Goal: Task Accomplishment & Management: Manage account settings

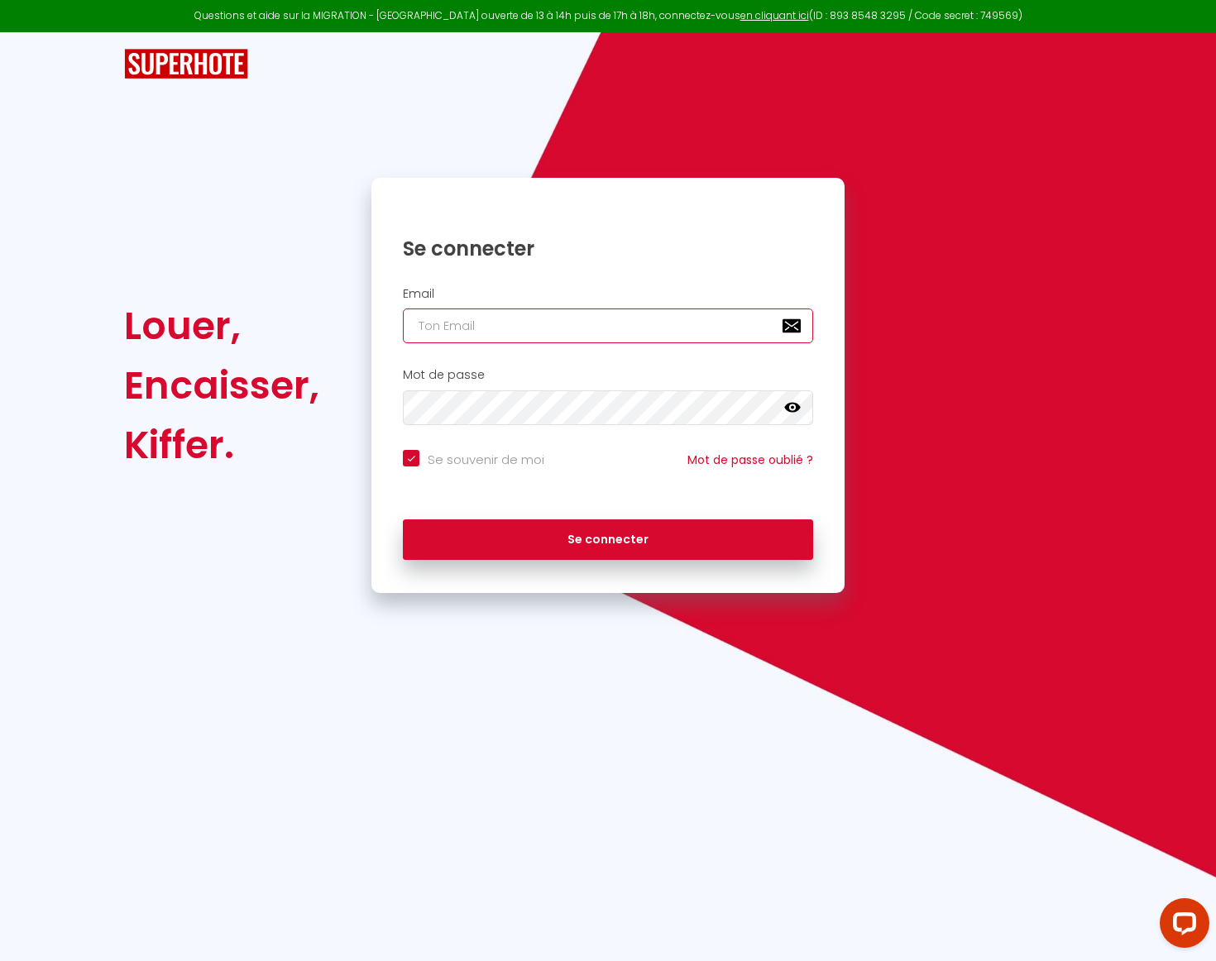
type input "[EMAIL_ADDRESS][DOMAIN_NAME]"
click at [797, 400] on icon at bounding box center [792, 408] width 17 height 17
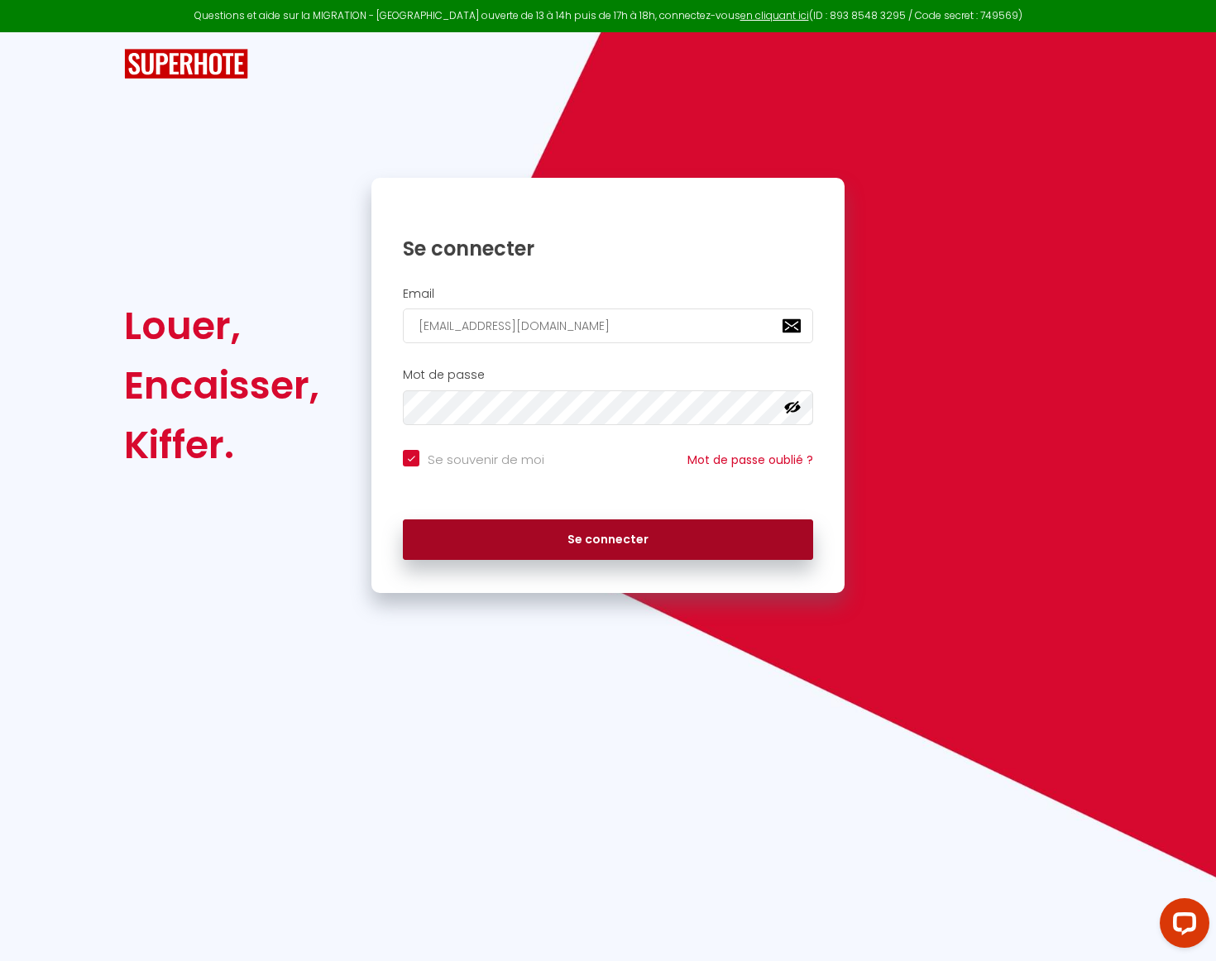
click at [697, 534] on button "Se connecter" at bounding box center [608, 540] width 410 height 41
checkbox input "true"
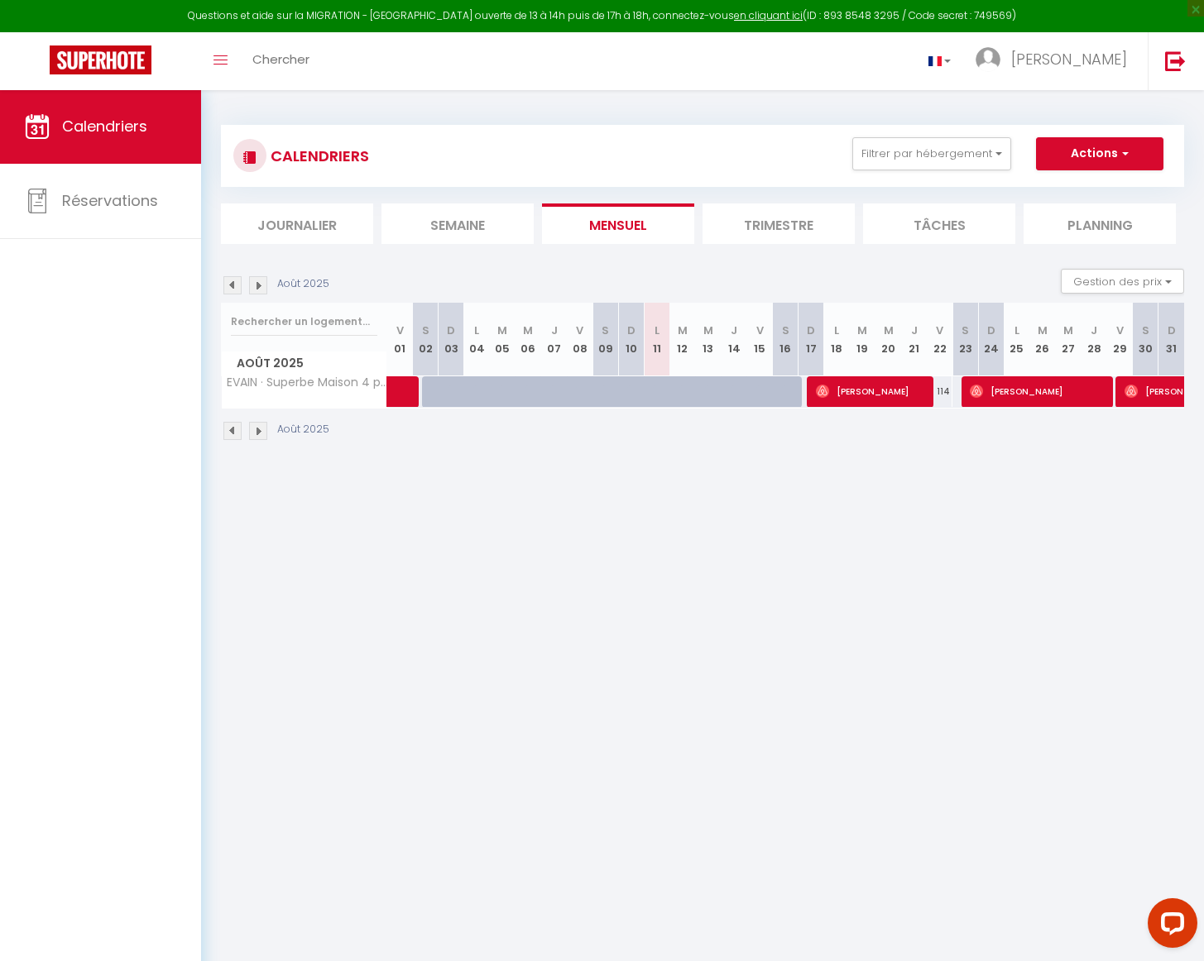
click at [261, 281] on img at bounding box center [258, 285] width 18 height 18
select select
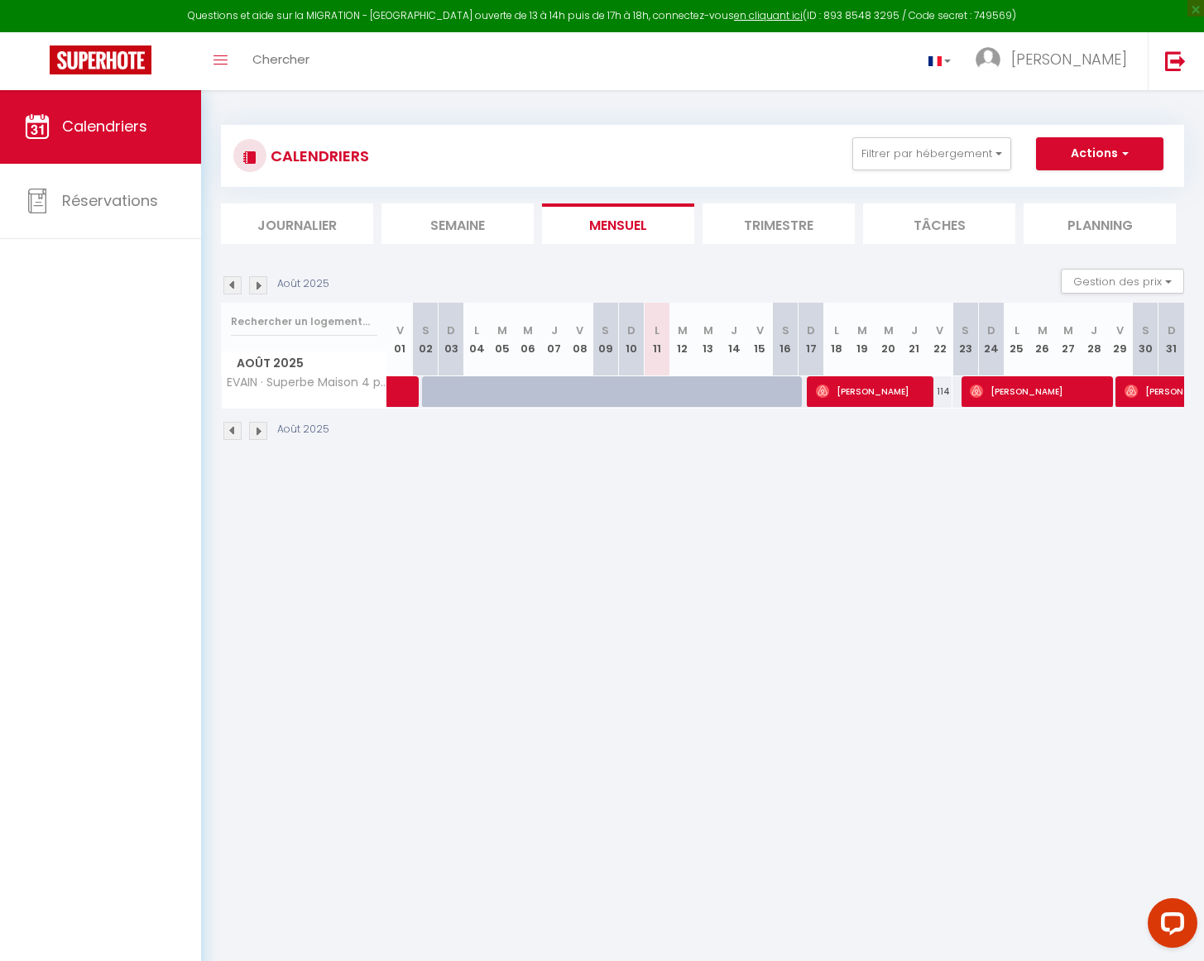
select select
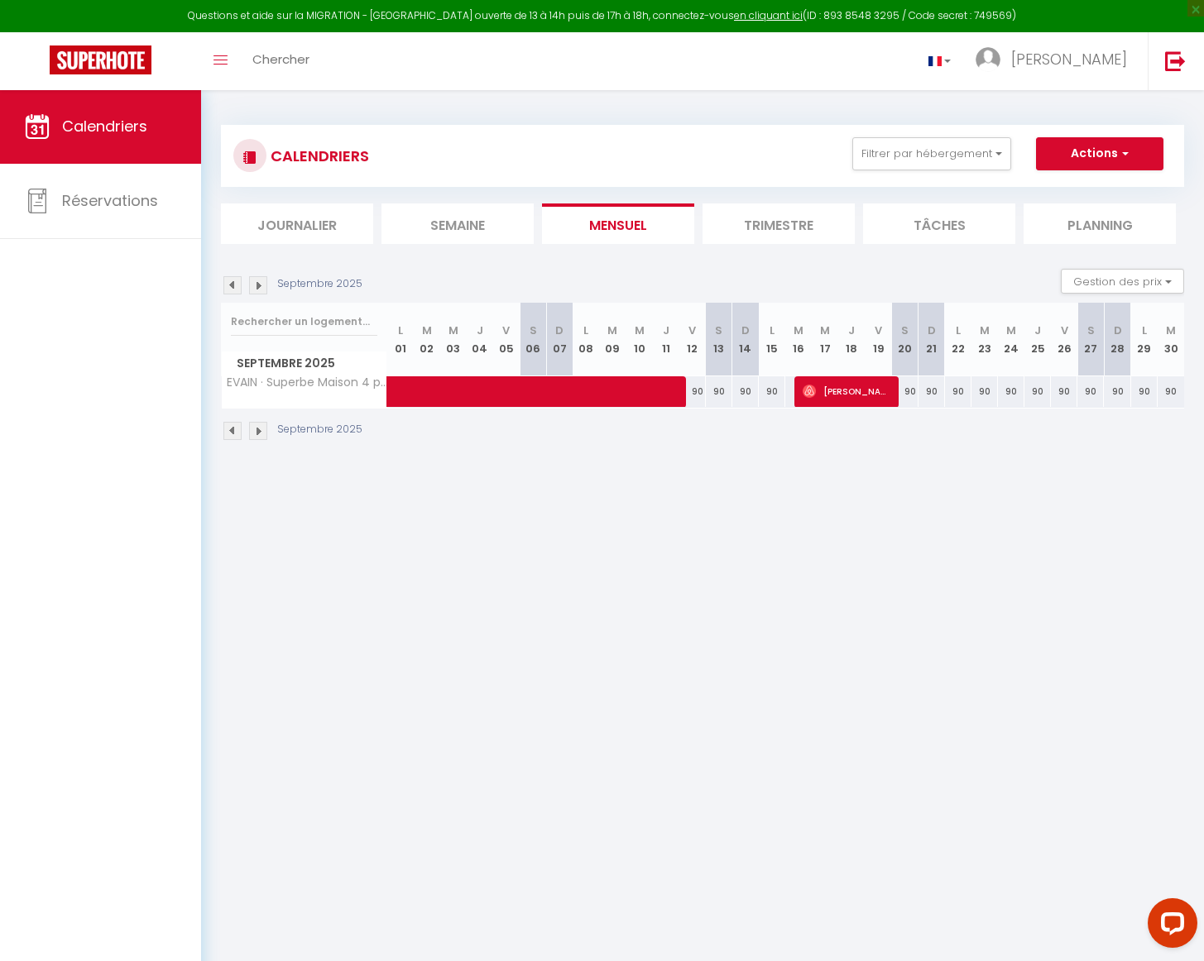
click at [701, 389] on span at bounding box center [614, 391] width 419 height 31
select select "OK"
select select "0"
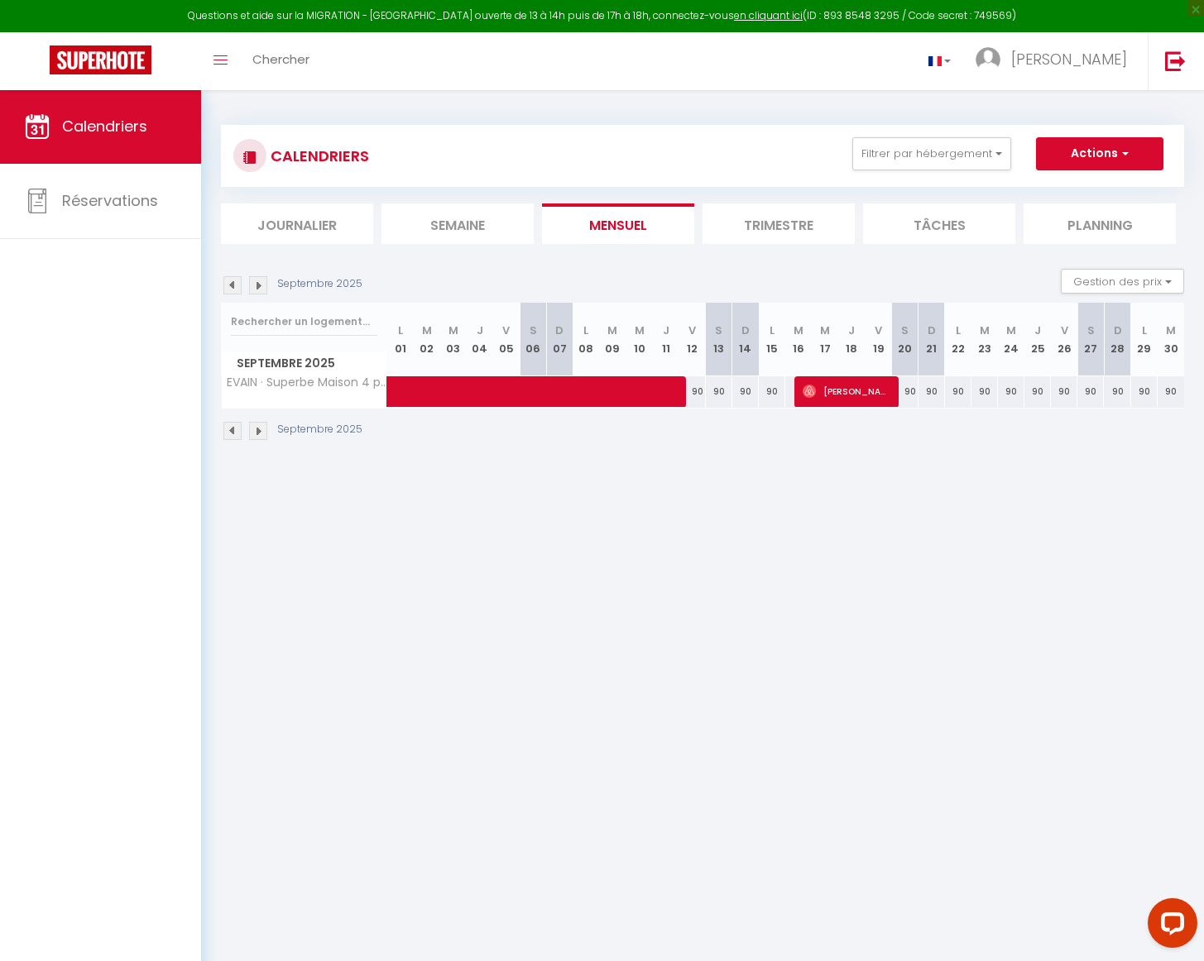
select select "1"
select select
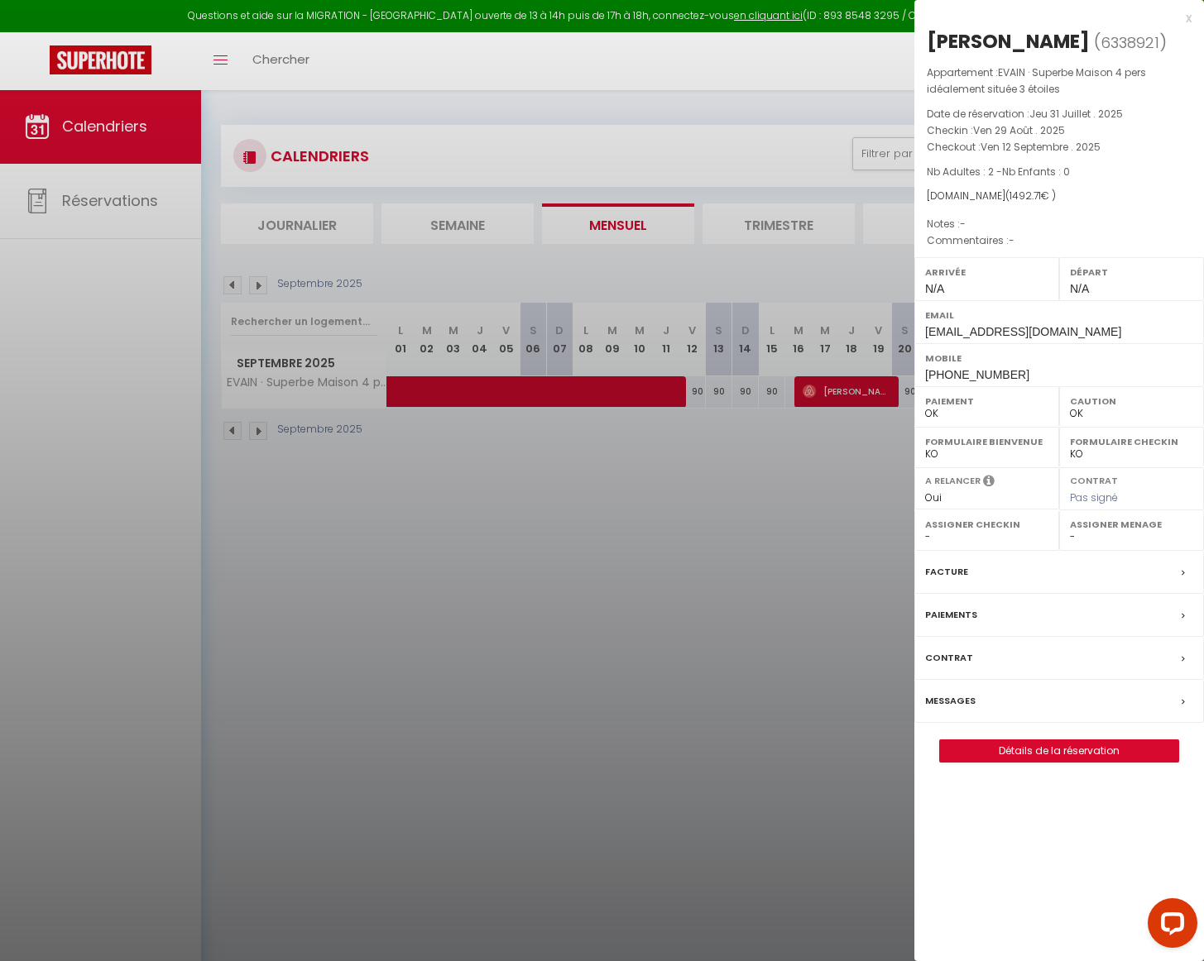
click at [615, 389] on div at bounding box center [602, 480] width 1204 height 961
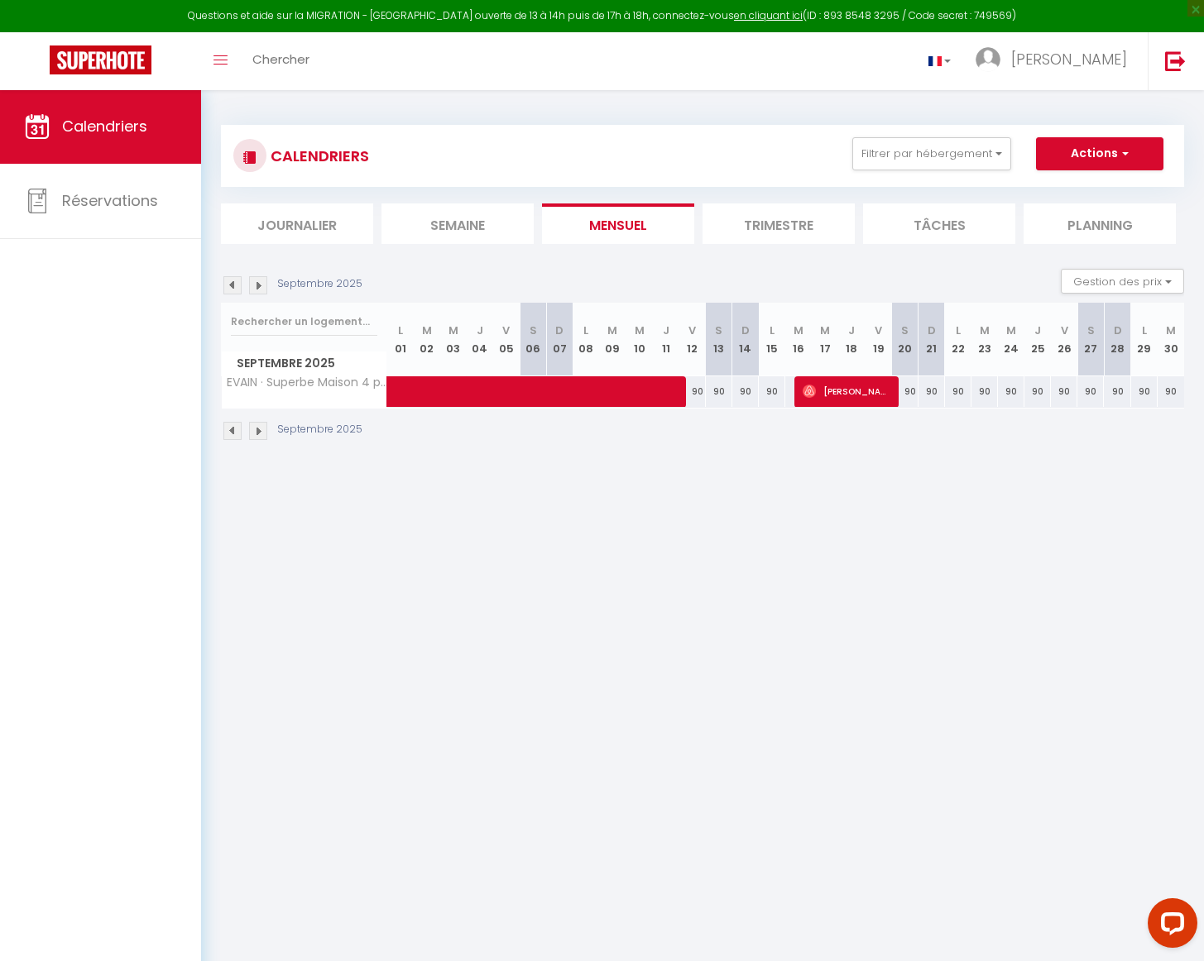
click at [615, 389] on span at bounding box center [614, 391] width 419 height 31
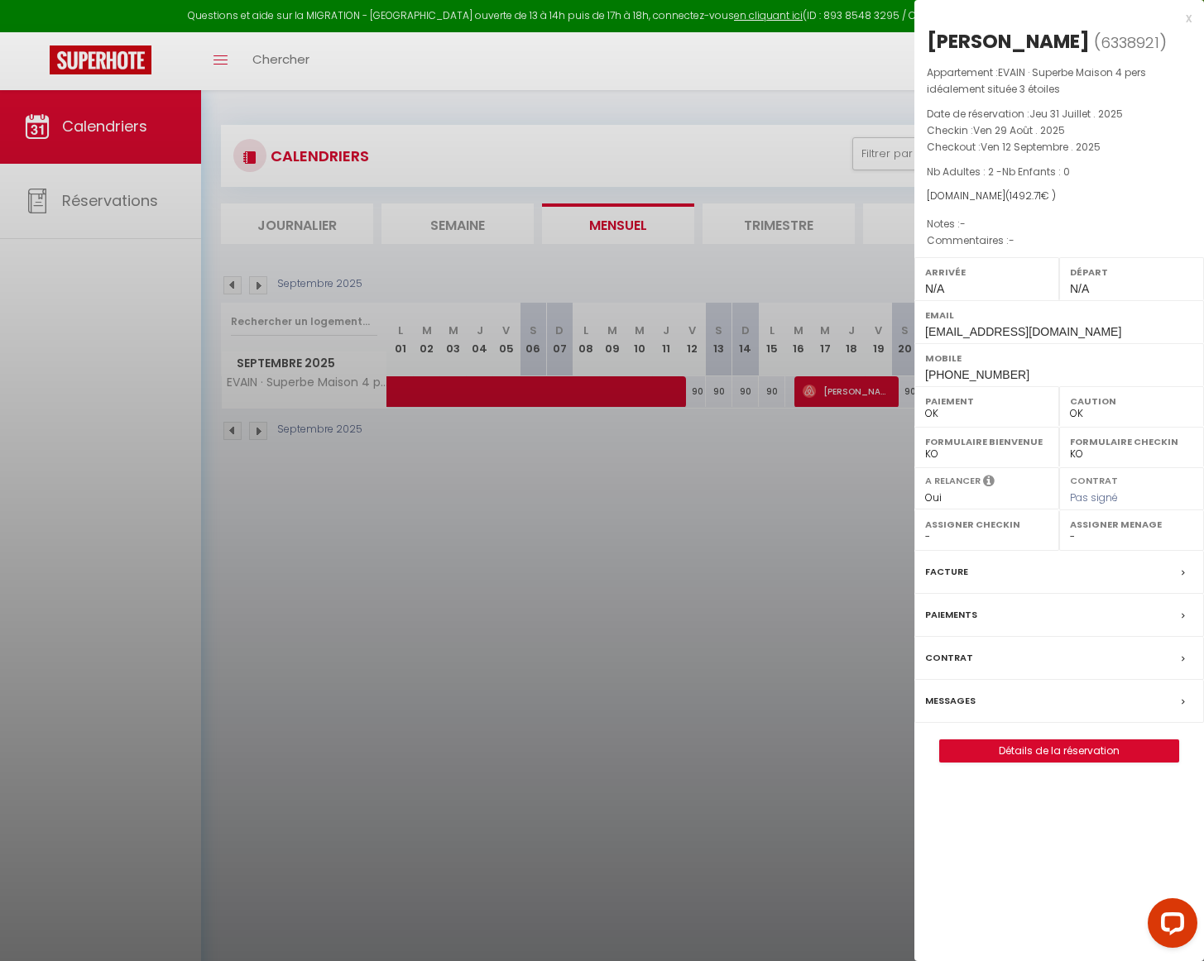
click at [733, 391] on div at bounding box center [602, 480] width 1204 height 961
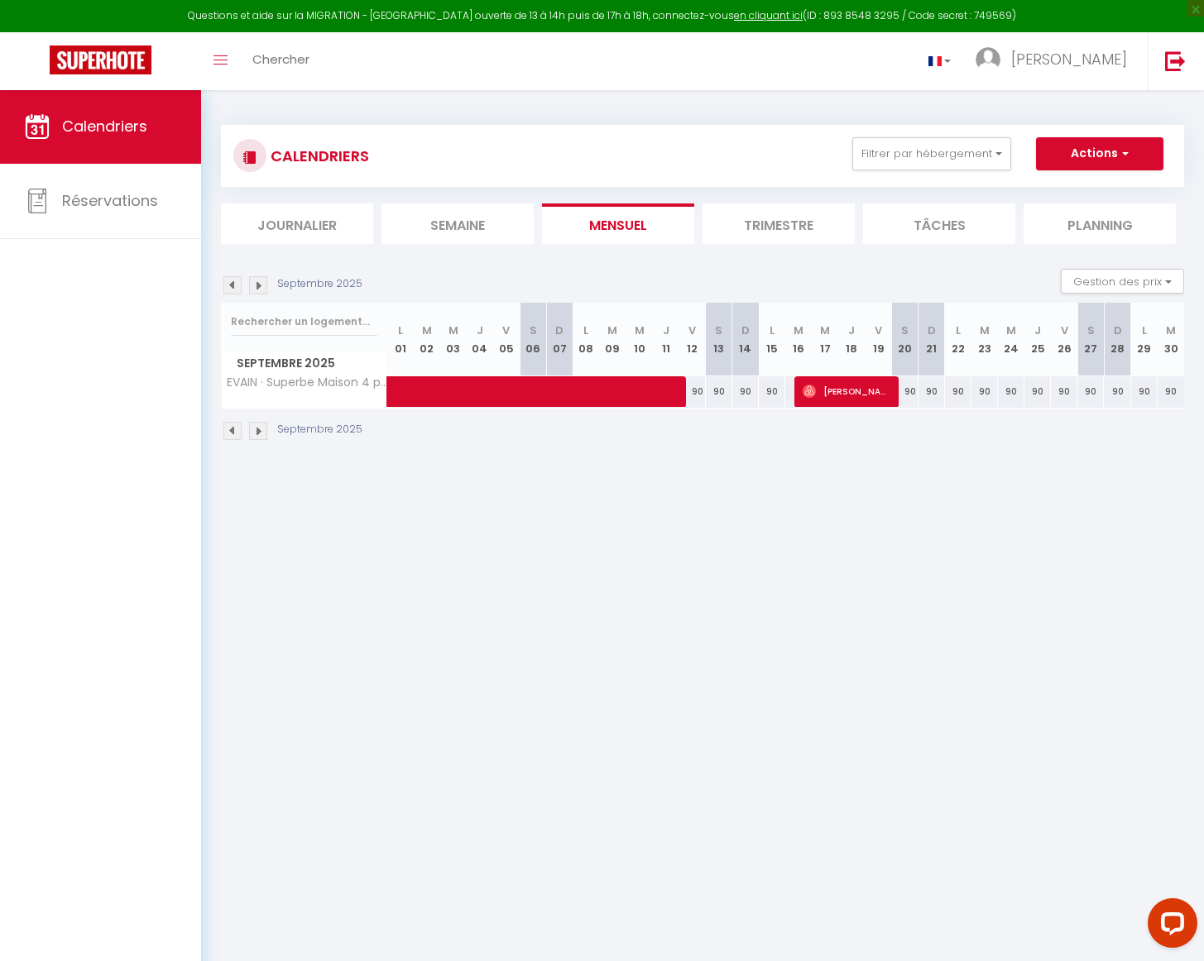
click at [722, 391] on span at bounding box center [614, 391] width 419 height 31
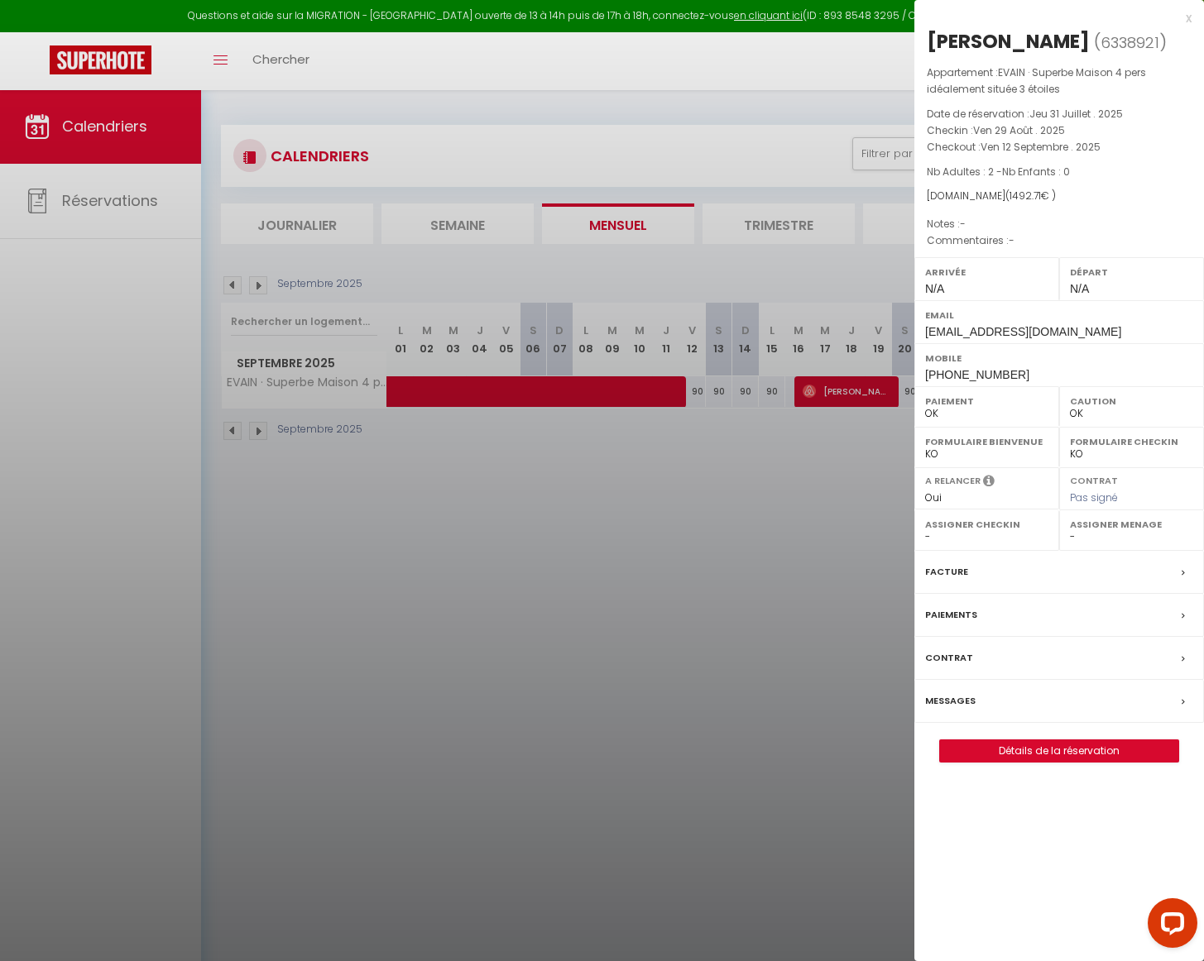
click at [762, 386] on div at bounding box center [602, 480] width 1204 height 961
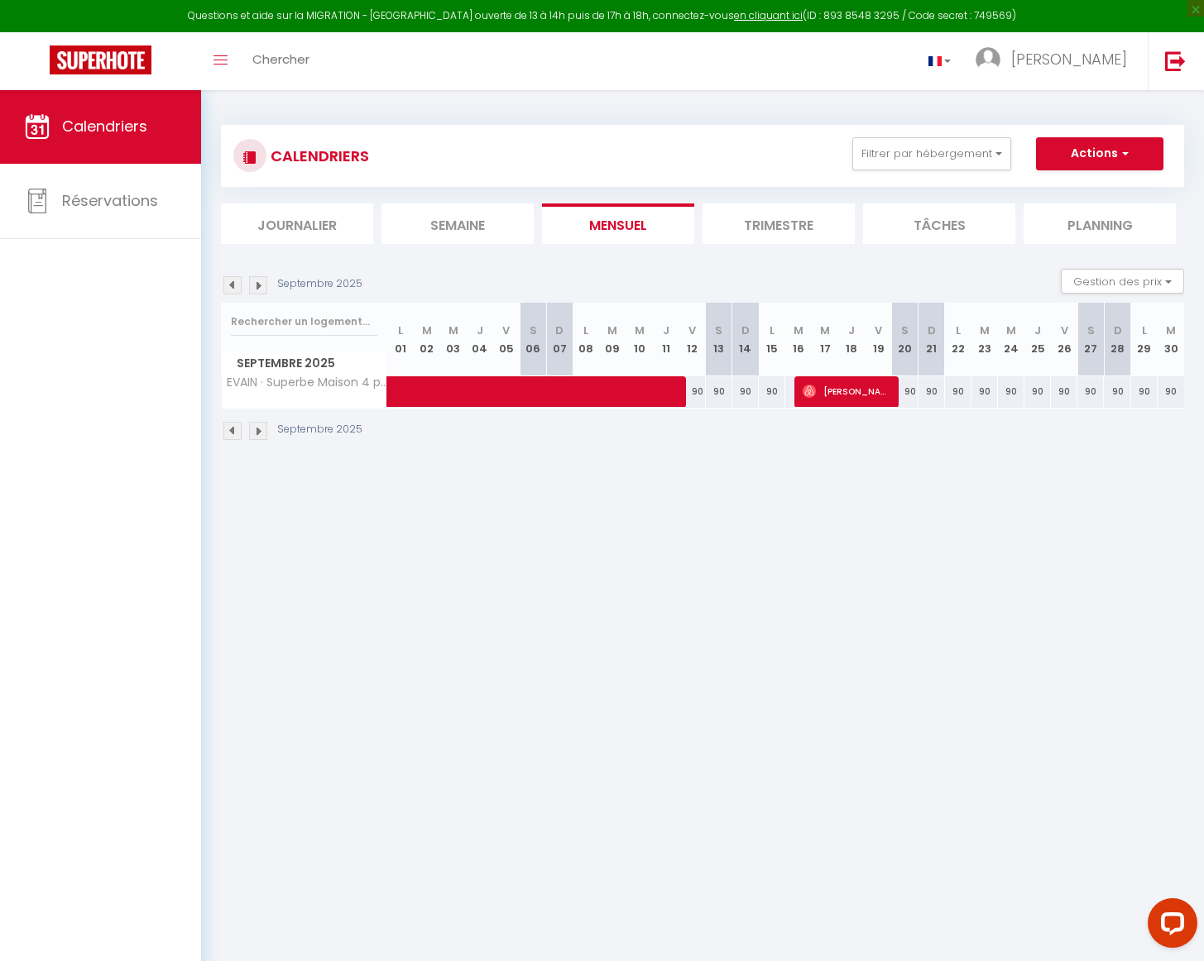
click at [763, 386] on span at bounding box center [614, 391] width 419 height 31
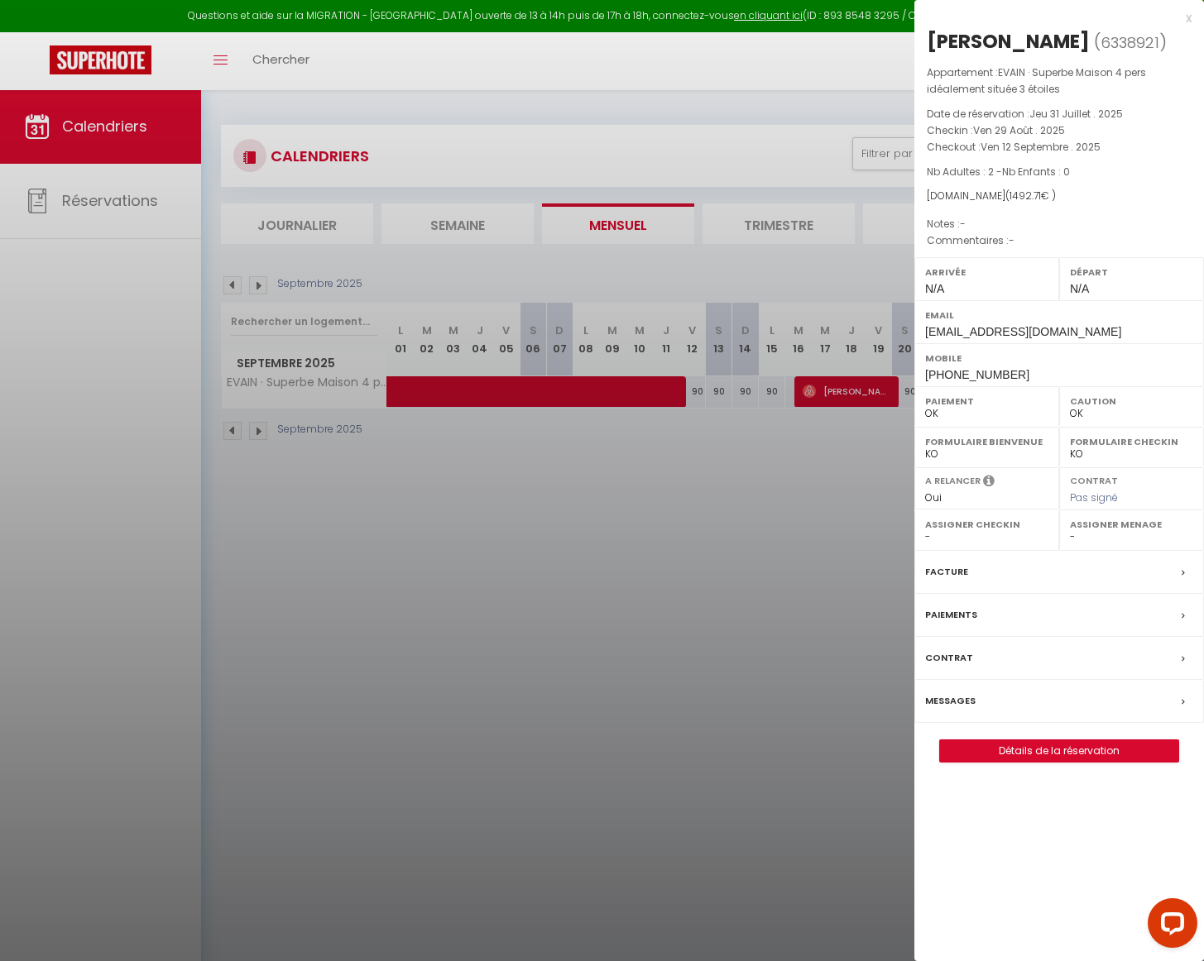
click at [732, 498] on div at bounding box center [602, 480] width 1204 height 961
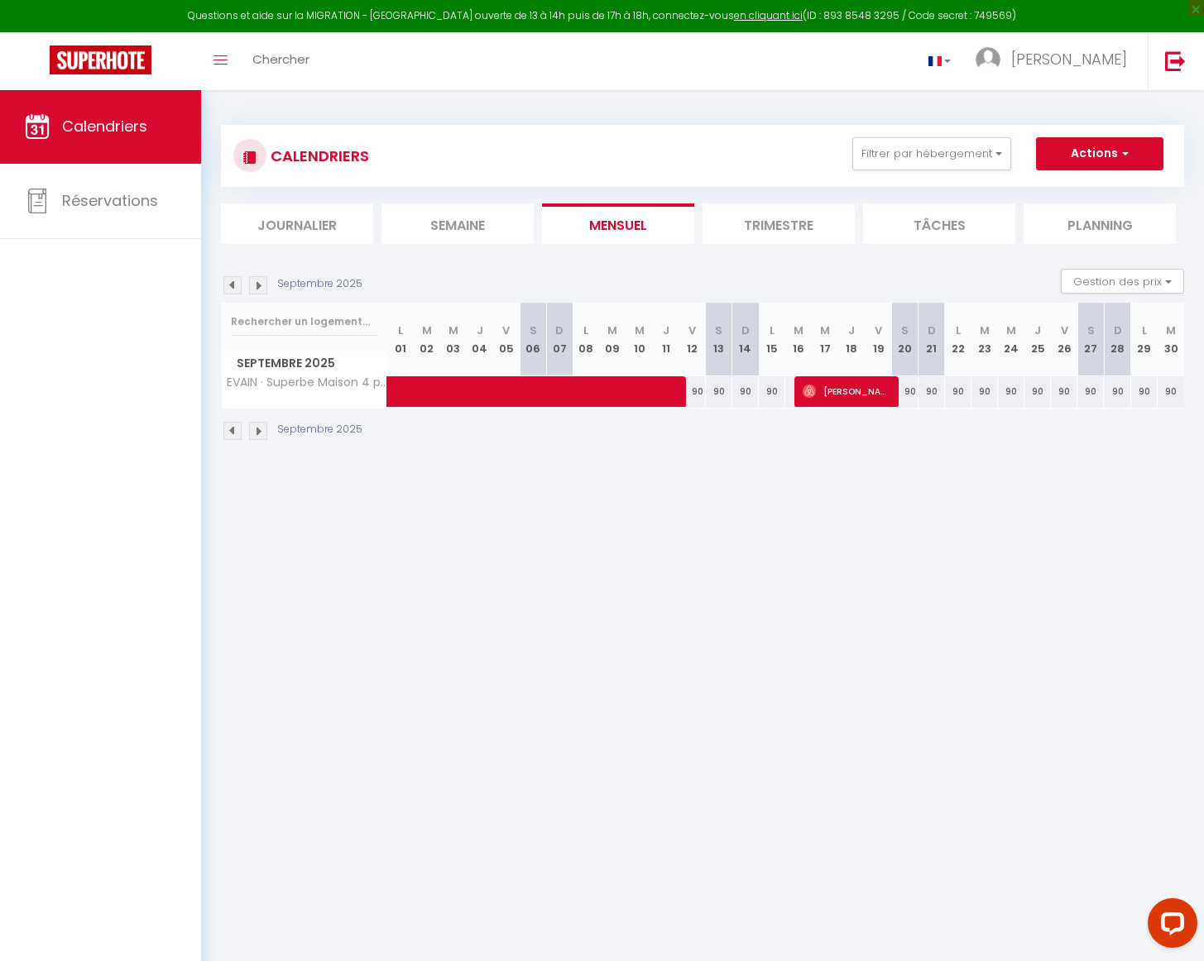
click at [956, 382] on div "90" at bounding box center [958, 391] width 26 height 31
type input "90"
type input "Lun 22 Septembre 2025"
type input "[DATE] Septembre 2025"
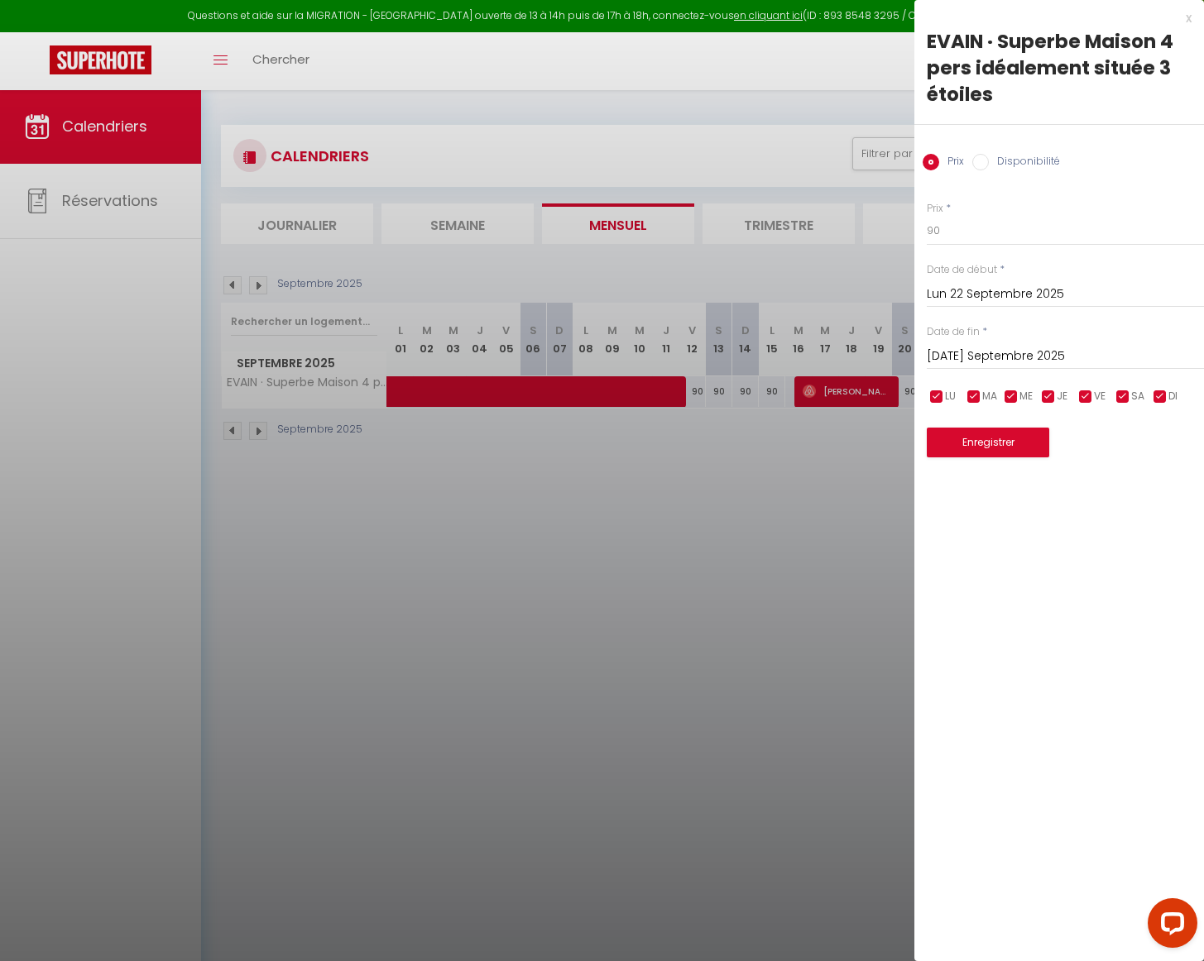
click at [871, 446] on div at bounding box center [602, 480] width 1204 height 961
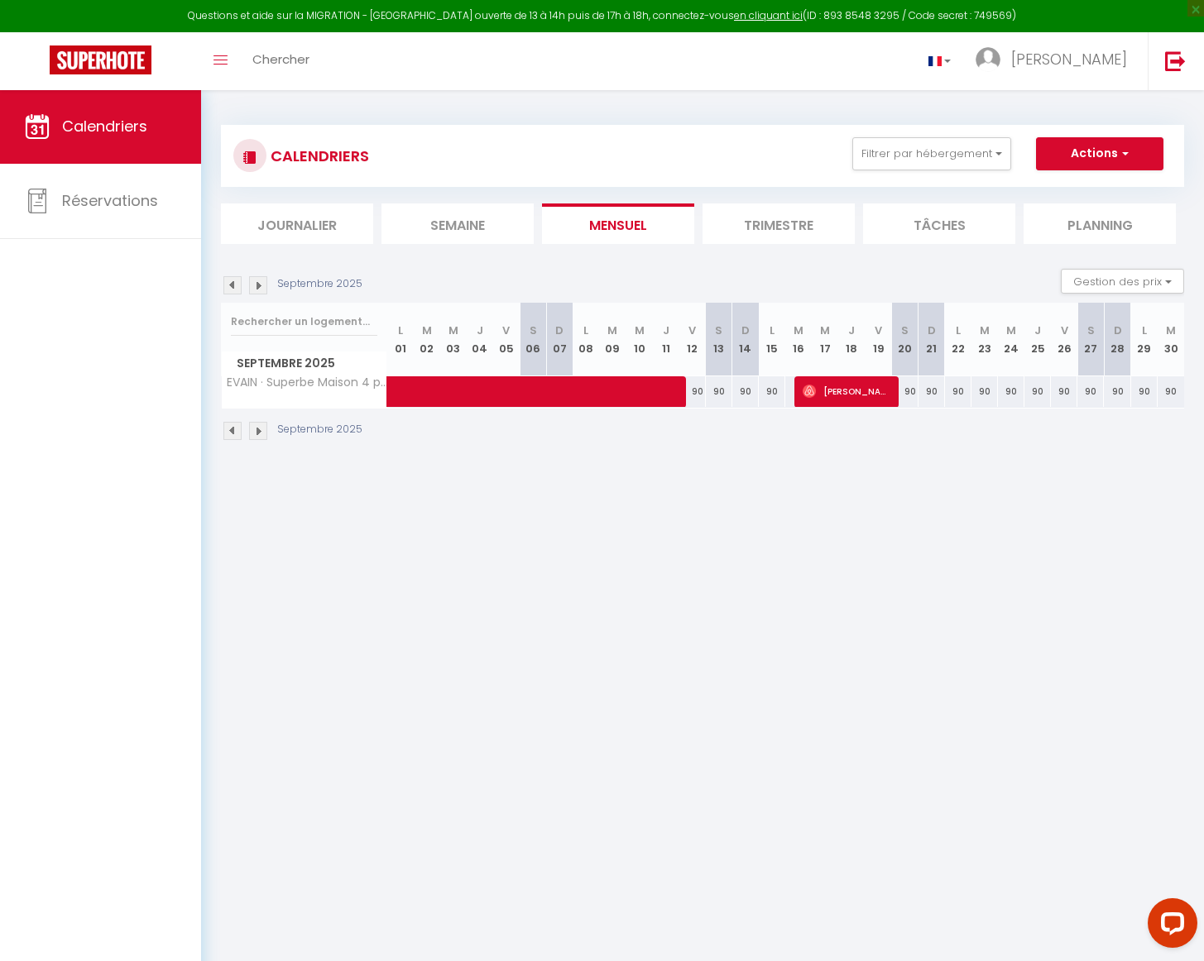
click at [724, 392] on span at bounding box center [614, 391] width 419 height 31
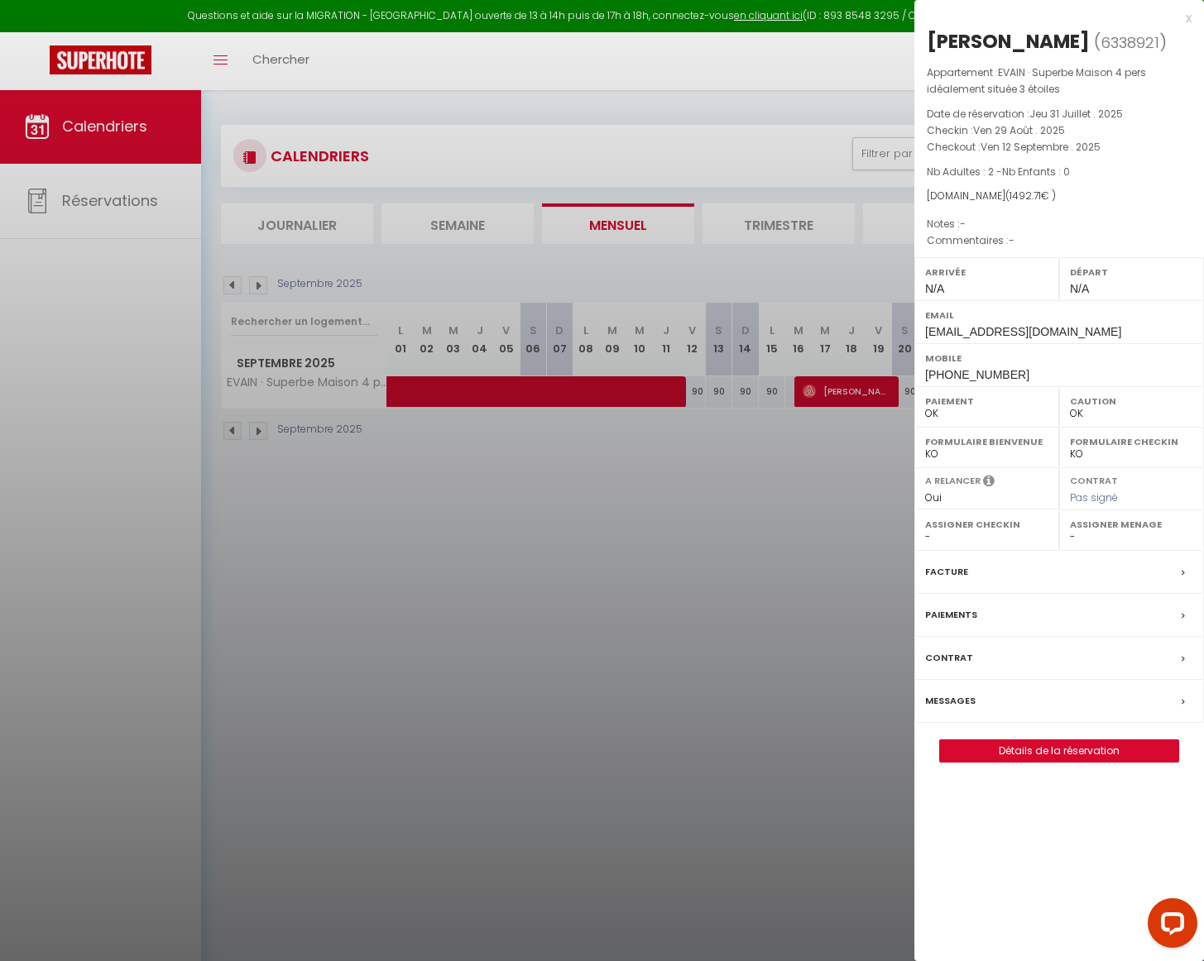
click at [1110, 762] on link "Détails de la réservation" at bounding box center [1059, 751] width 238 height 22
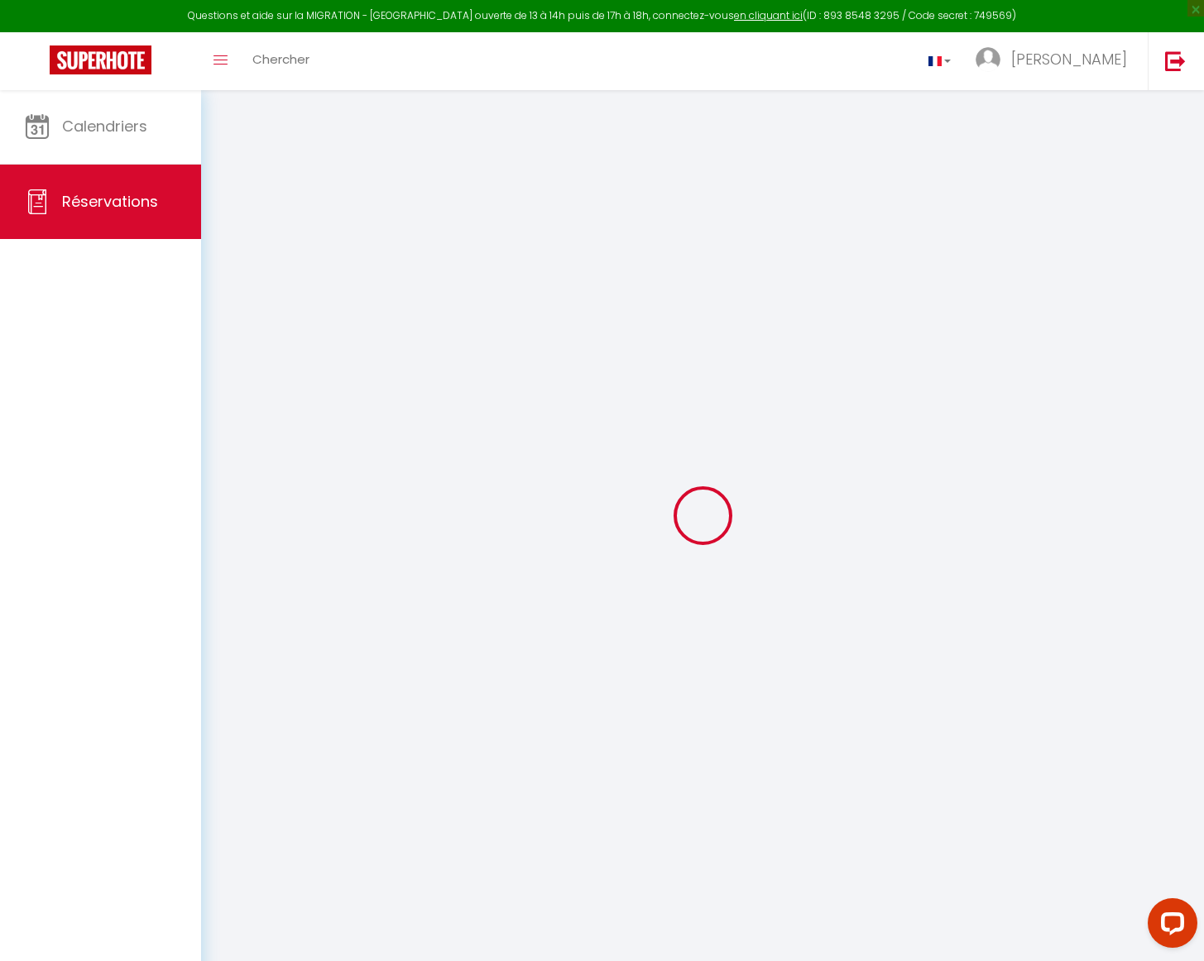
select select
checkbox input "false"
select select
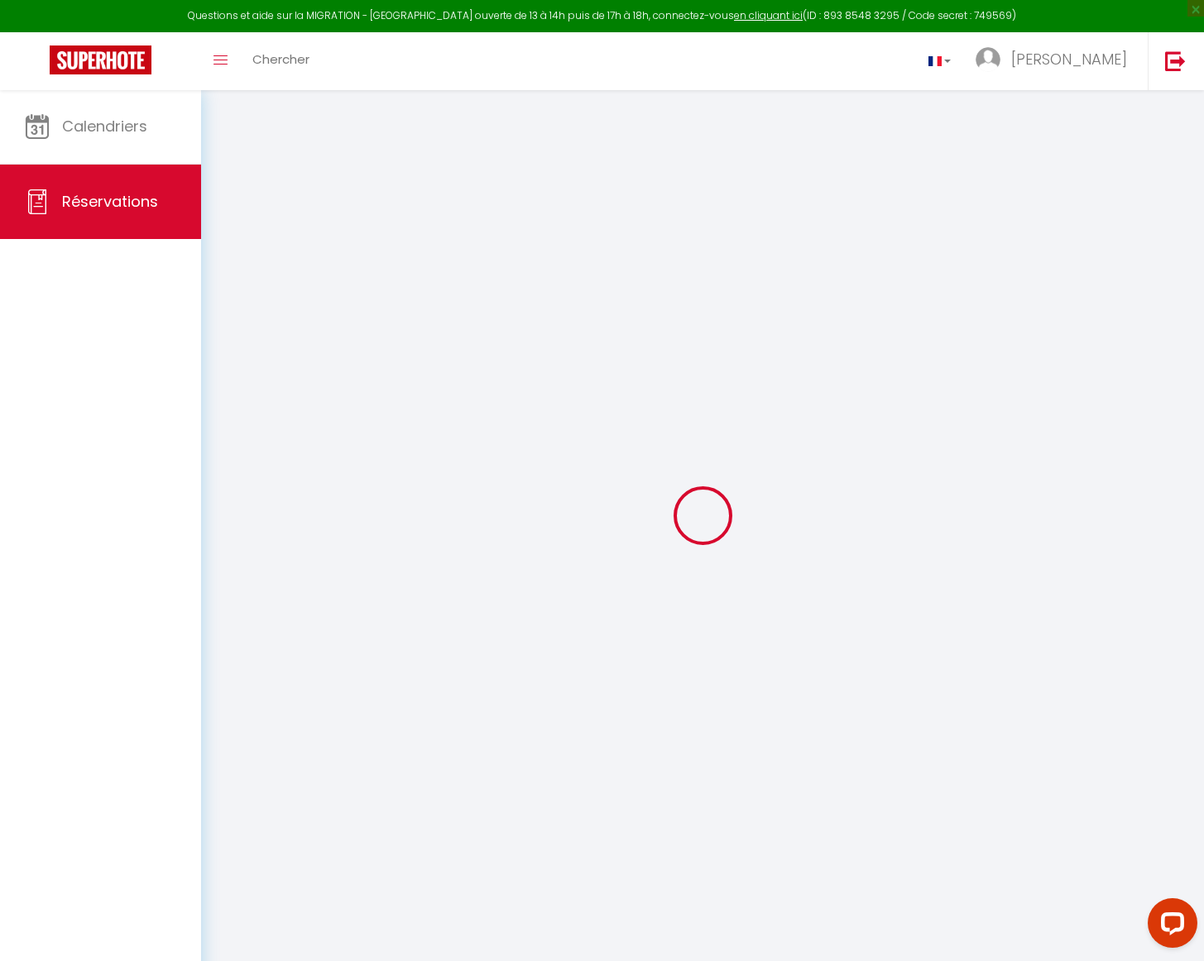
select select
checkbox input "false"
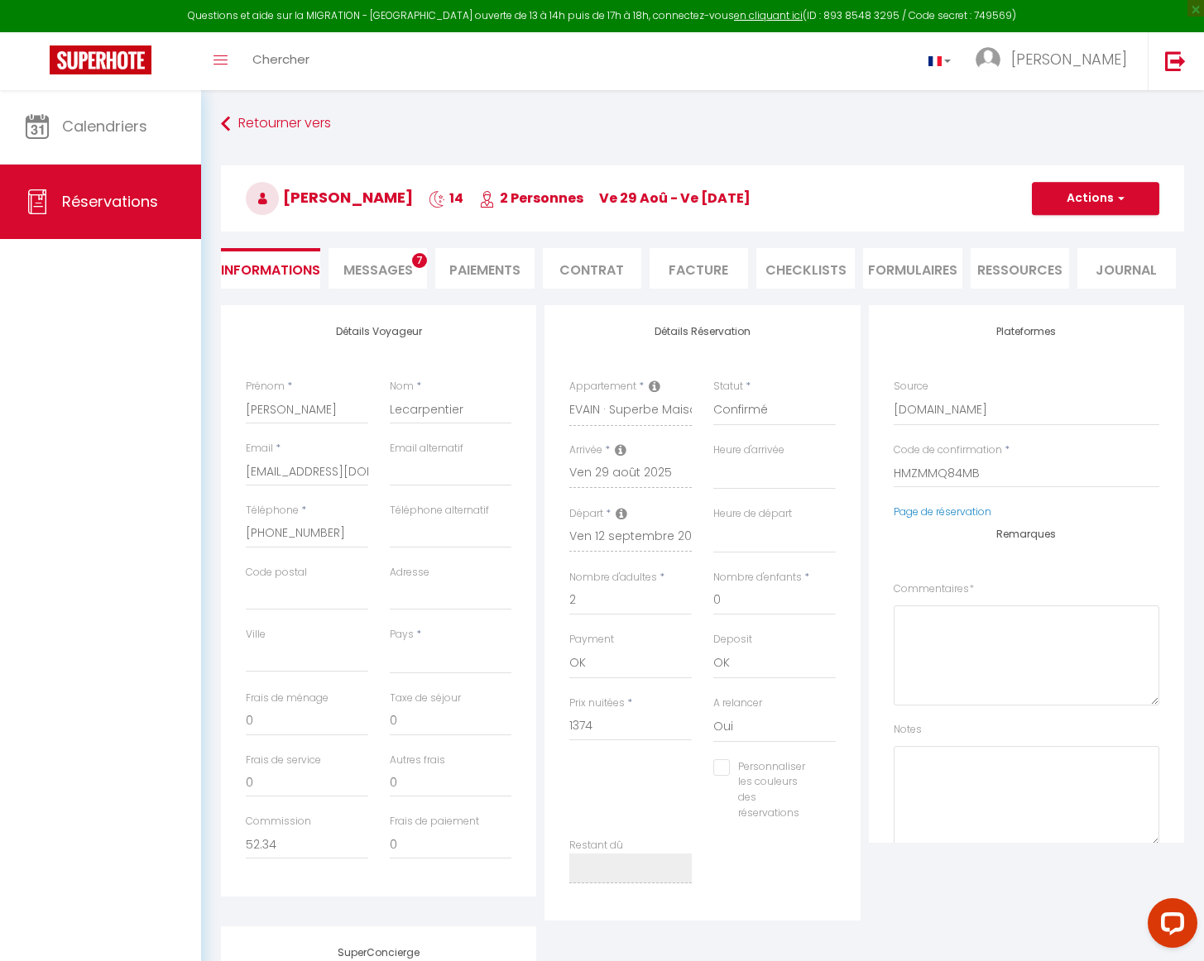
select select
checkbox input "false"
select select
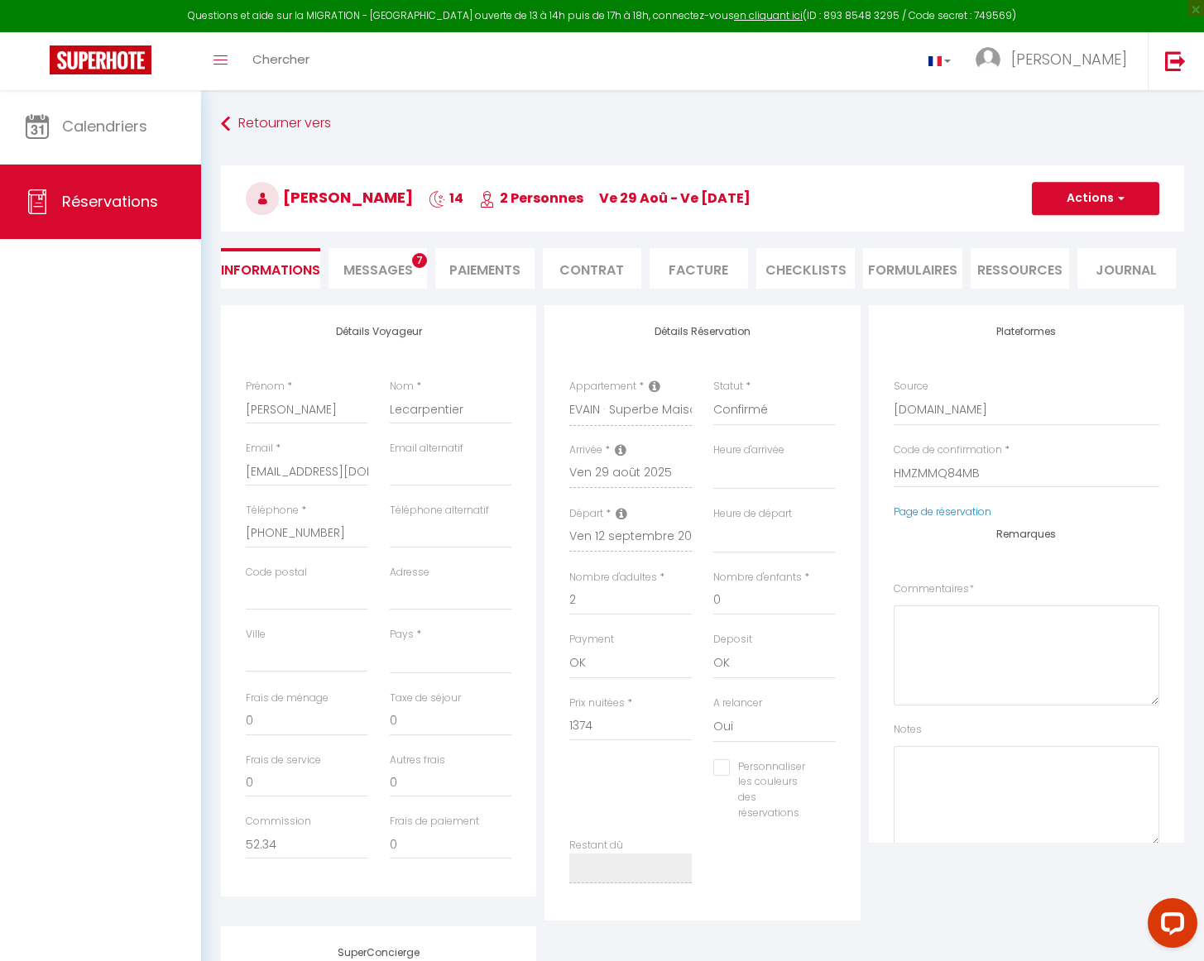
type input "80"
type input "38.71"
select select
checkbox input "false"
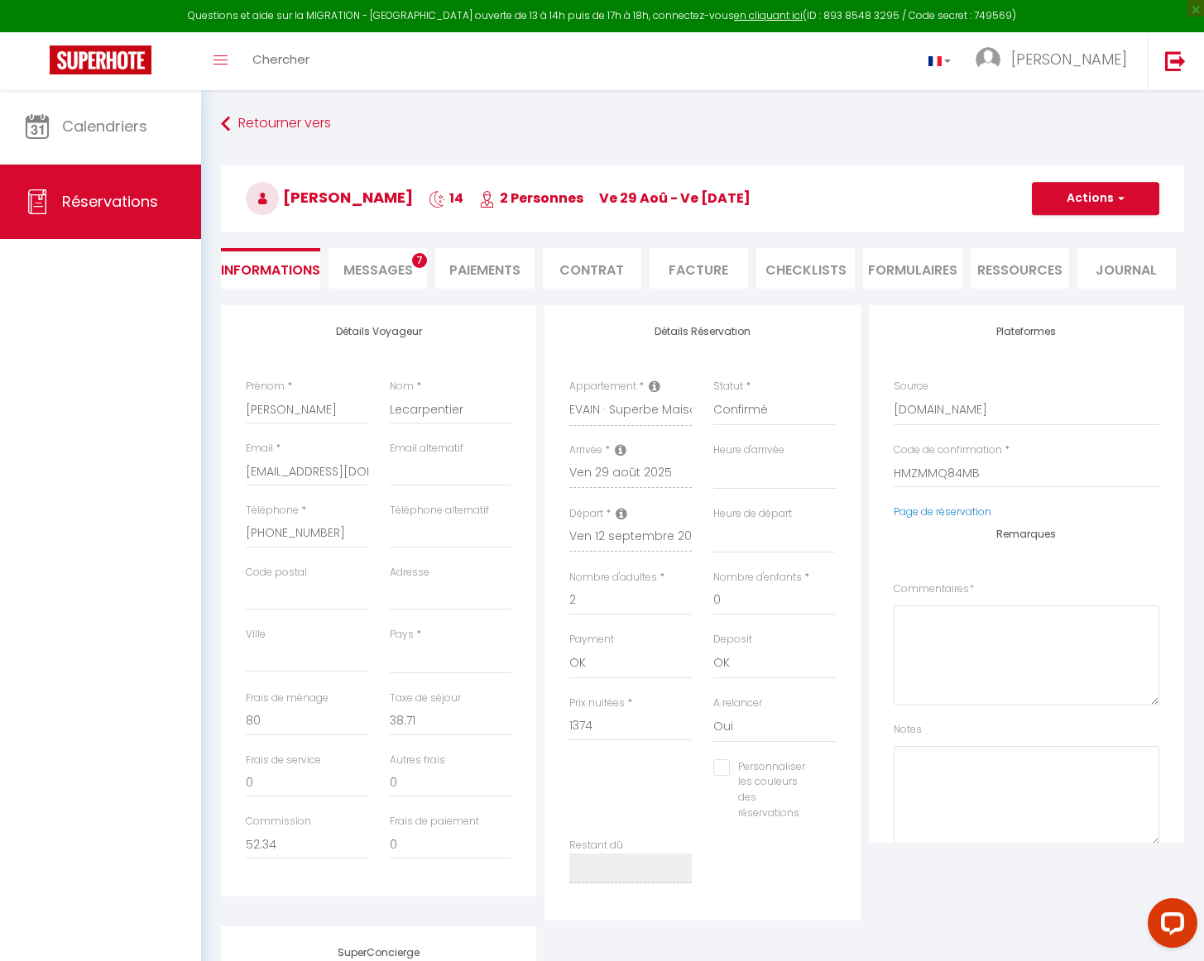
select select
checkbox input "false"
select select
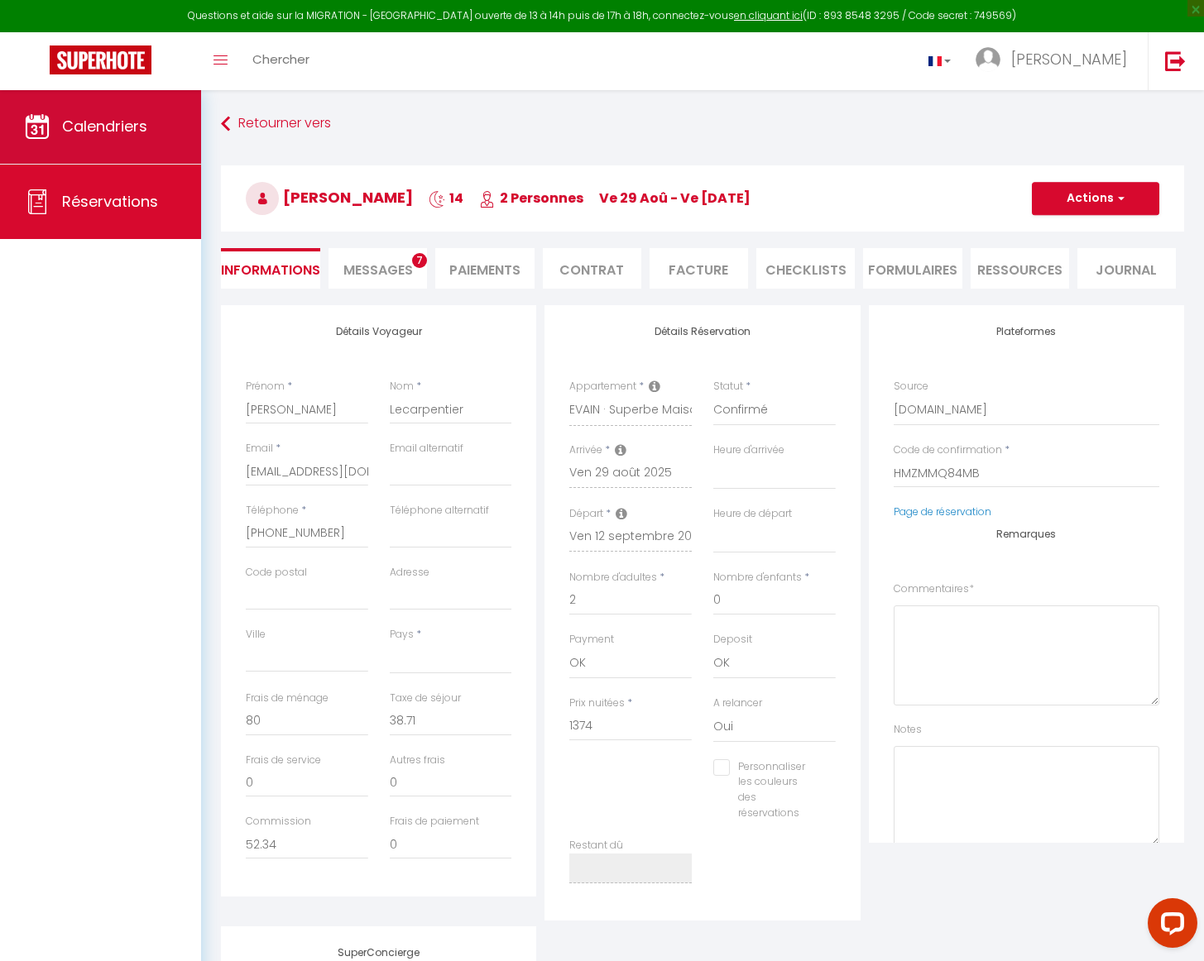
click at [160, 113] on link "Calendriers" at bounding box center [100, 126] width 201 height 74
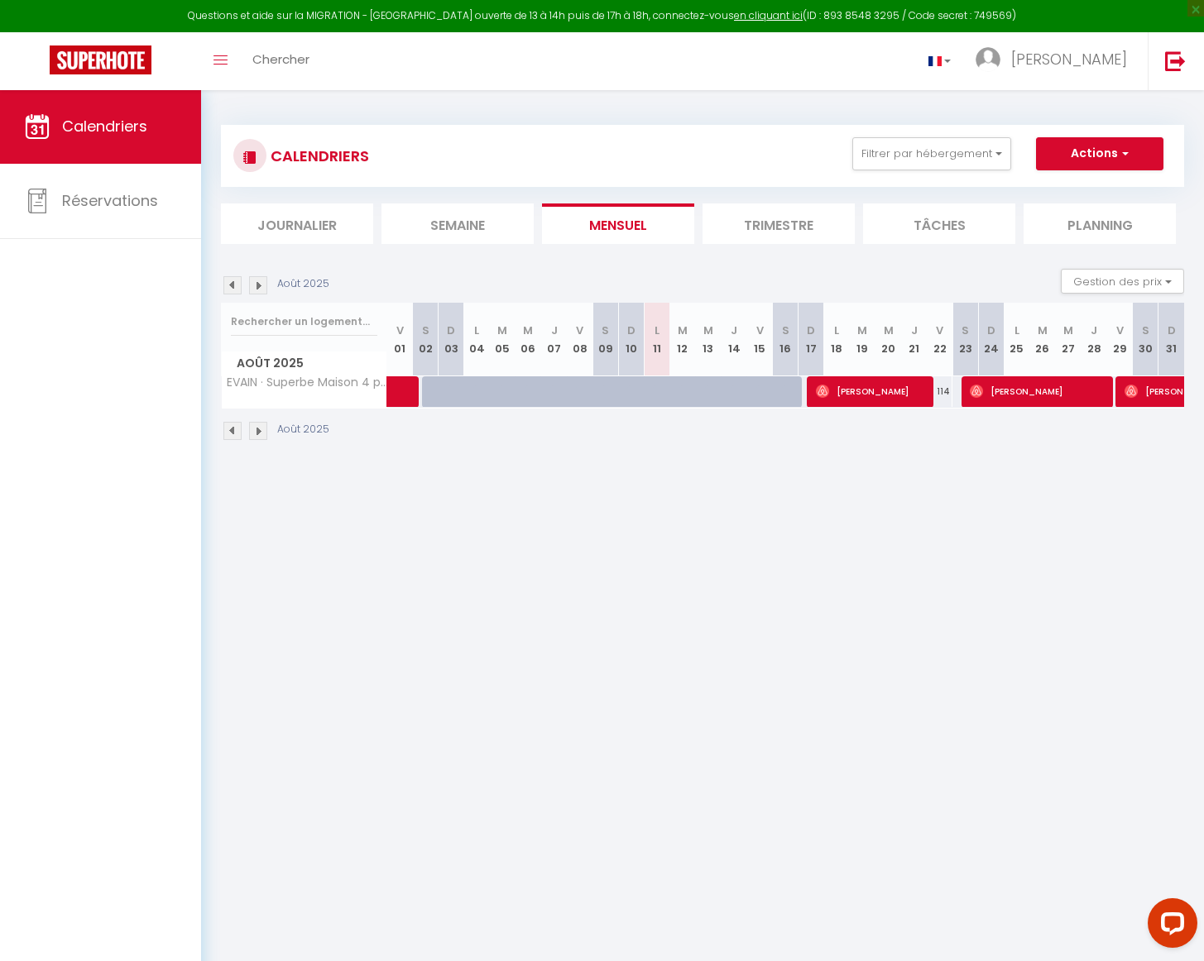
click at [1105, 146] on button "Actions" at bounding box center [1099, 153] width 127 height 33
click at [1094, 187] on link "Nouvelle réservation" at bounding box center [1082, 192] width 144 height 25
select select
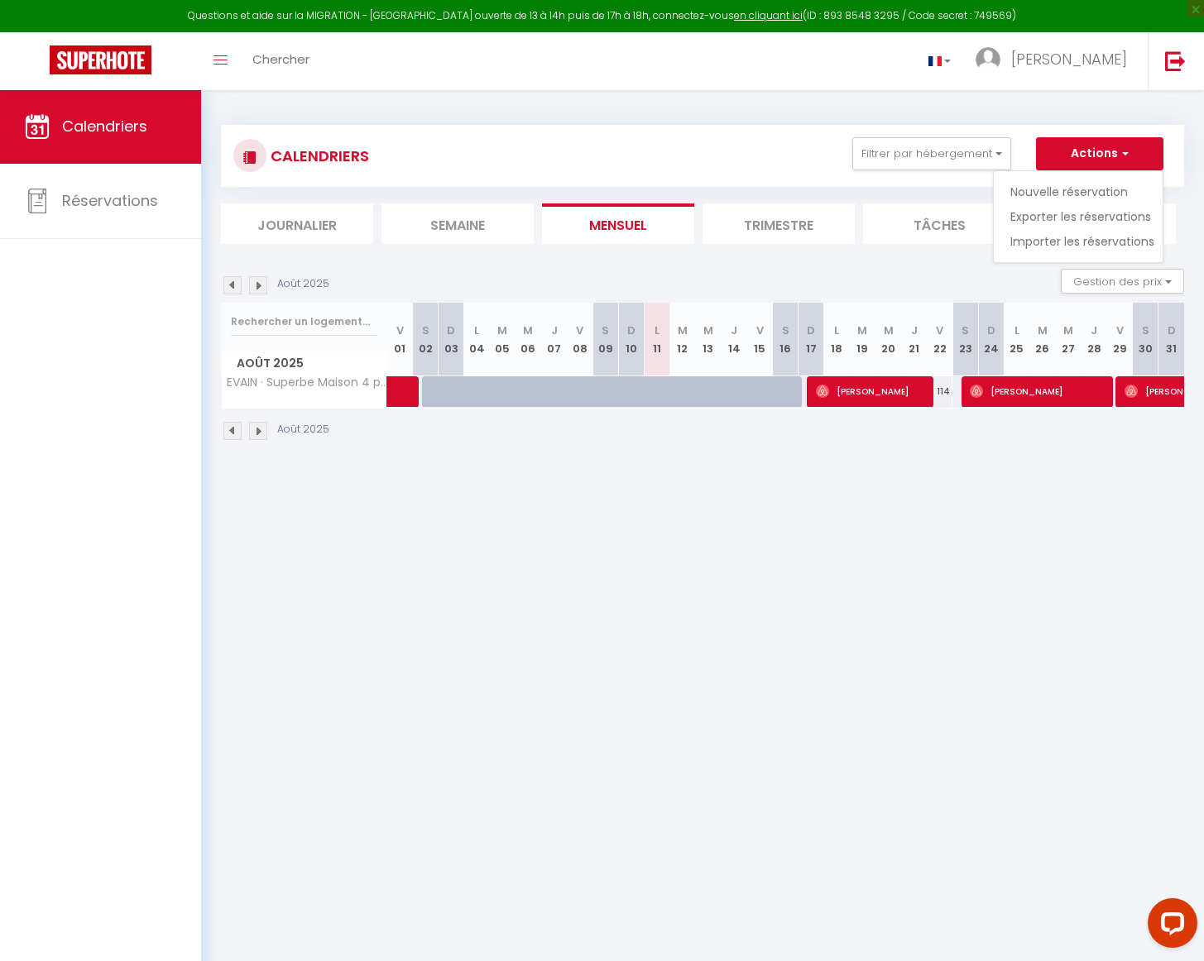
select select
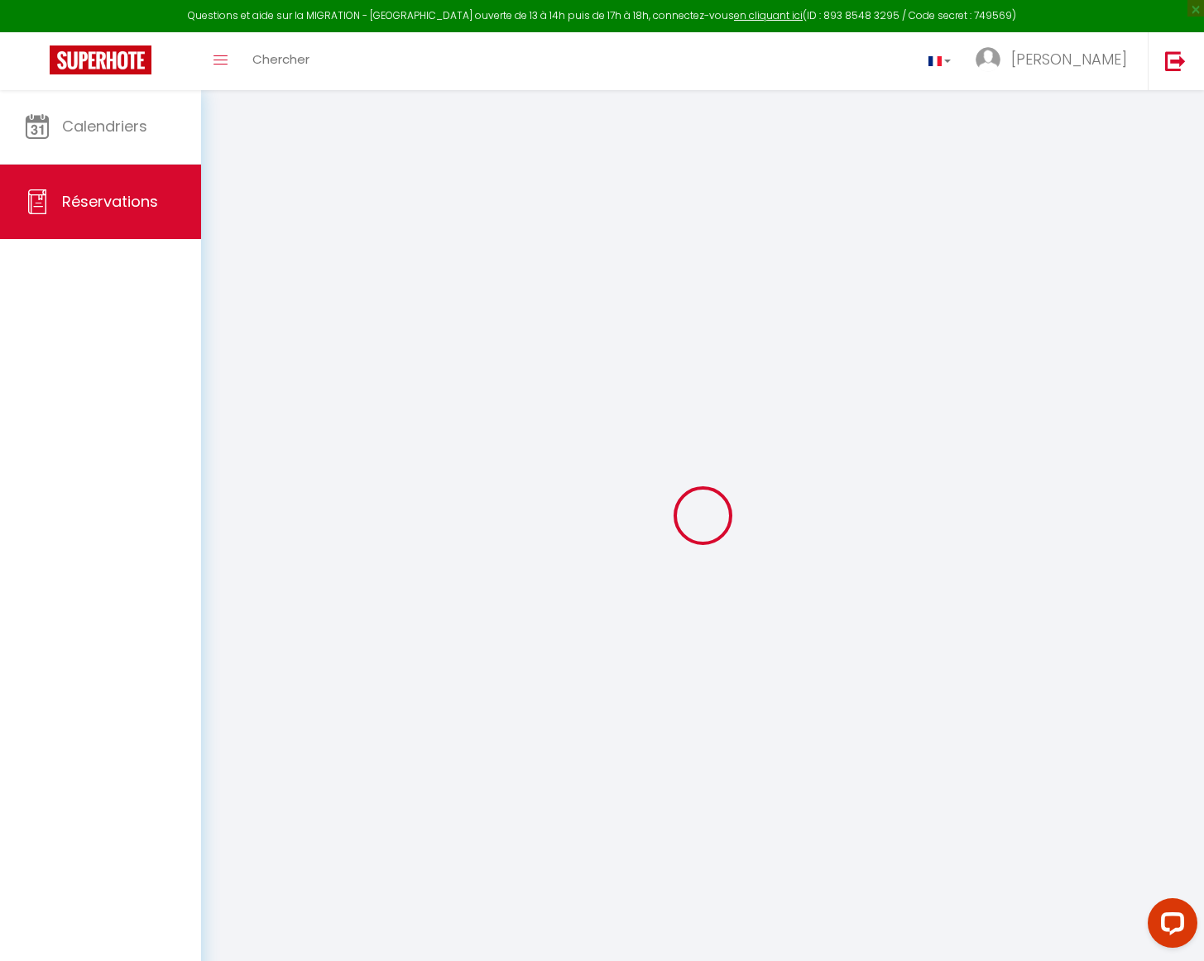
select select
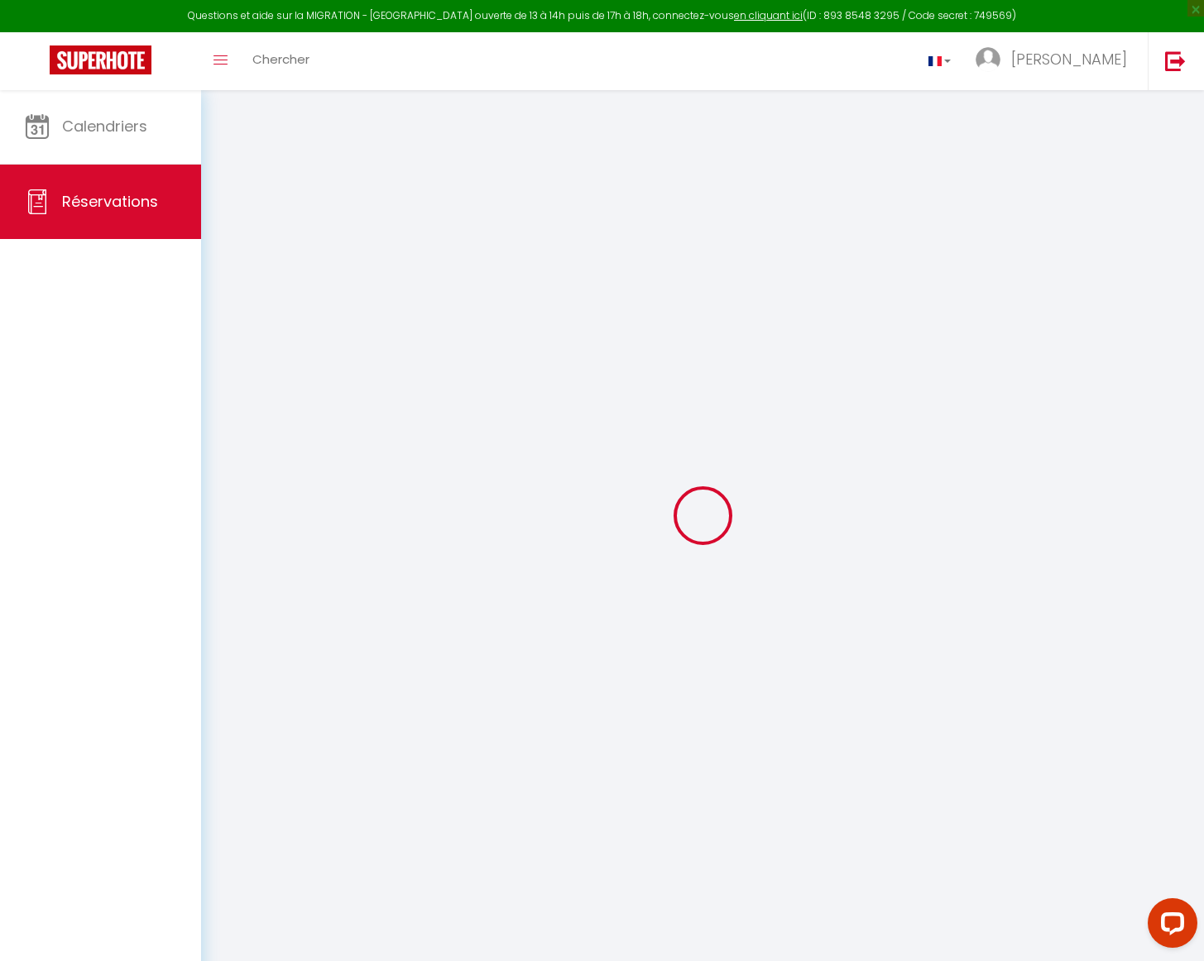
select select
checkbox input "false"
select select
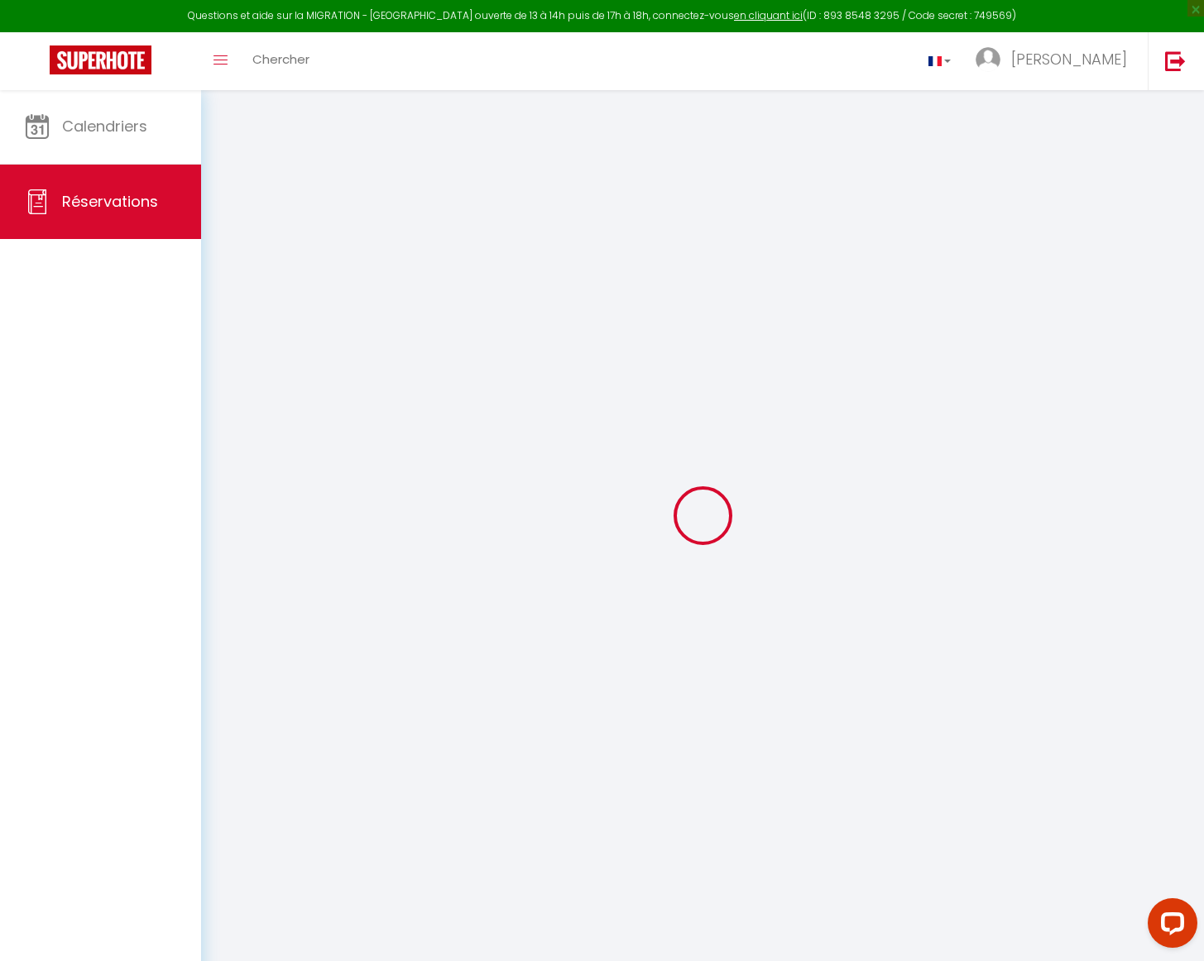
select select
checkbox input "false"
select select
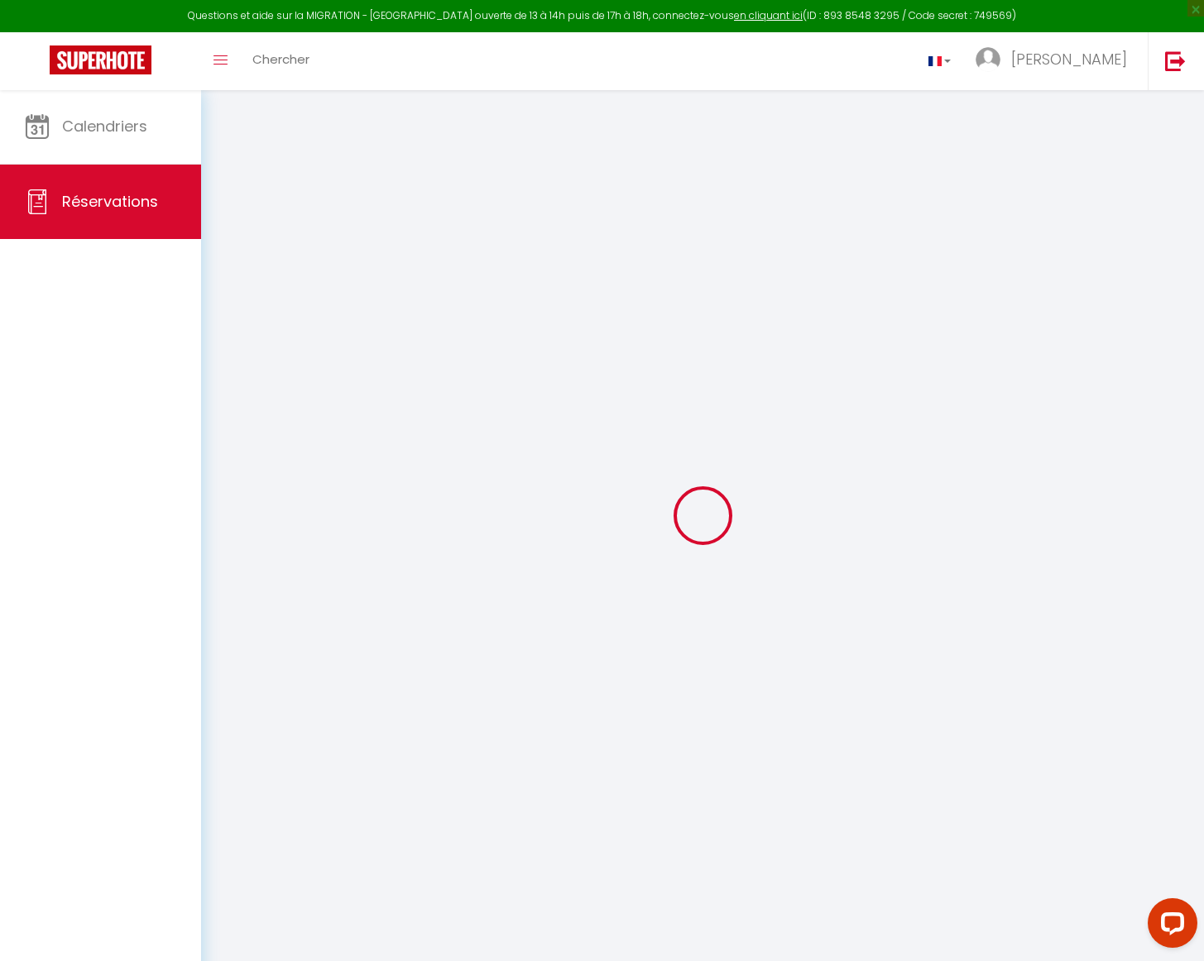
select select
checkbox input "false"
select select
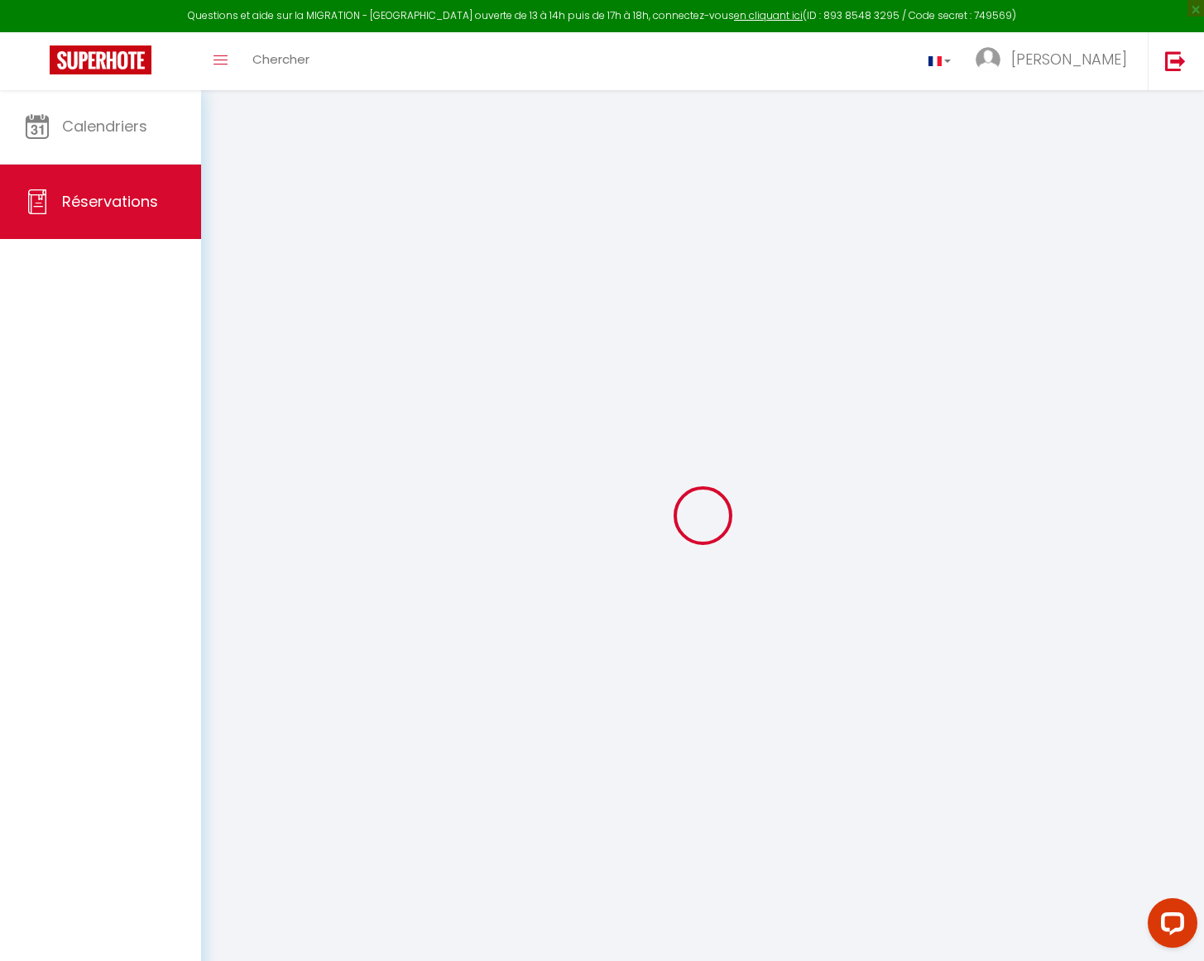
select select
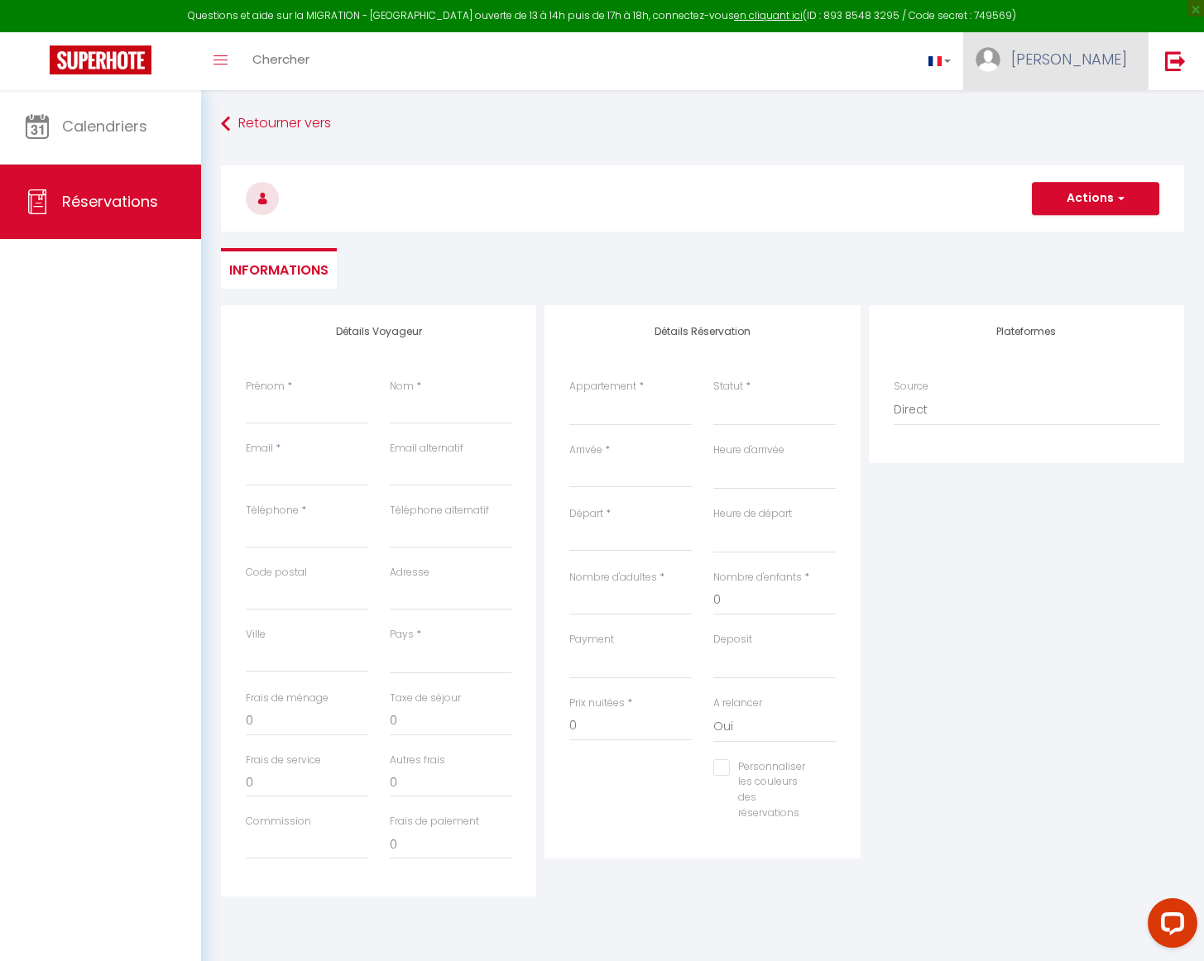
click at [1000, 51] on img at bounding box center [987, 59] width 25 height 25
click at [1076, 109] on link "Paramètres" at bounding box center [1081, 115] width 122 height 28
select select
select select "28"
select select "fr"
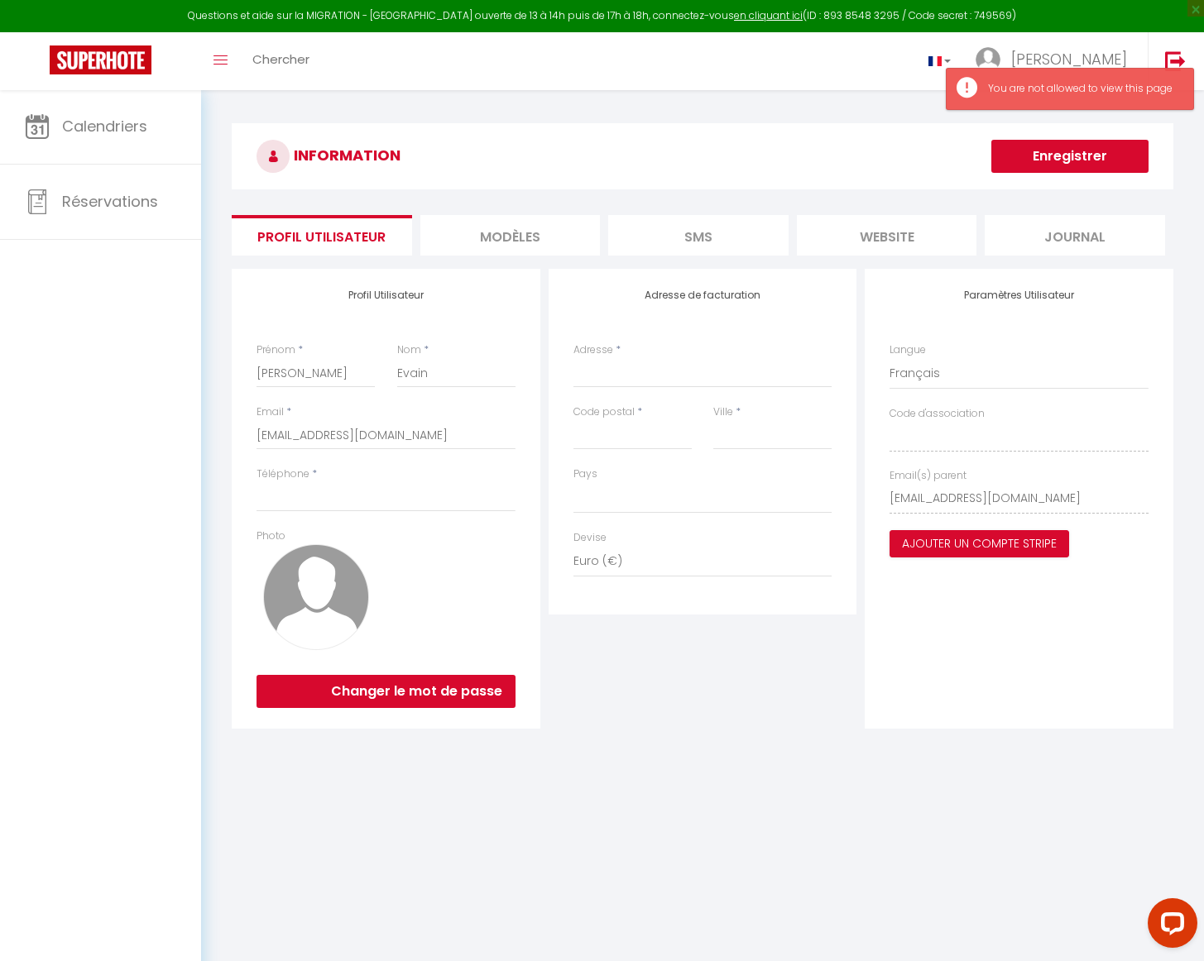
select select
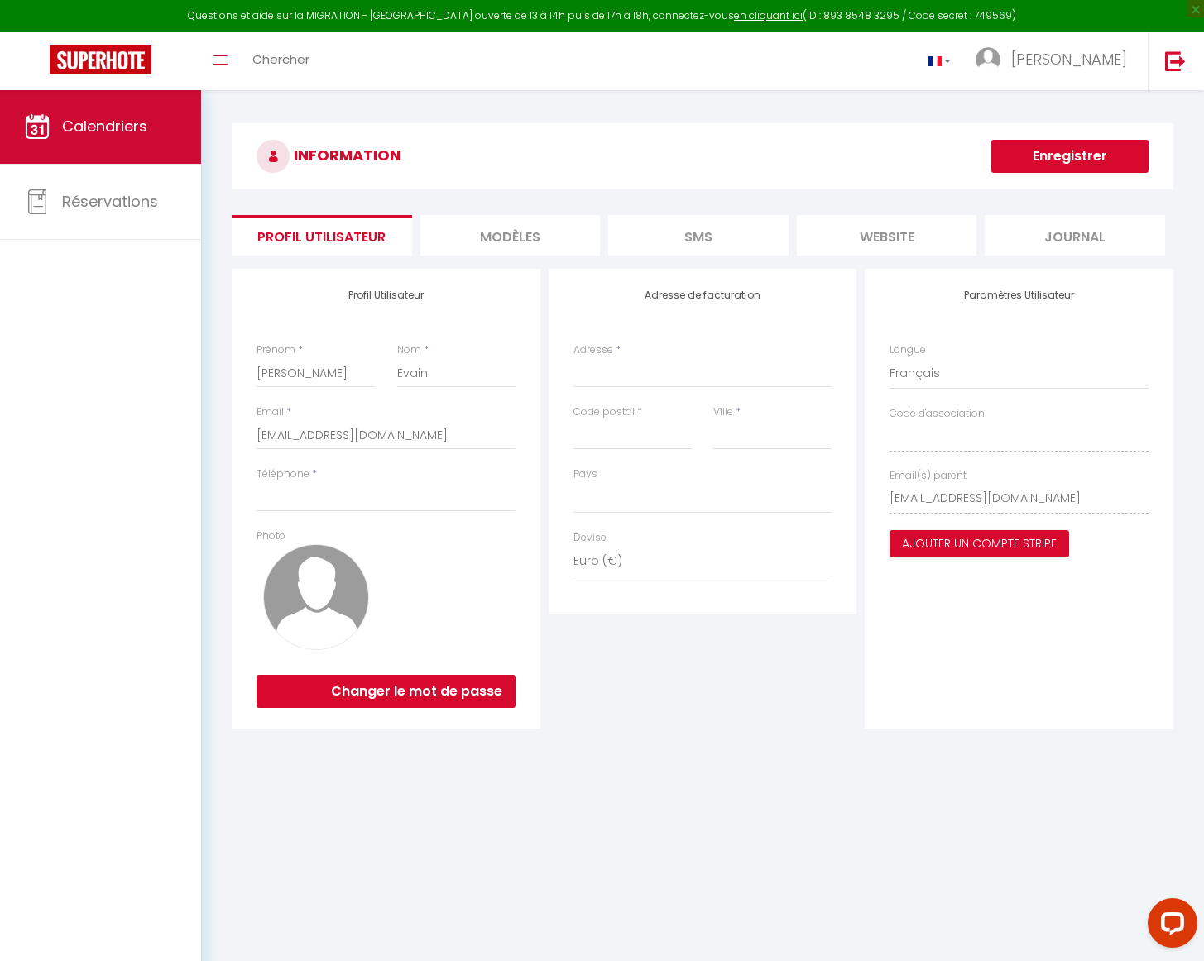
click at [133, 129] on span "Calendriers" at bounding box center [104, 126] width 85 height 21
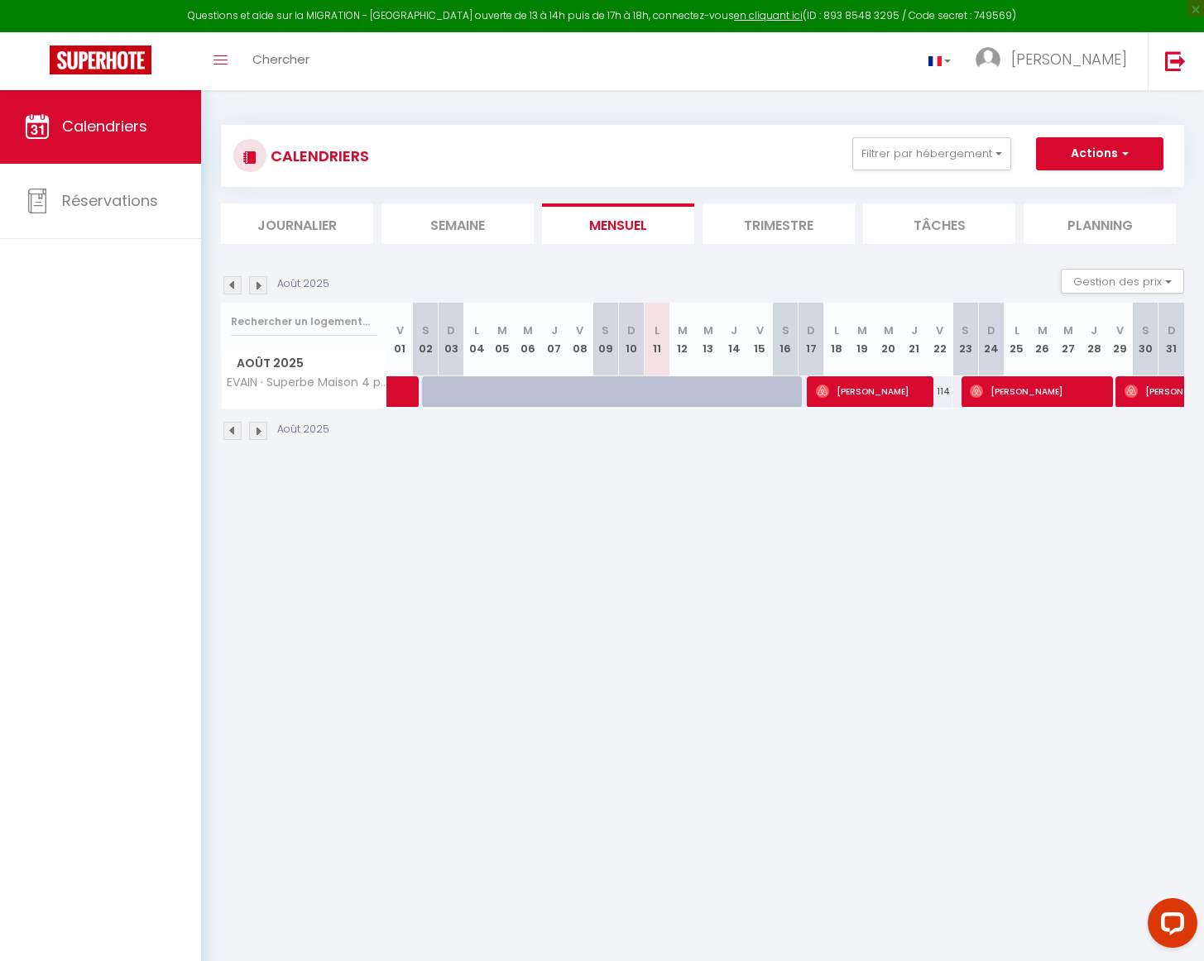
click at [455, 217] on li "Semaine" at bounding box center [457, 224] width 152 height 41
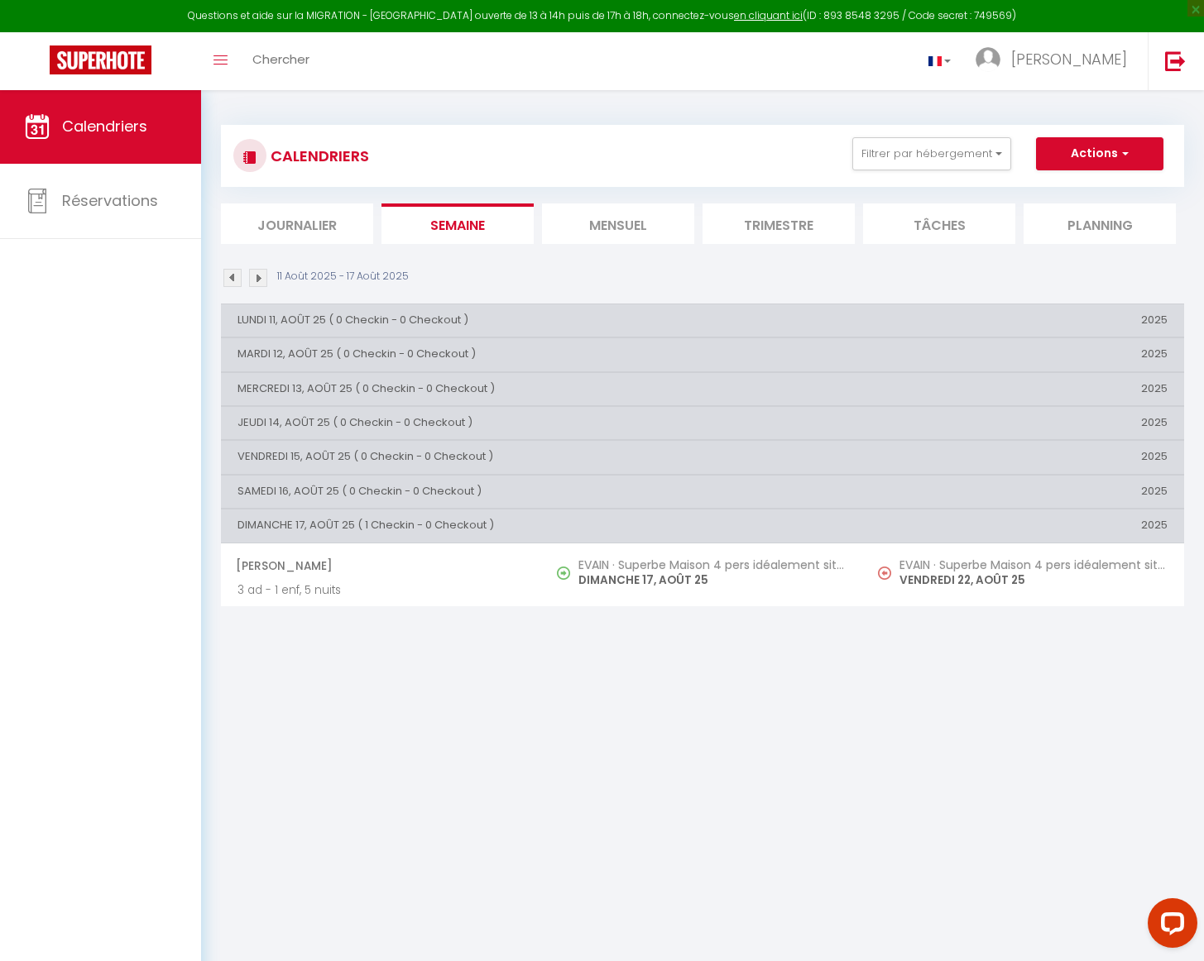
click at [261, 276] on img at bounding box center [258, 278] width 18 height 18
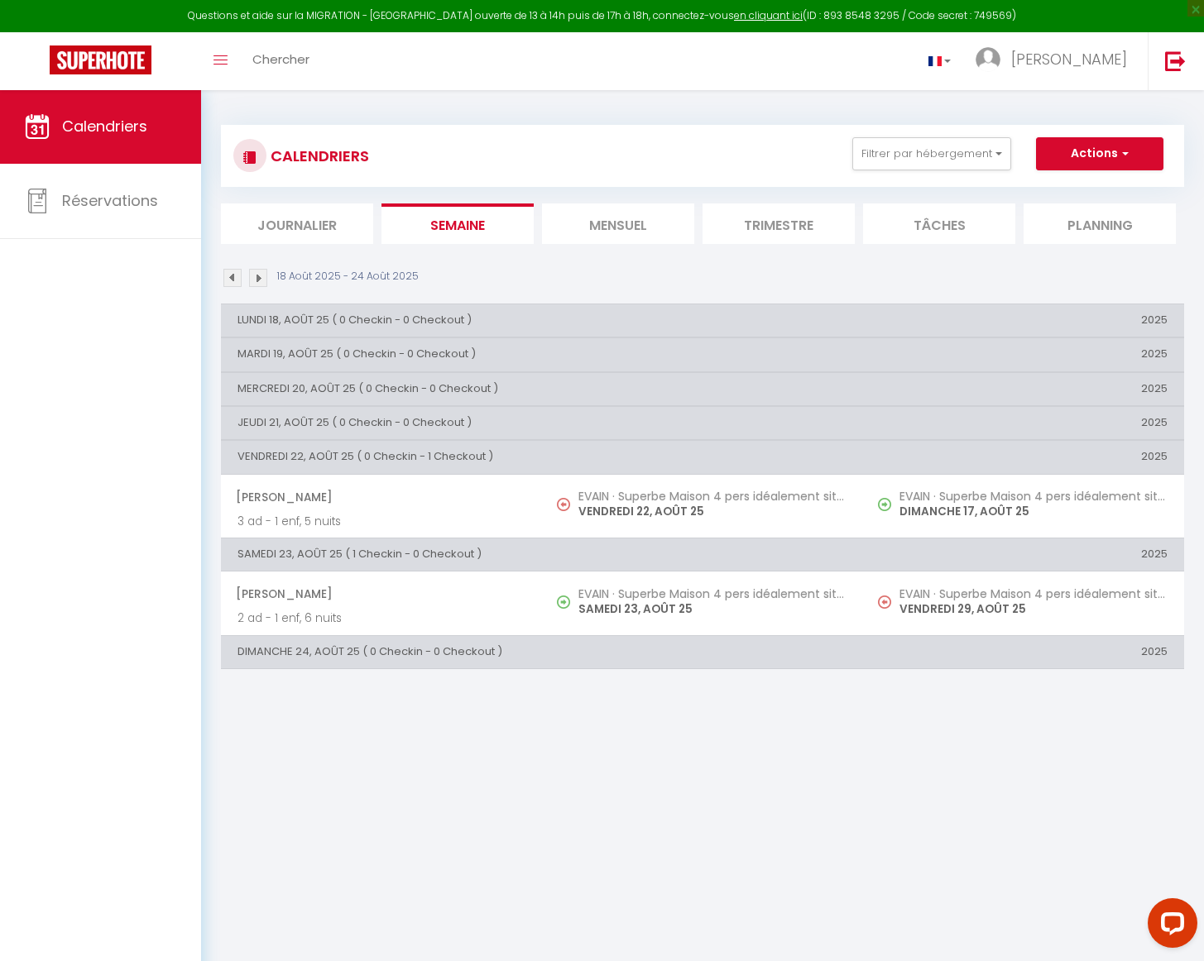
click at [263, 272] on img at bounding box center [258, 278] width 18 height 18
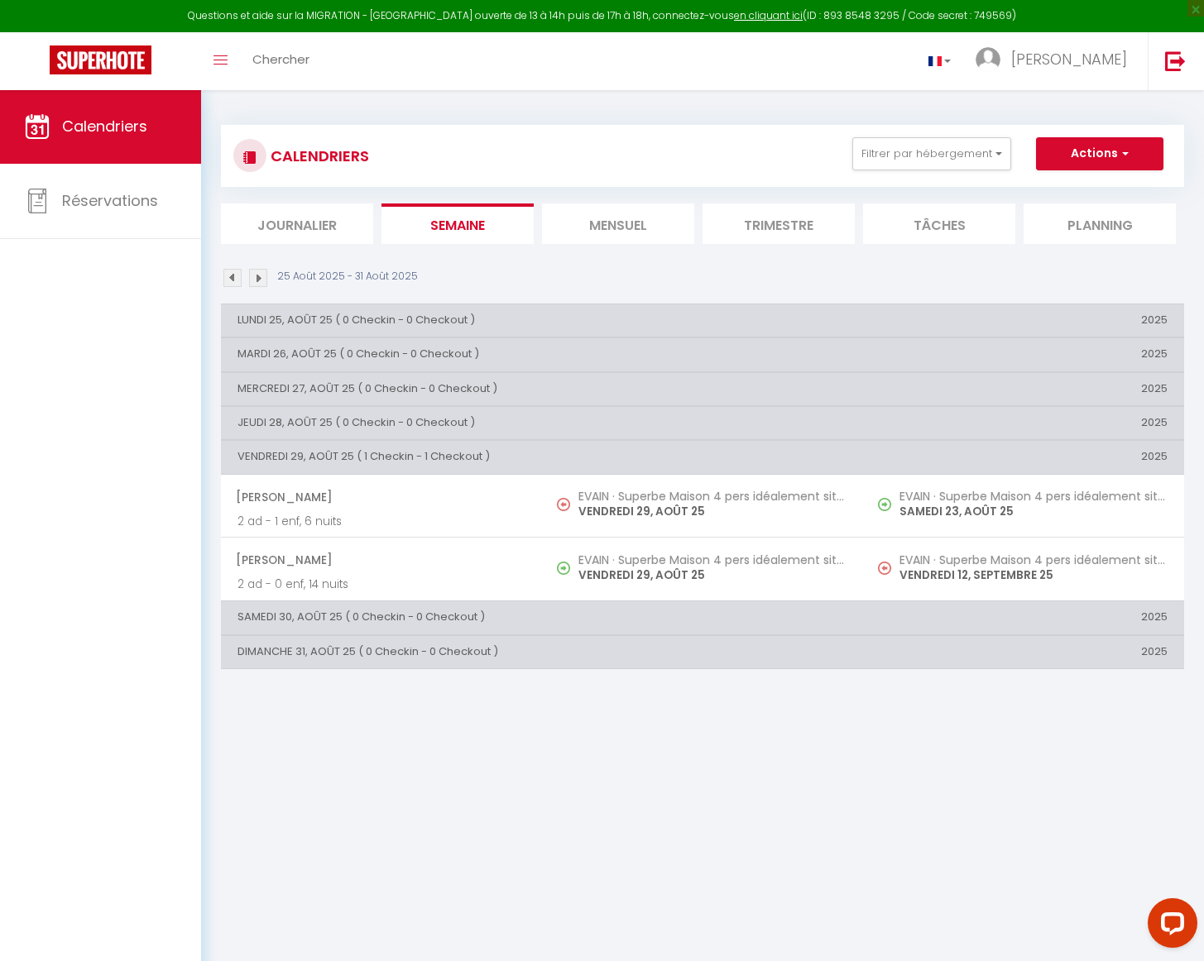
click at [263, 272] on img at bounding box center [258, 278] width 18 height 18
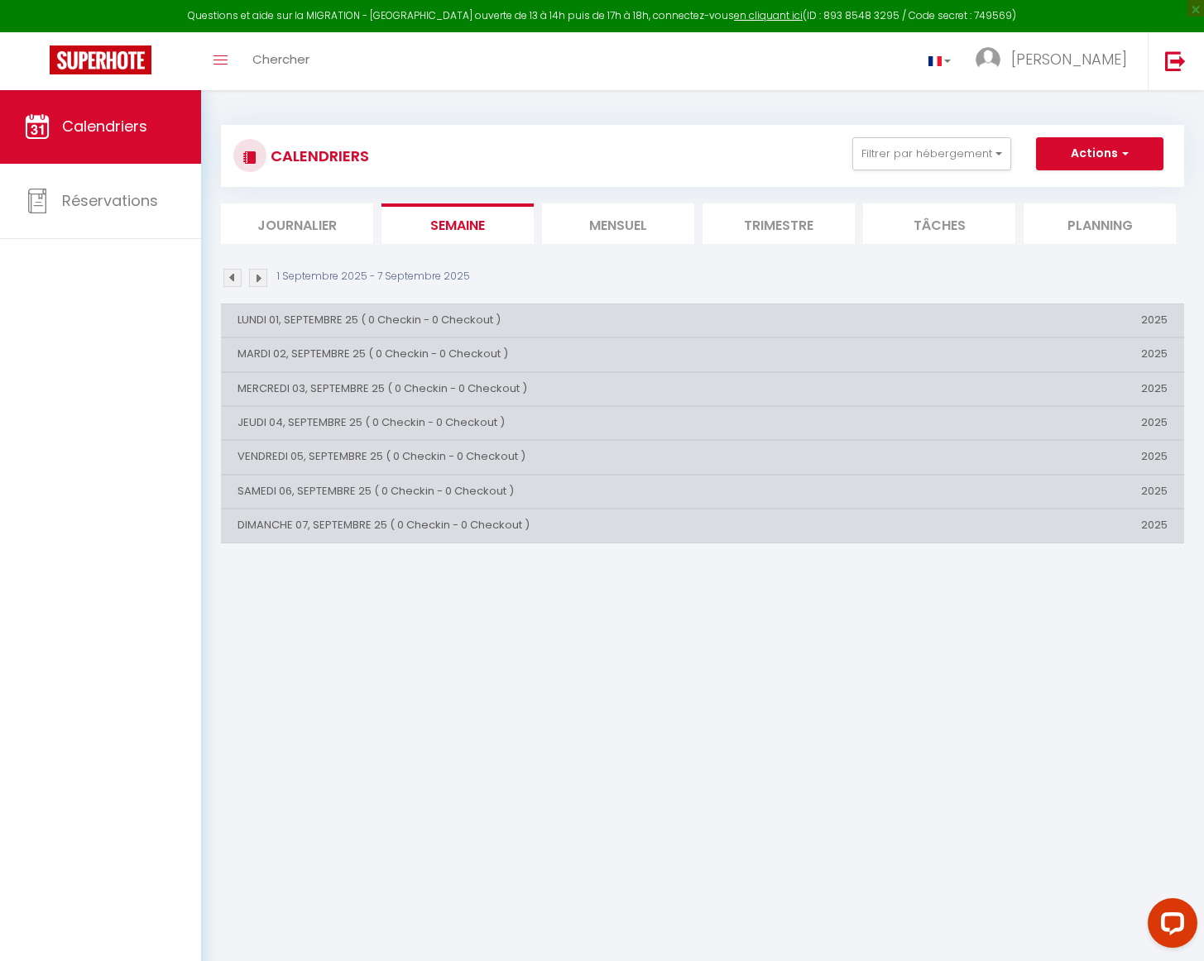
click at [263, 272] on img at bounding box center [258, 278] width 18 height 18
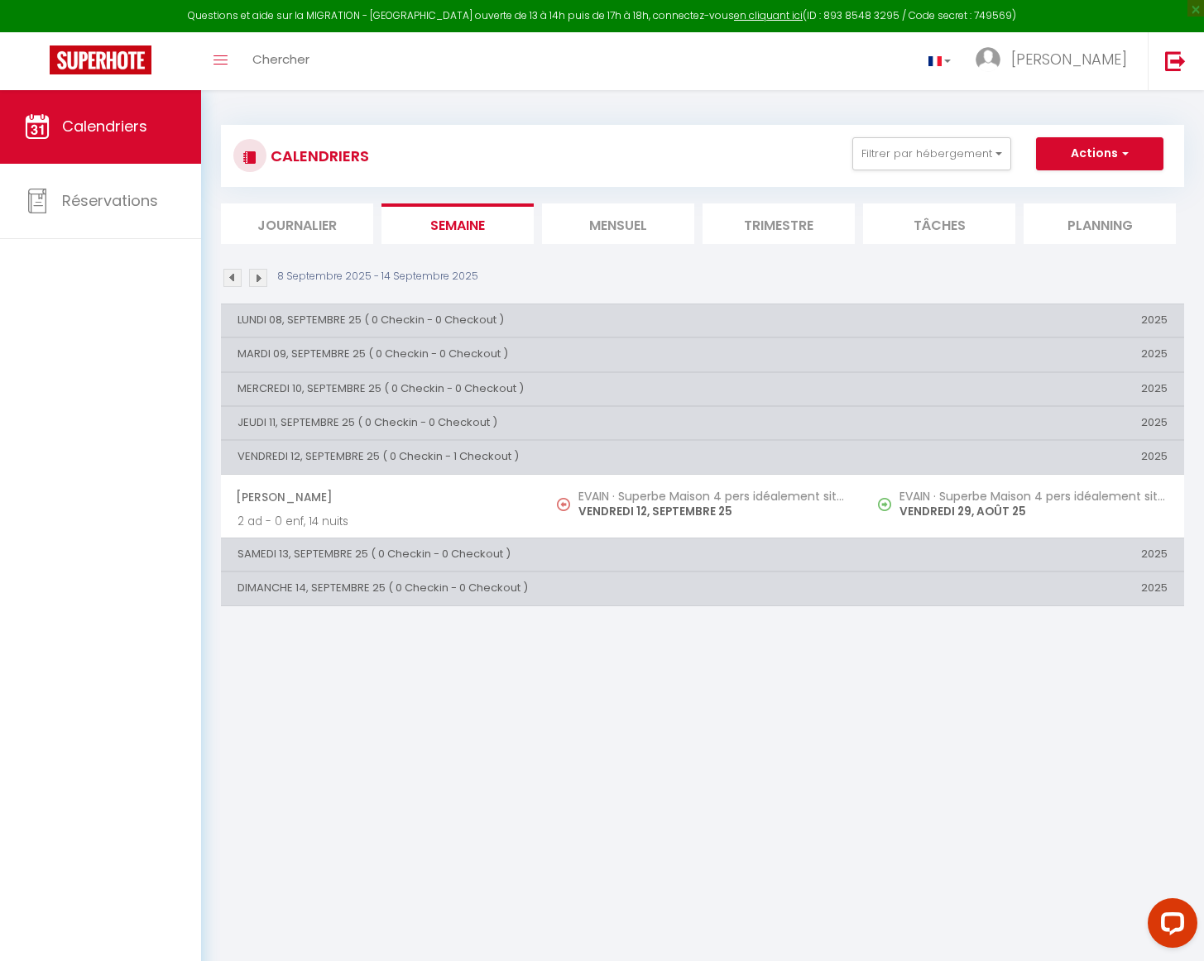
click at [1009, 543] on th "2025" at bounding box center [1023, 555] width 321 height 33
click at [528, 552] on th "SAMEDI 13, SEPTEMBRE 25 ( 0 Checkin - 0 Checkout )" at bounding box center [542, 555] width 642 height 33
click at [1111, 149] on button "Actions" at bounding box center [1099, 153] width 127 height 33
click at [1088, 188] on link "Nouvelle réservation" at bounding box center [1082, 192] width 144 height 25
select select
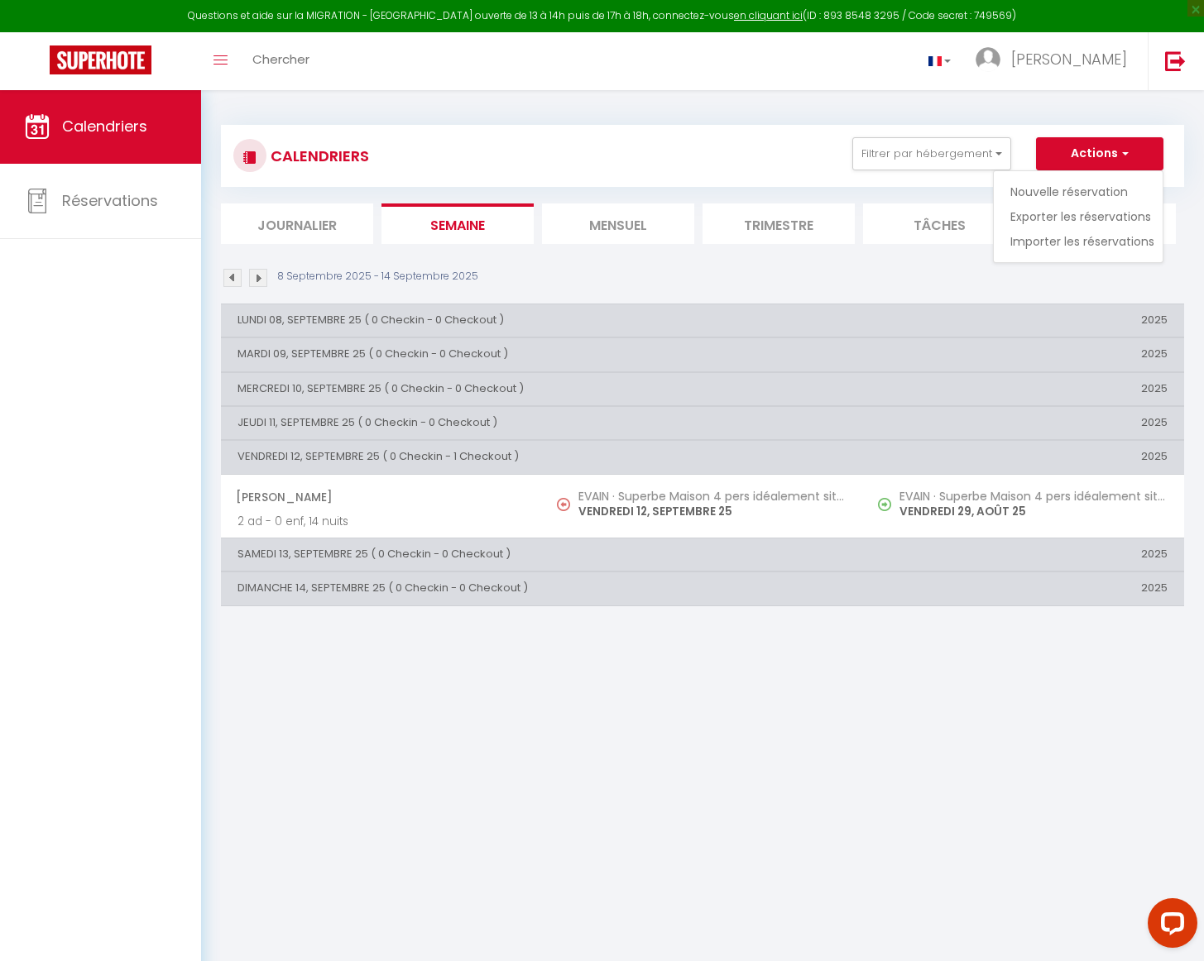
select select
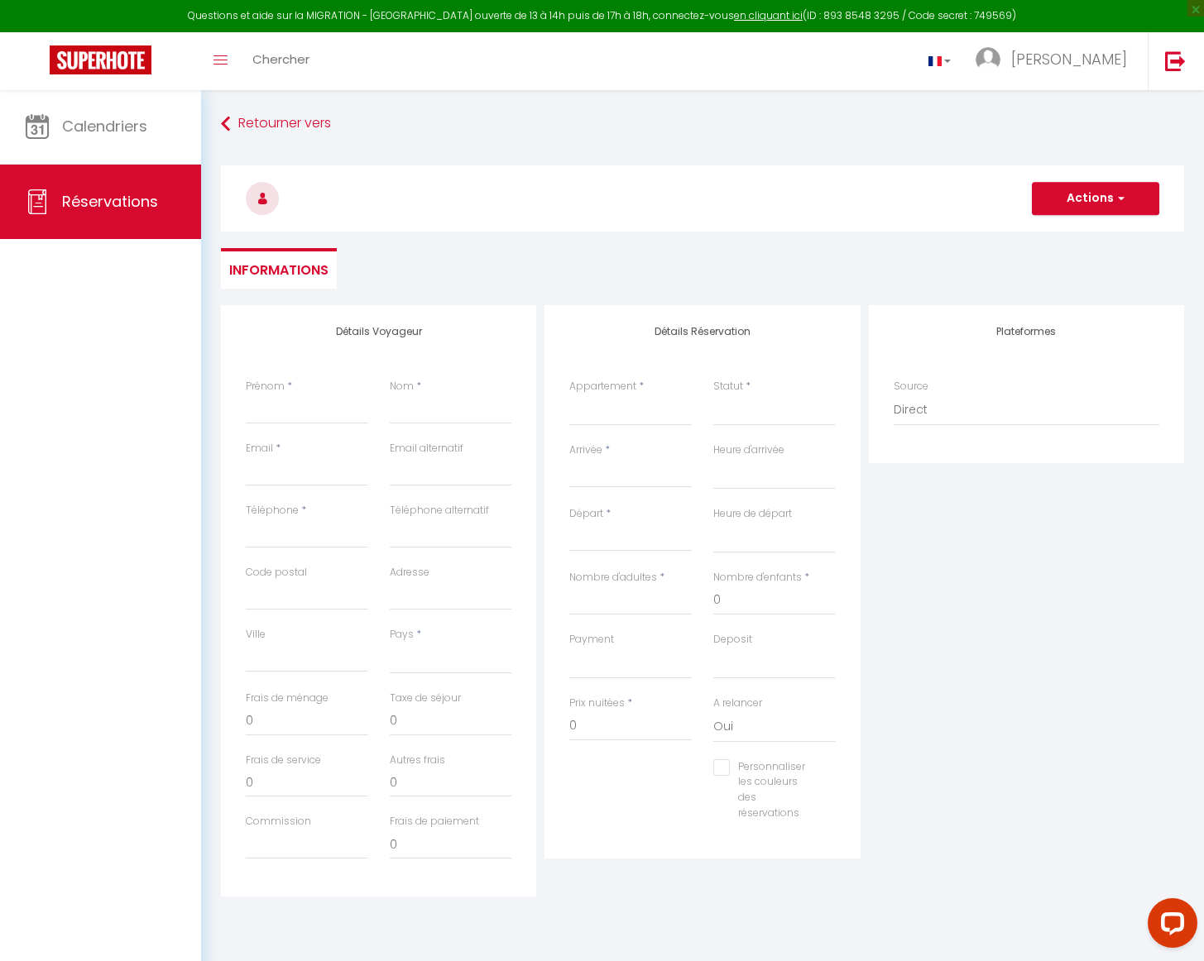
select select
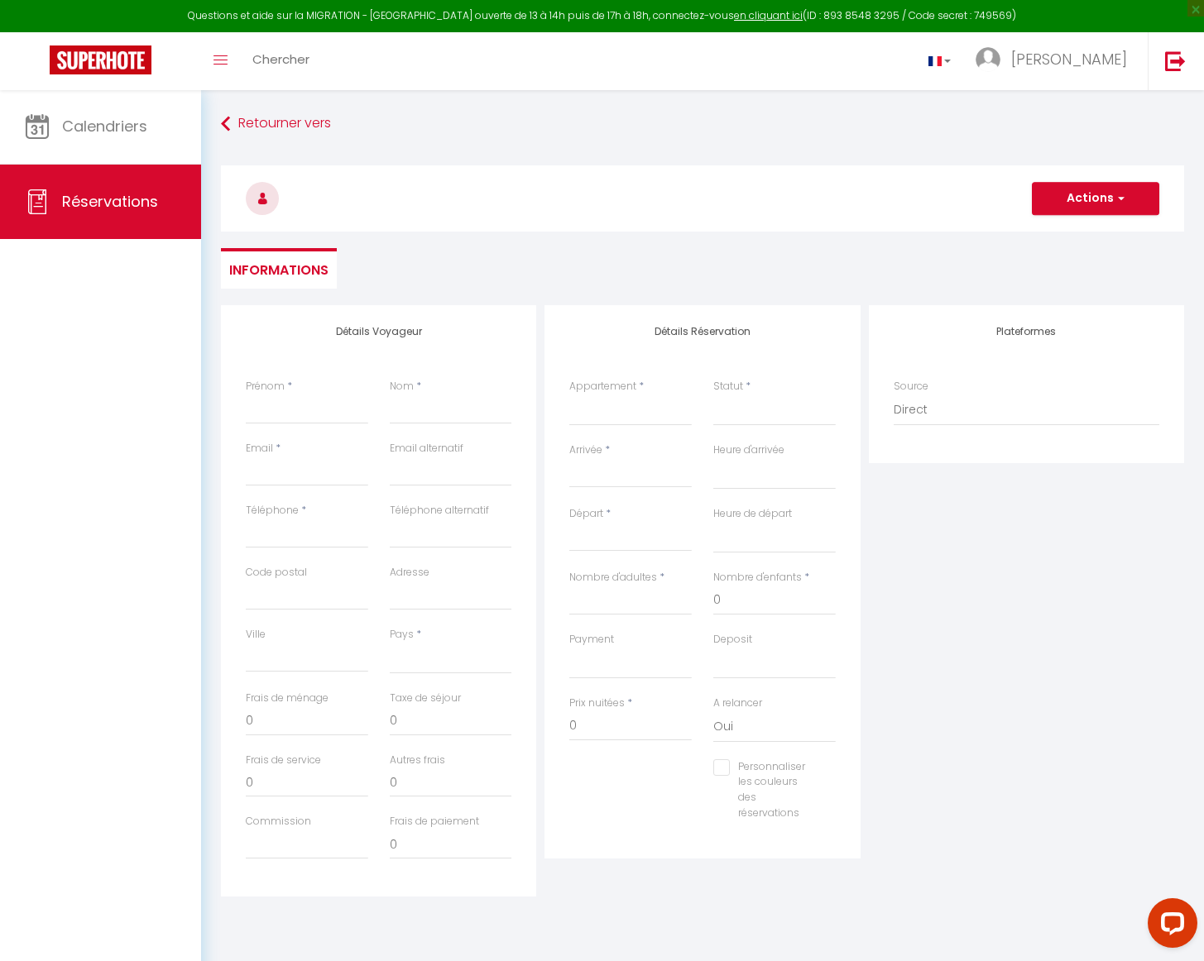
select select
checkbox input "false"
select select
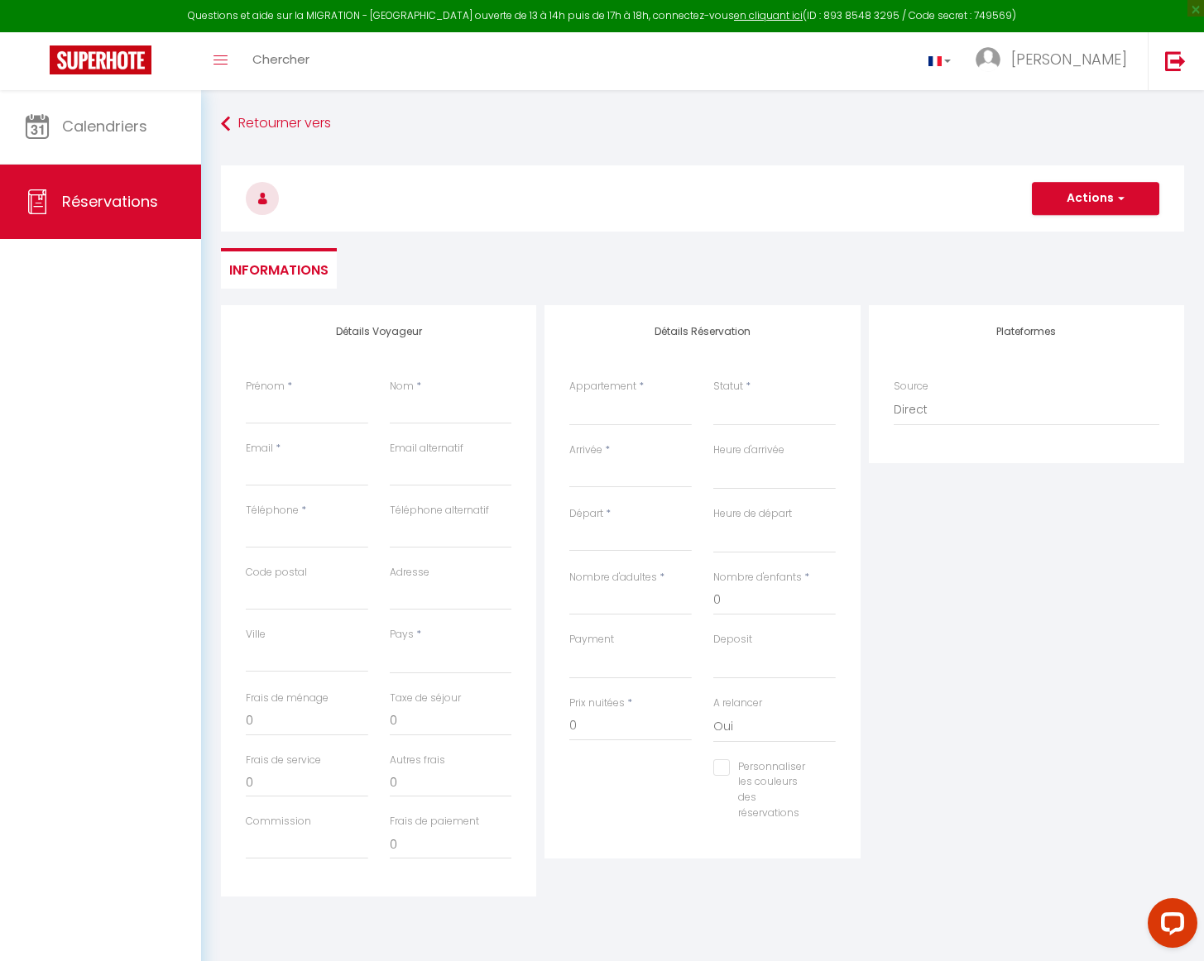
select select
checkbox input "false"
select select
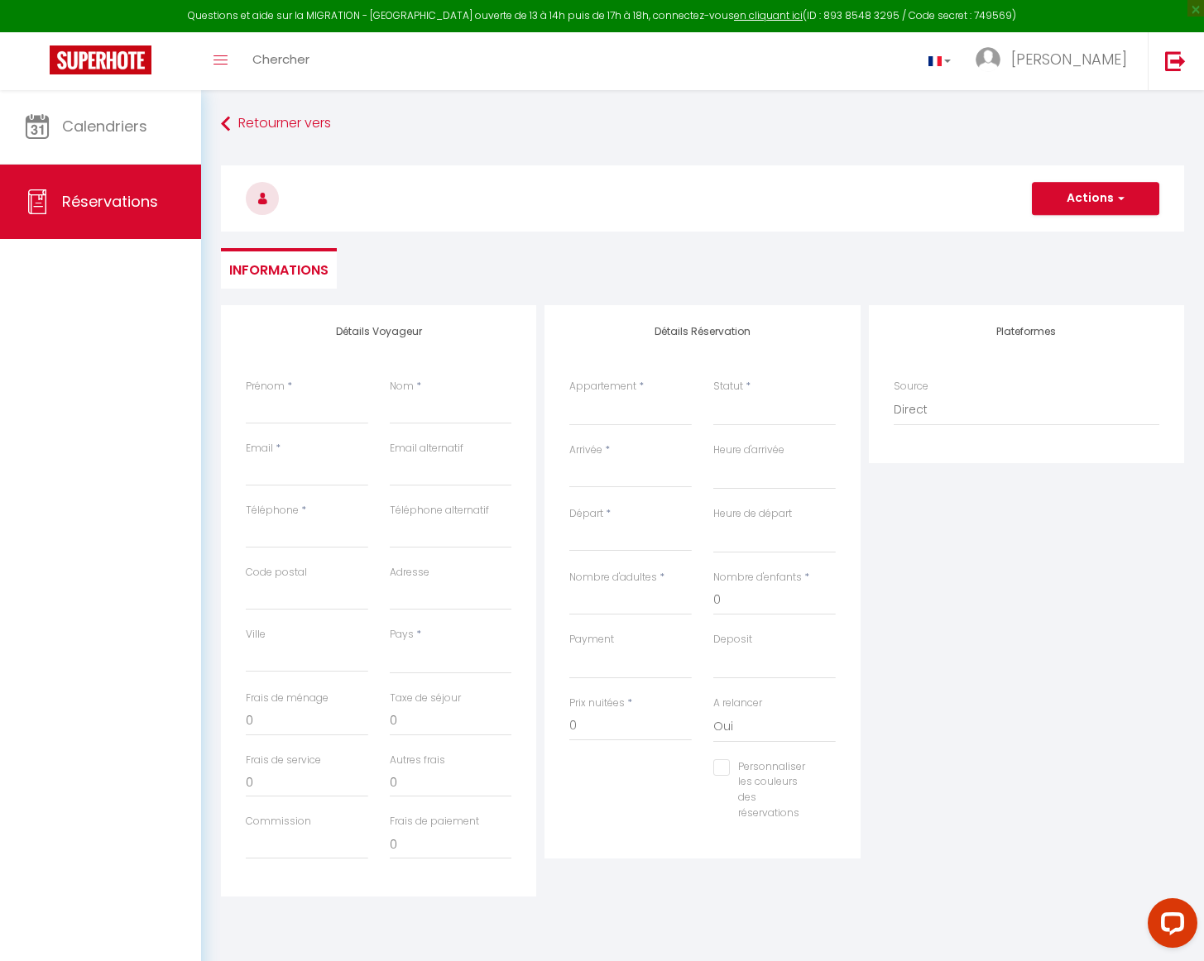
select select
click at [309, 128] on link "Retourner vers" at bounding box center [702, 124] width 963 height 30
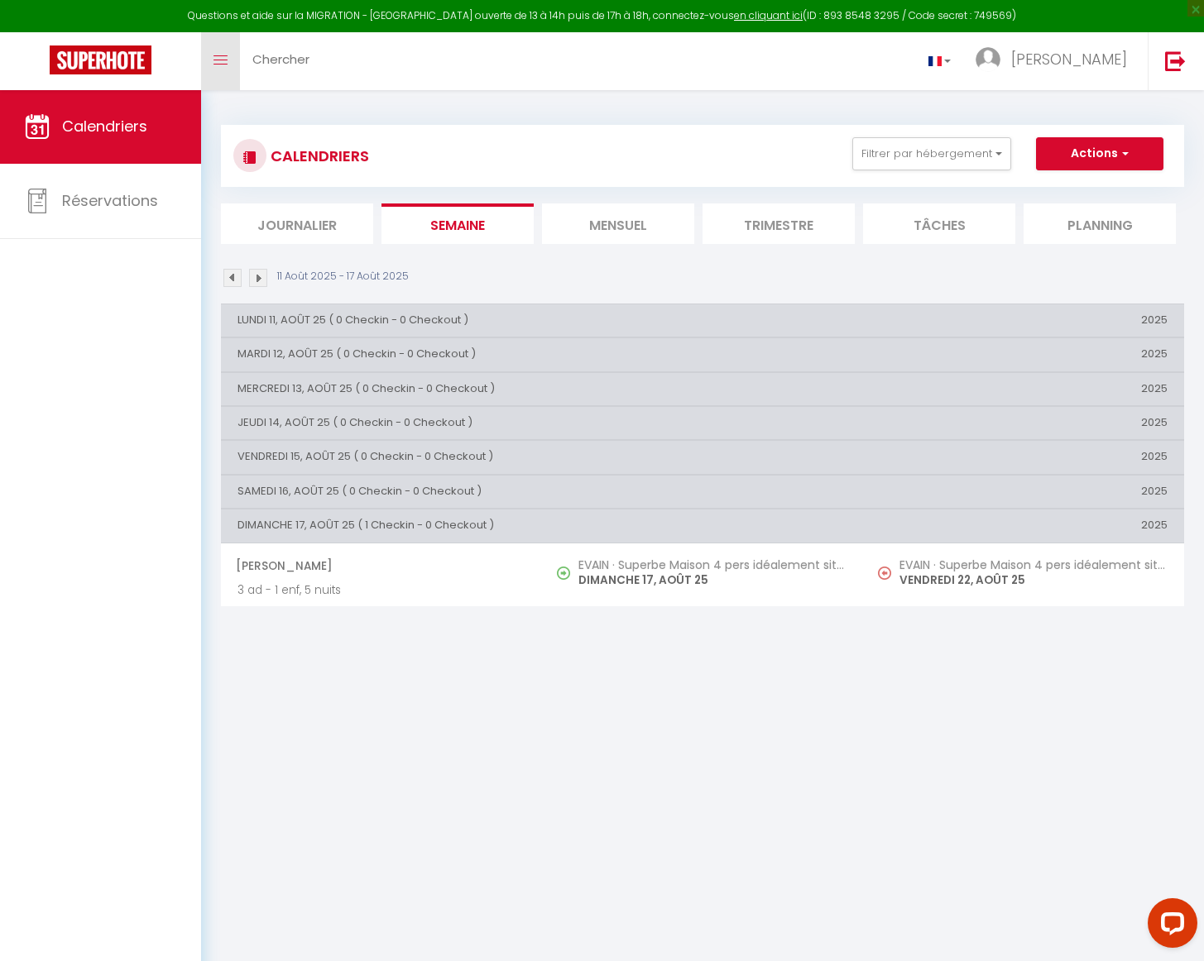
click at [233, 50] on link "Toggle menubar" at bounding box center [220, 61] width 39 height 58
click at [225, 52] on link "Toggle menubar" at bounding box center [220, 61] width 39 height 58
click at [227, 58] on icon "Toggle menubar" at bounding box center [220, 60] width 14 height 10
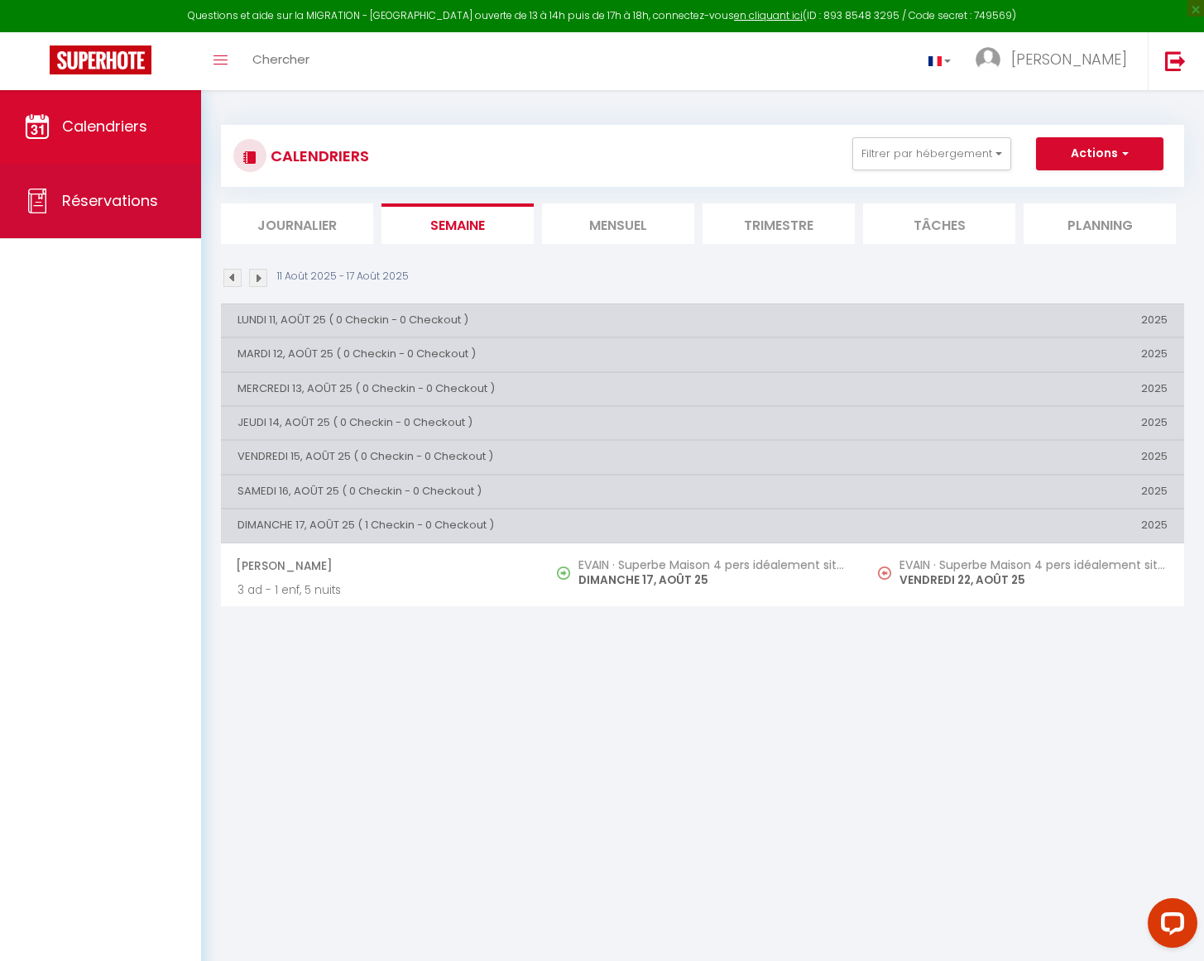
click at [133, 196] on span "Réservations" at bounding box center [110, 200] width 96 height 21
select select "not_cancelled"
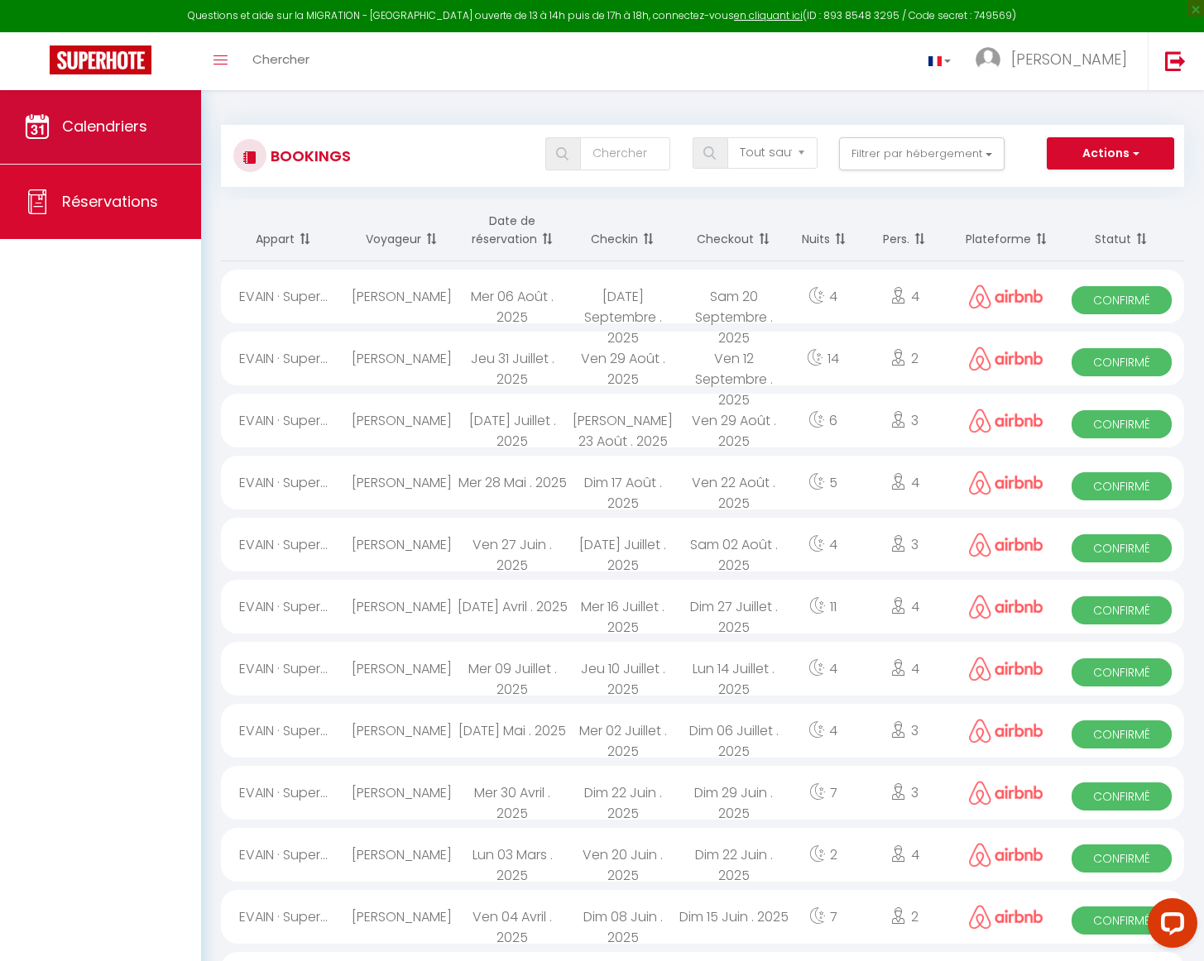
click at [98, 119] on span "Calendriers" at bounding box center [104, 126] width 85 height 21
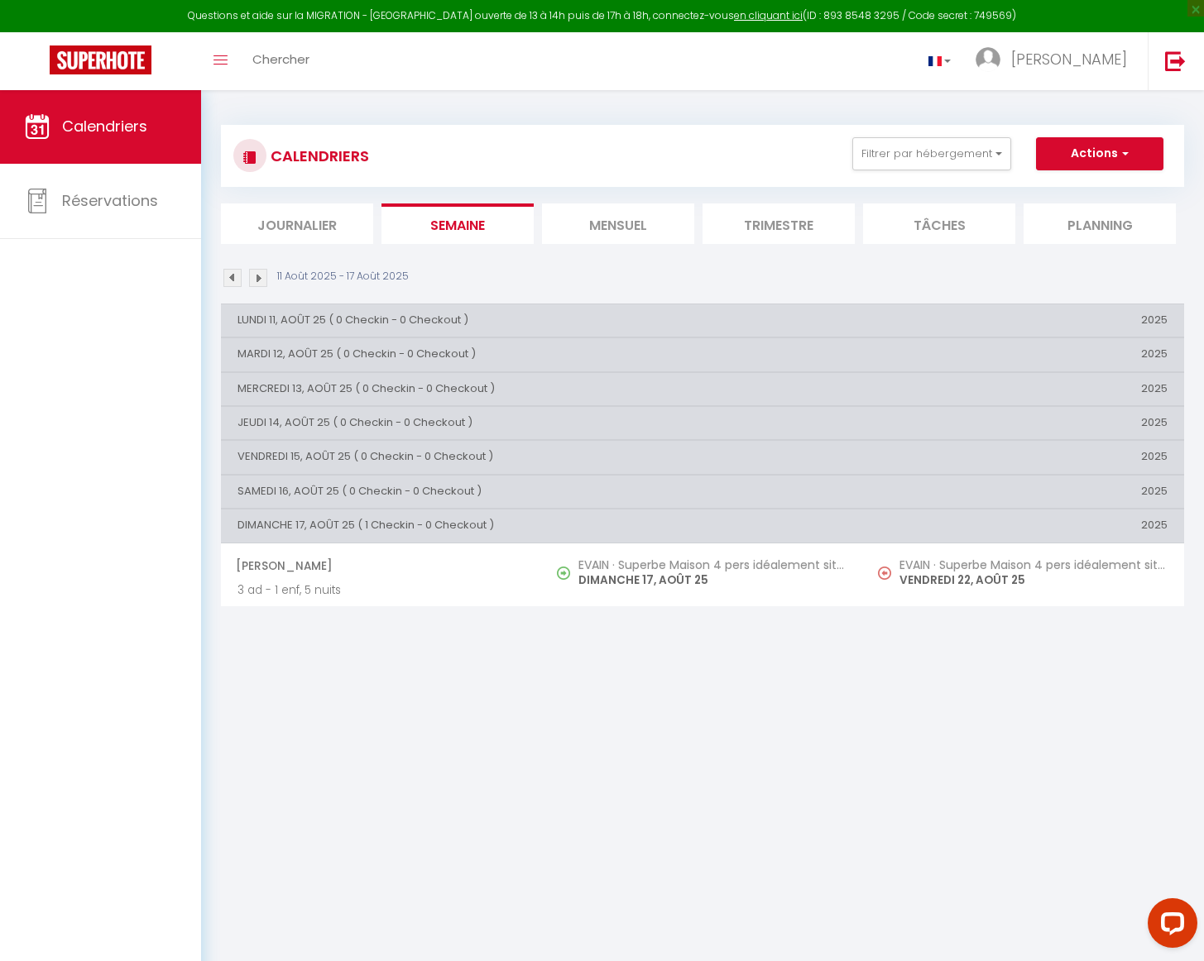
click at [1104, 146] on button "Actions" at bounding box center [1099, 153] width 127 height 33
click at [257, 276] on img at bounding box center [258, 278] width 18 height 18
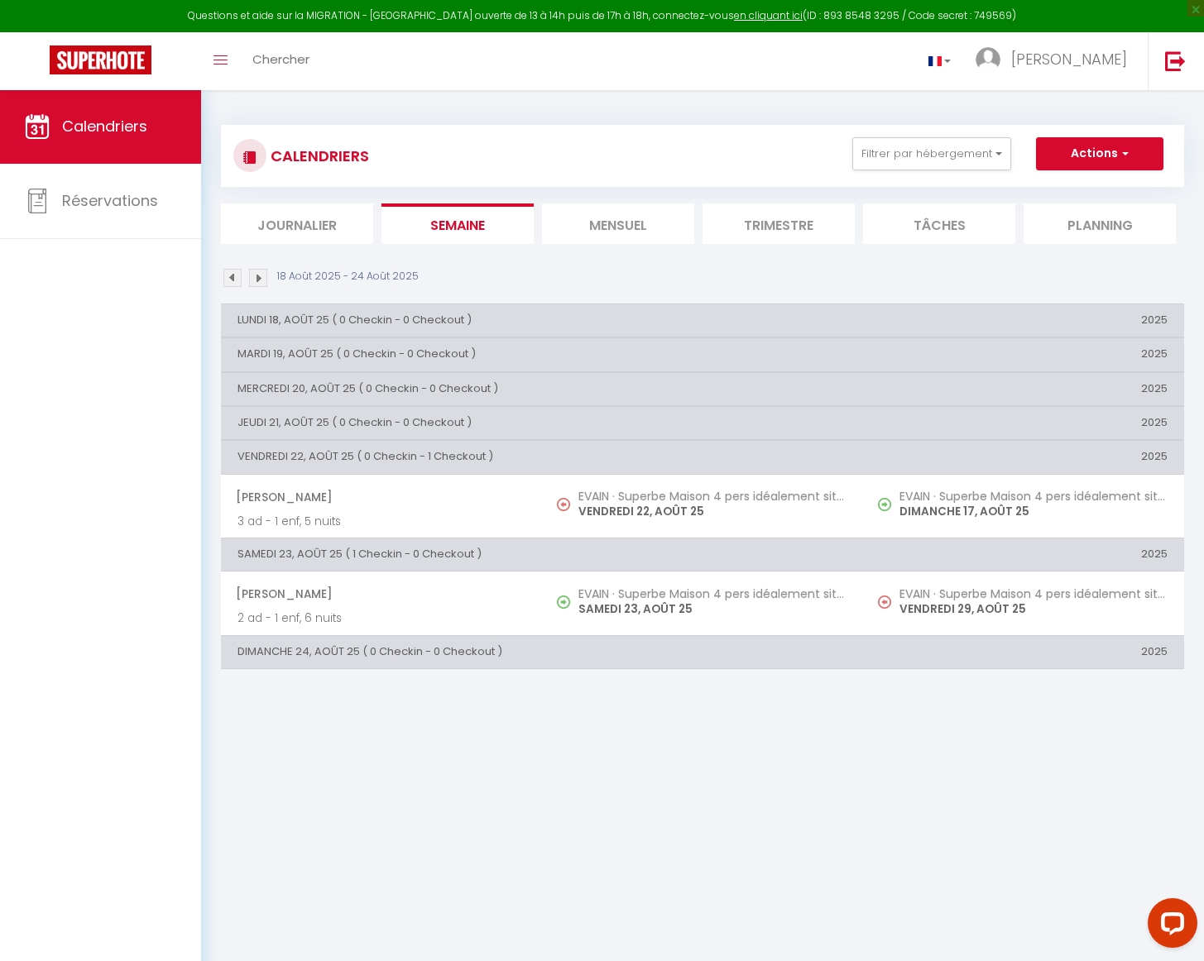
click at [259, 272] on img at bounding box center [258, 278] width 18 height 18
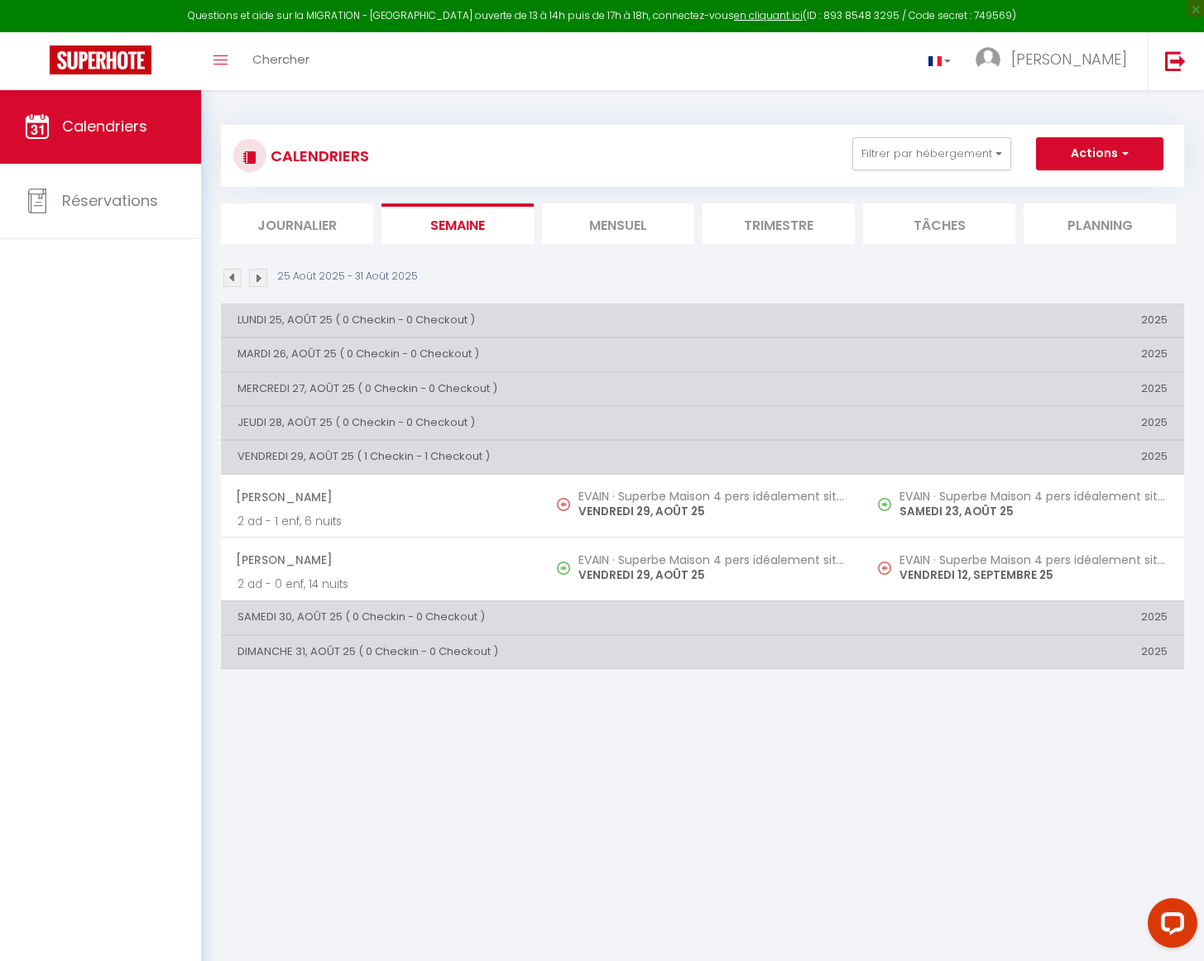
click at [590, 220] on li "Mensuel" at bounding box center [618, 224] width 152 height 41
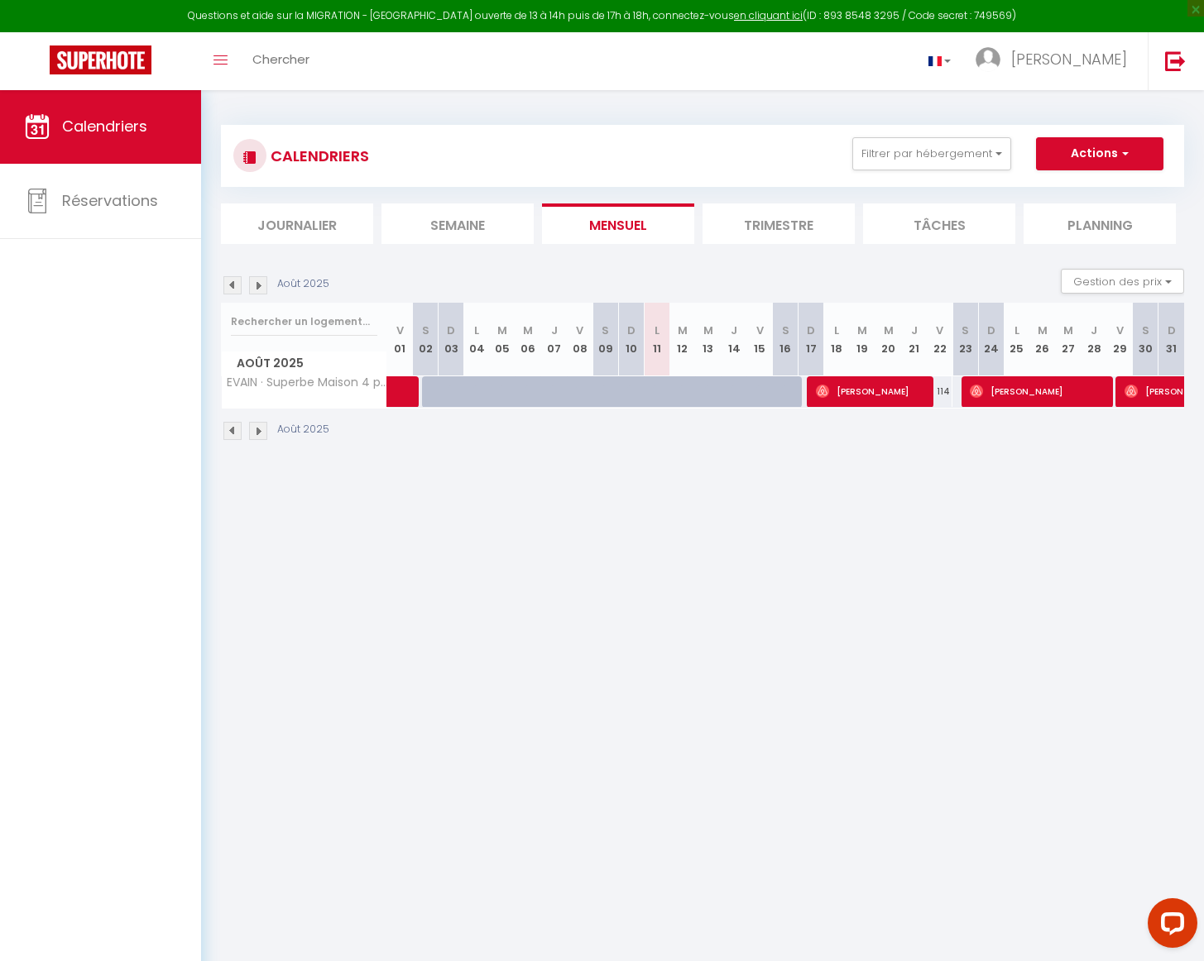
click at [258, 280] on img at bounding box center [258, 285] width 18 height 18
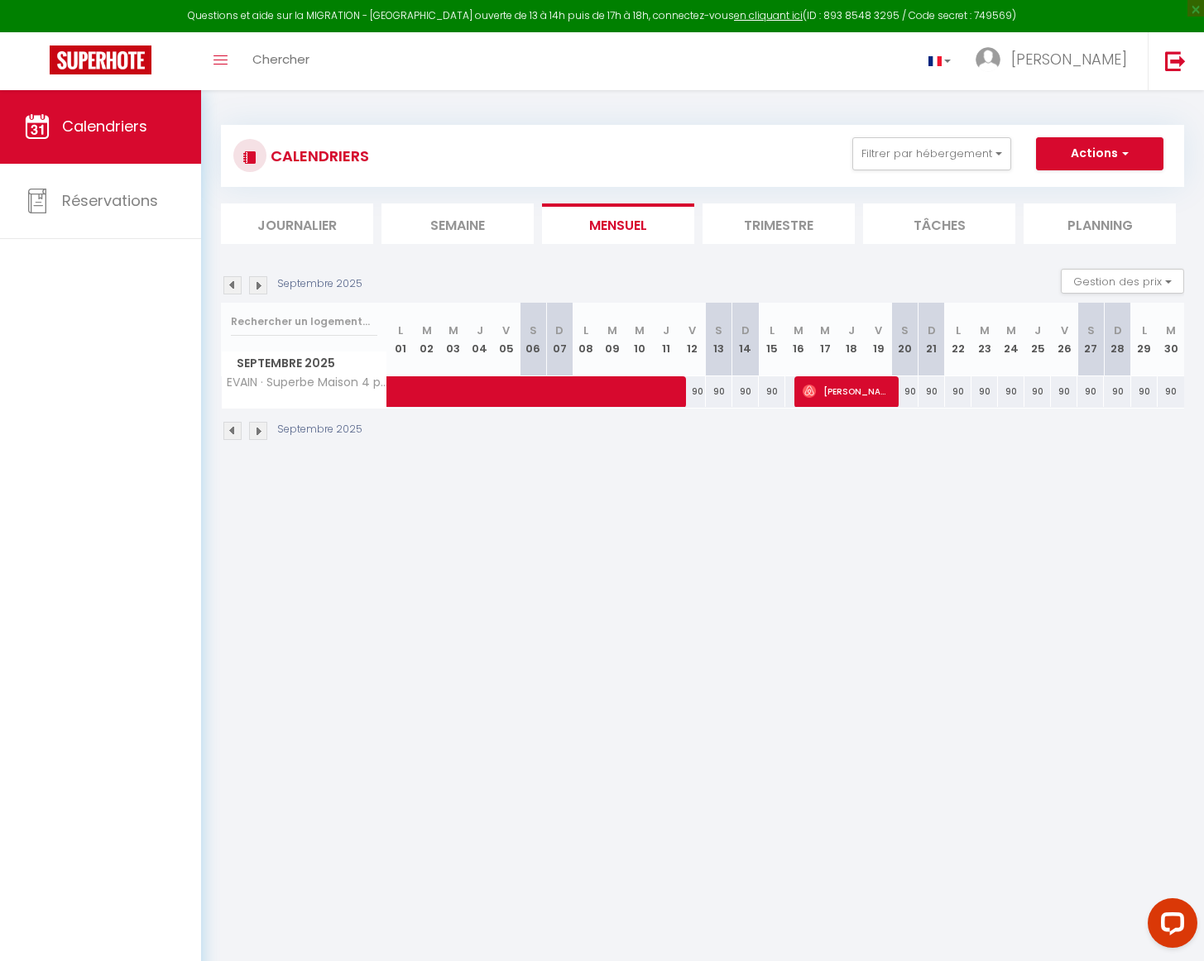
click at [697, 391] on span at bounding box center [614, 391] width 419 height 31
select select "OK"
select select "0"
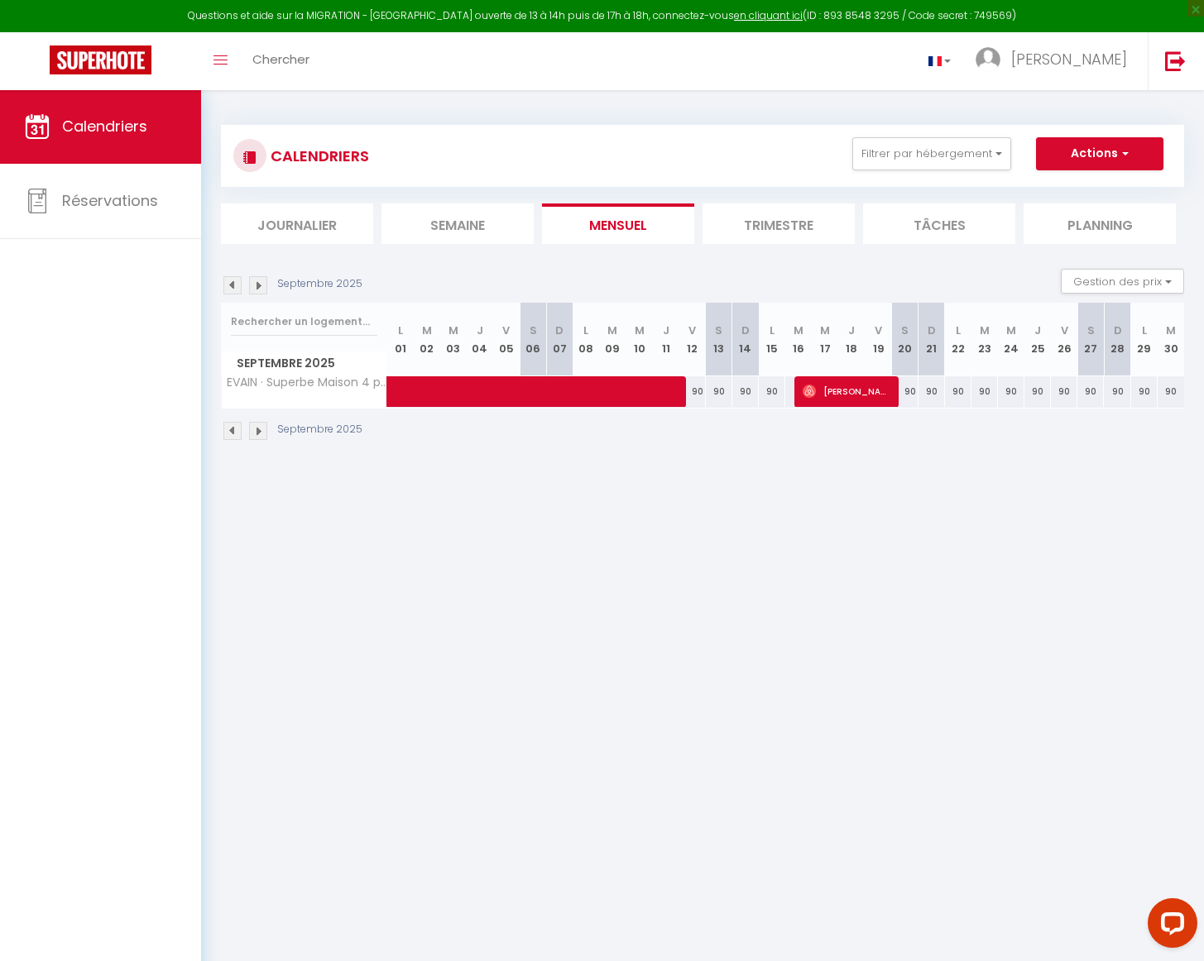
select select "1"
select select
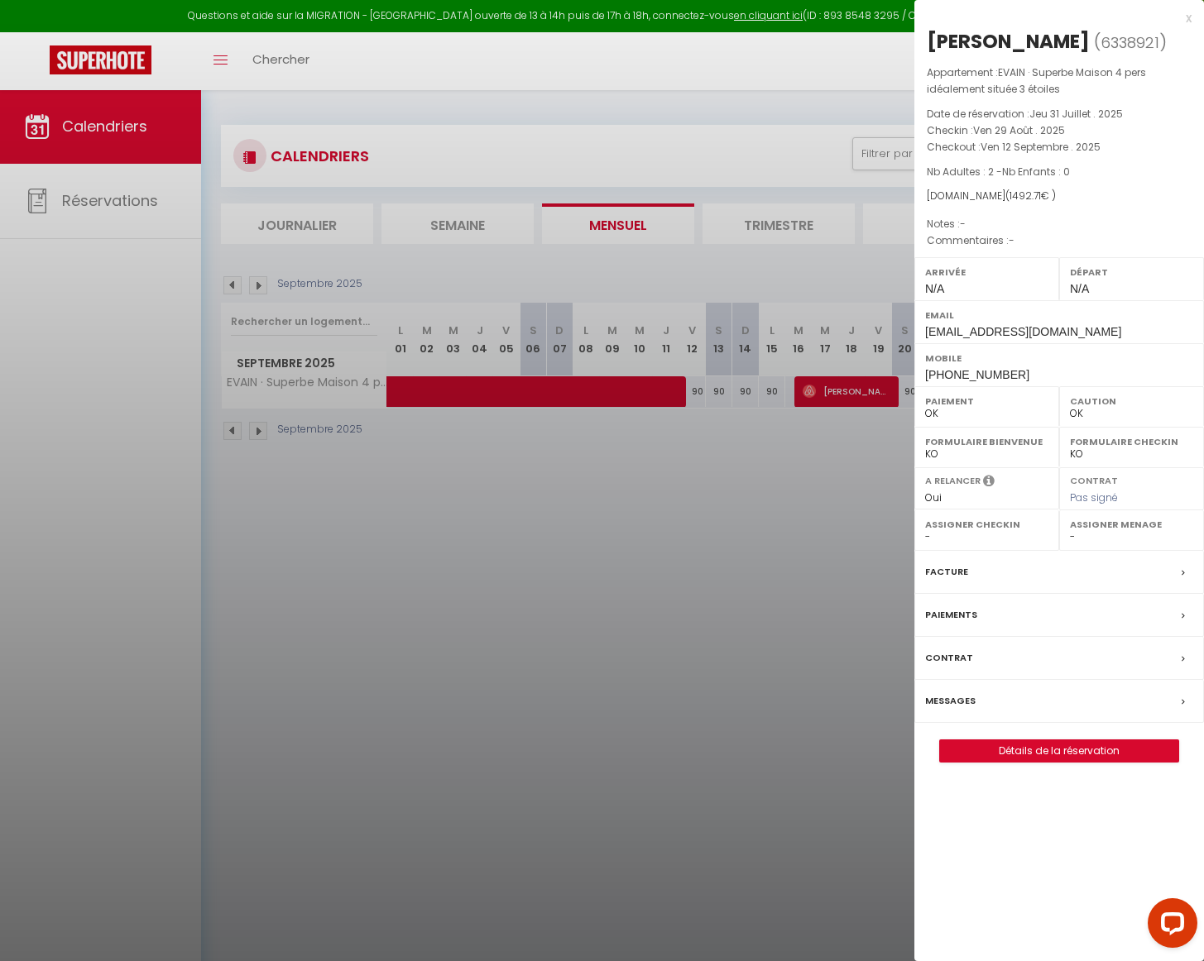
click at [712, 386] on div at bounding box center [602, 480] width 1204 height 961
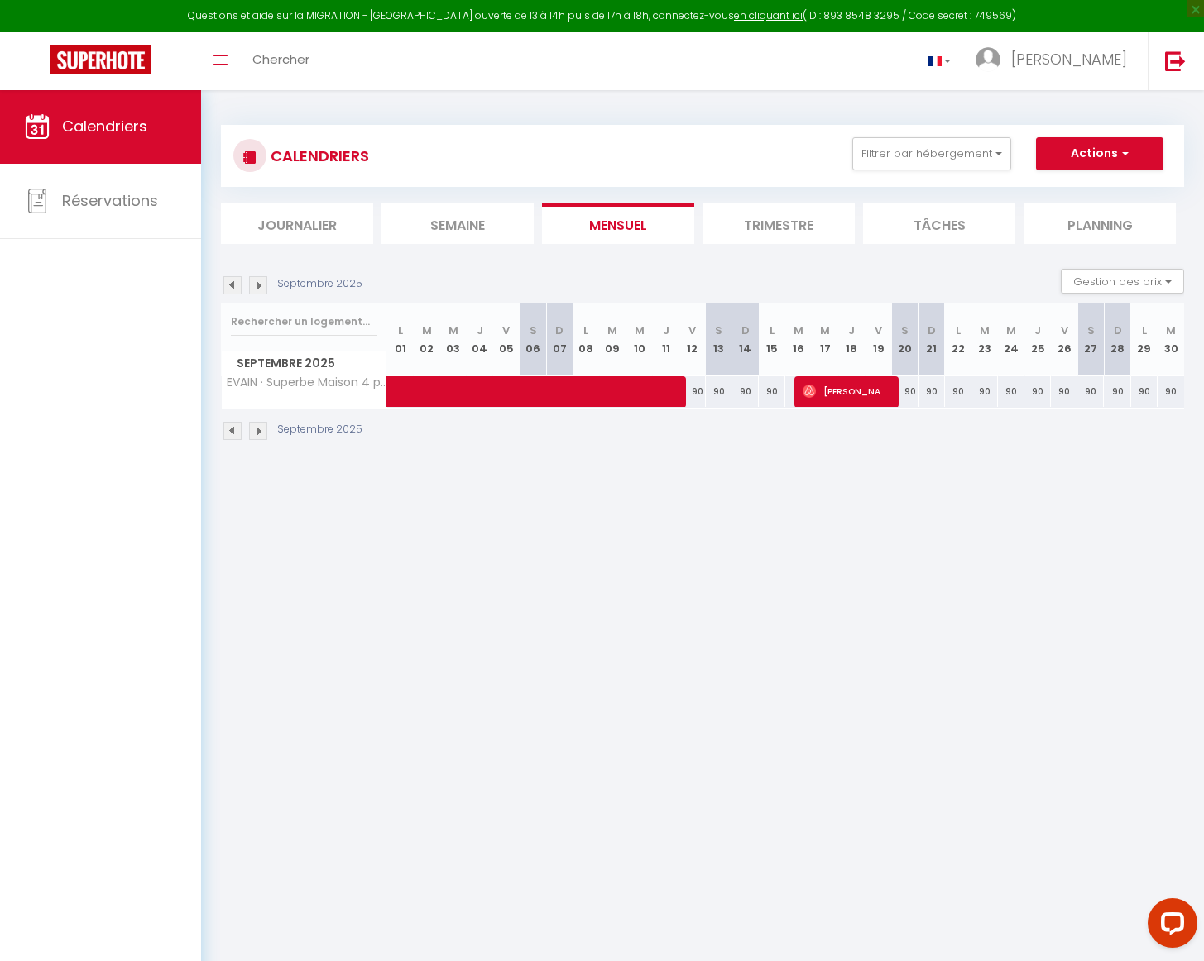
click at [712, 386] on span at bounding box center [614, 391] width 419 height 31
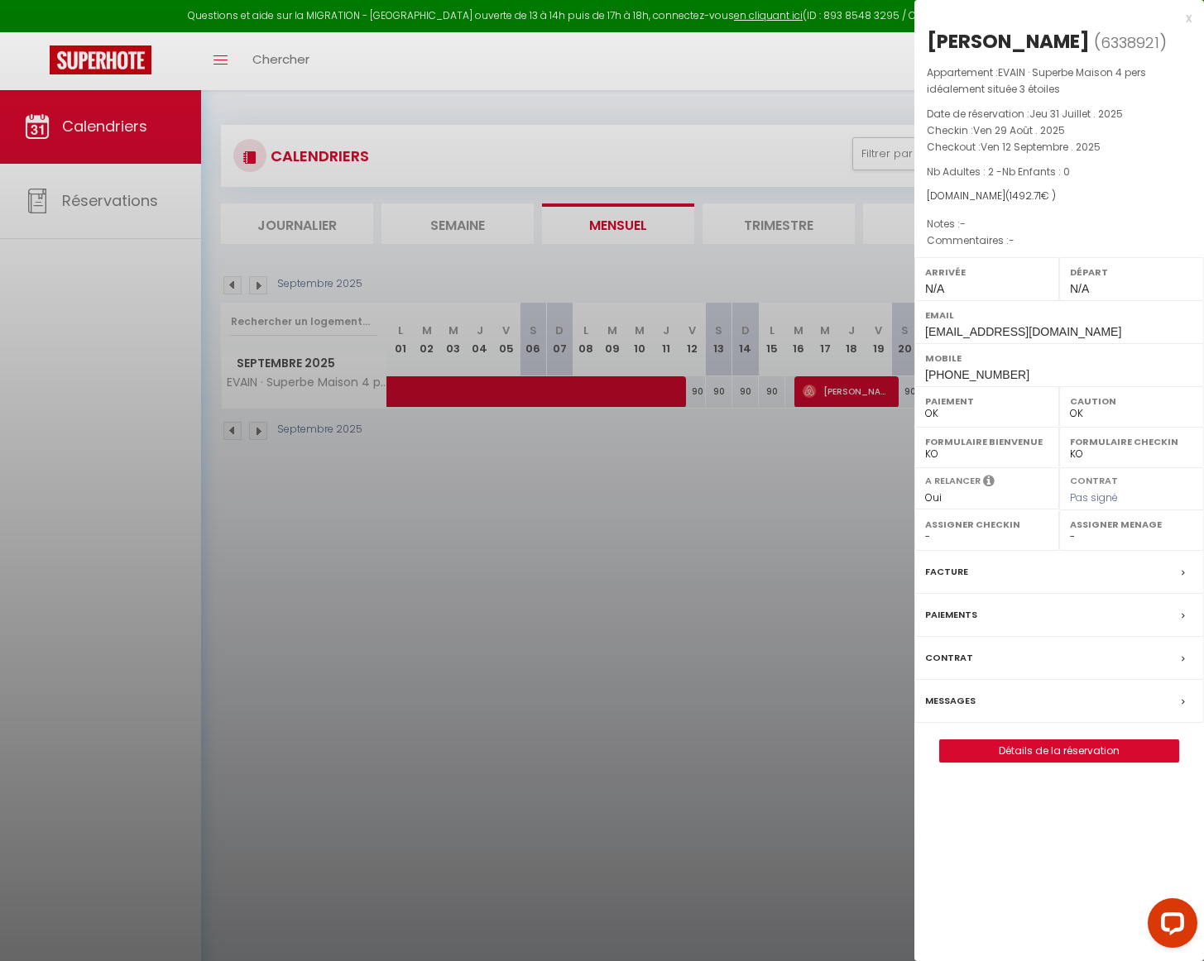
click at [1186, 15] on div "x" at bounding box center [1052, 18] width 277 height 20
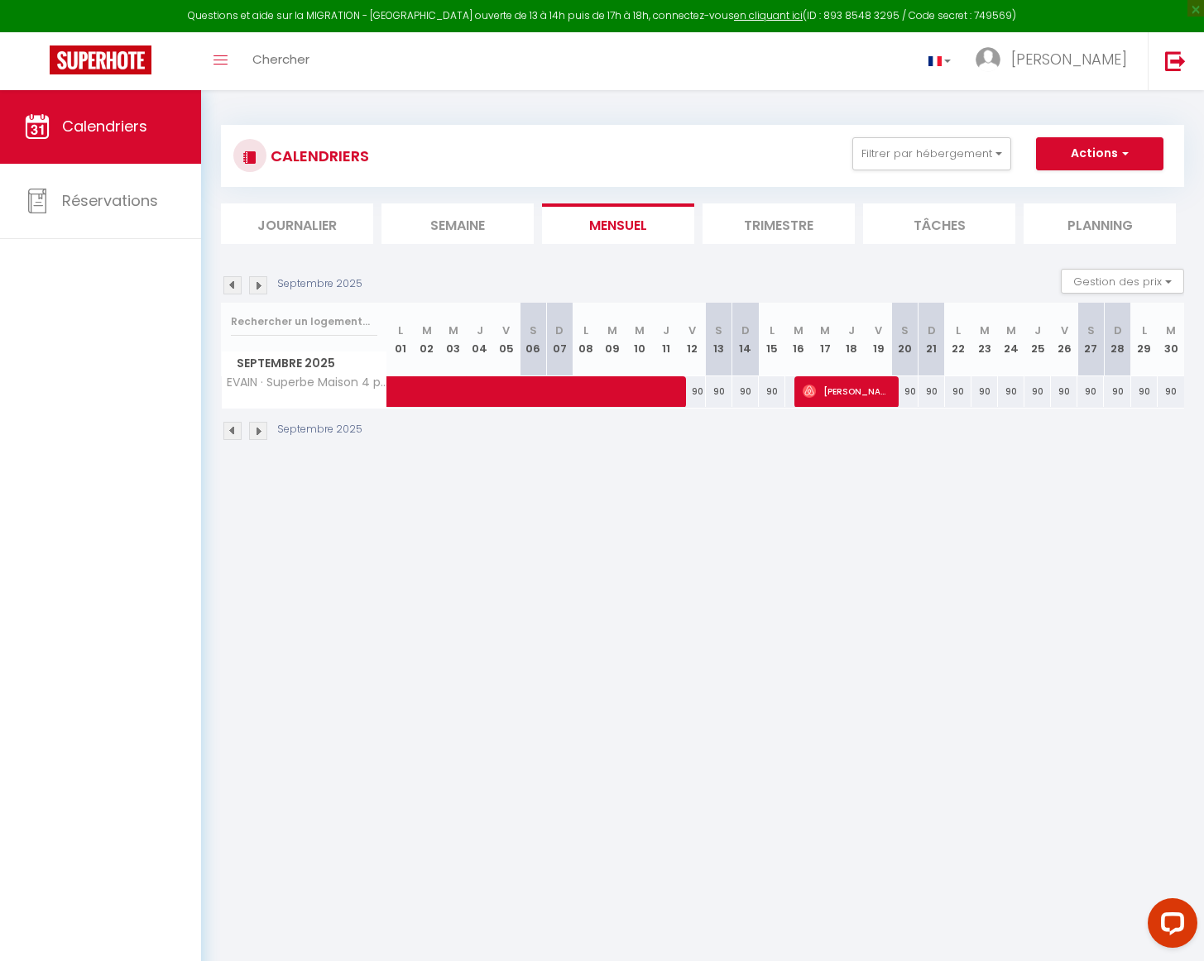
click at [1007, 393] on div "90" at bounding box center [1011, 391] width 26 height 31
type input "90"
type input "Mer 24 Septembre 2025"
type input "Jeu 25 Septembre 2025"
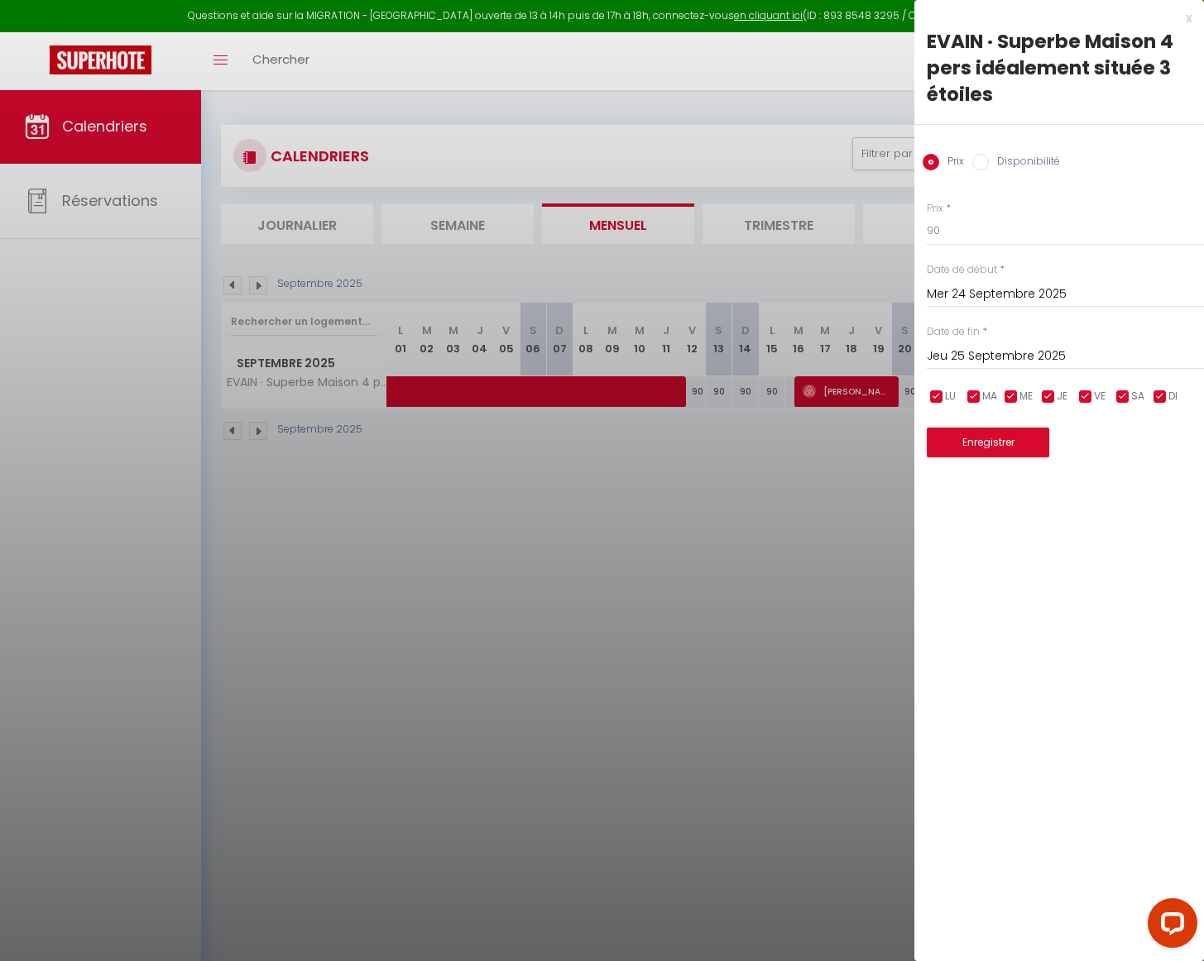
click at [744, 389] on div at bounding box center [602, 480] width 1204 height 961
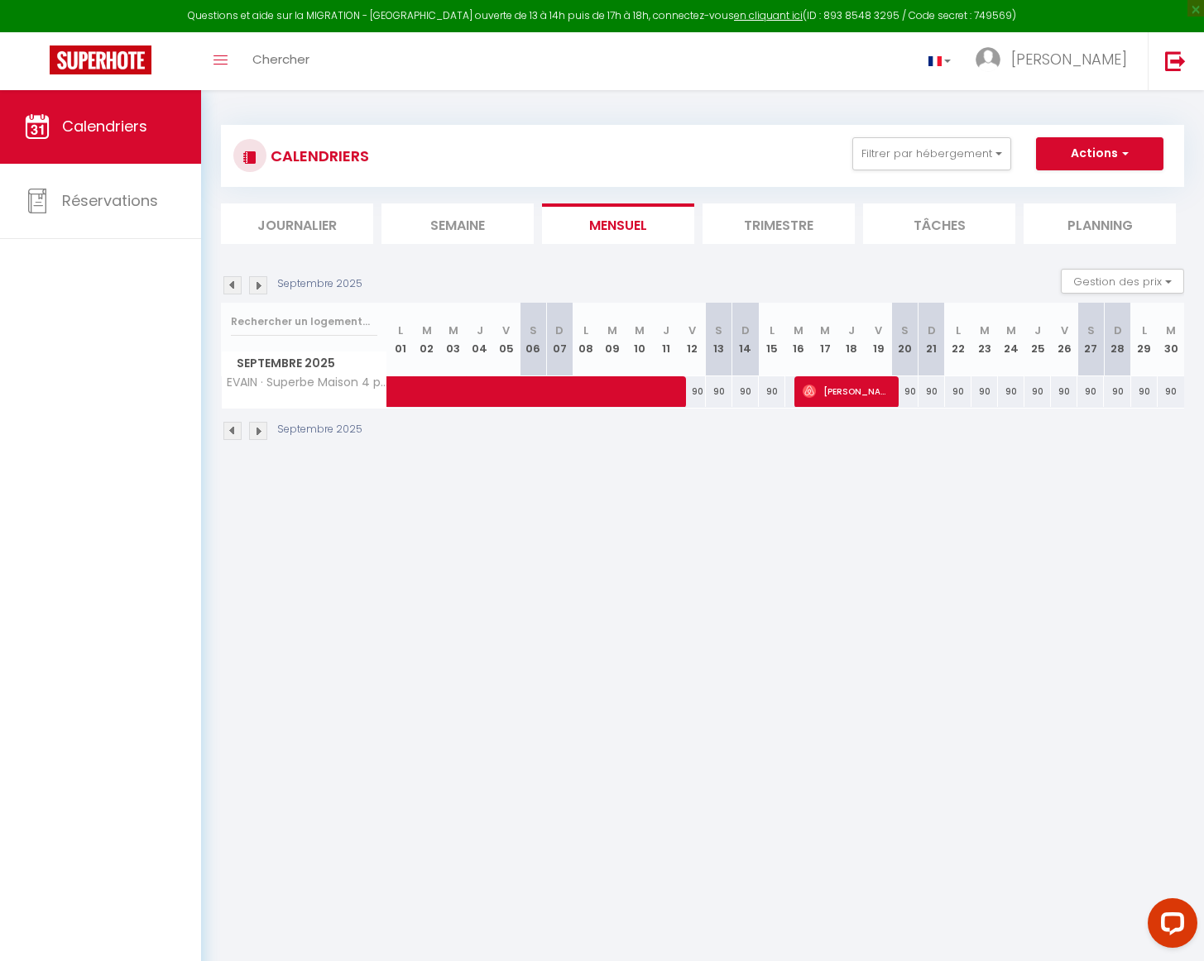
click at [744, 389] on span at bounding box center [614, 391] width 419 height 31
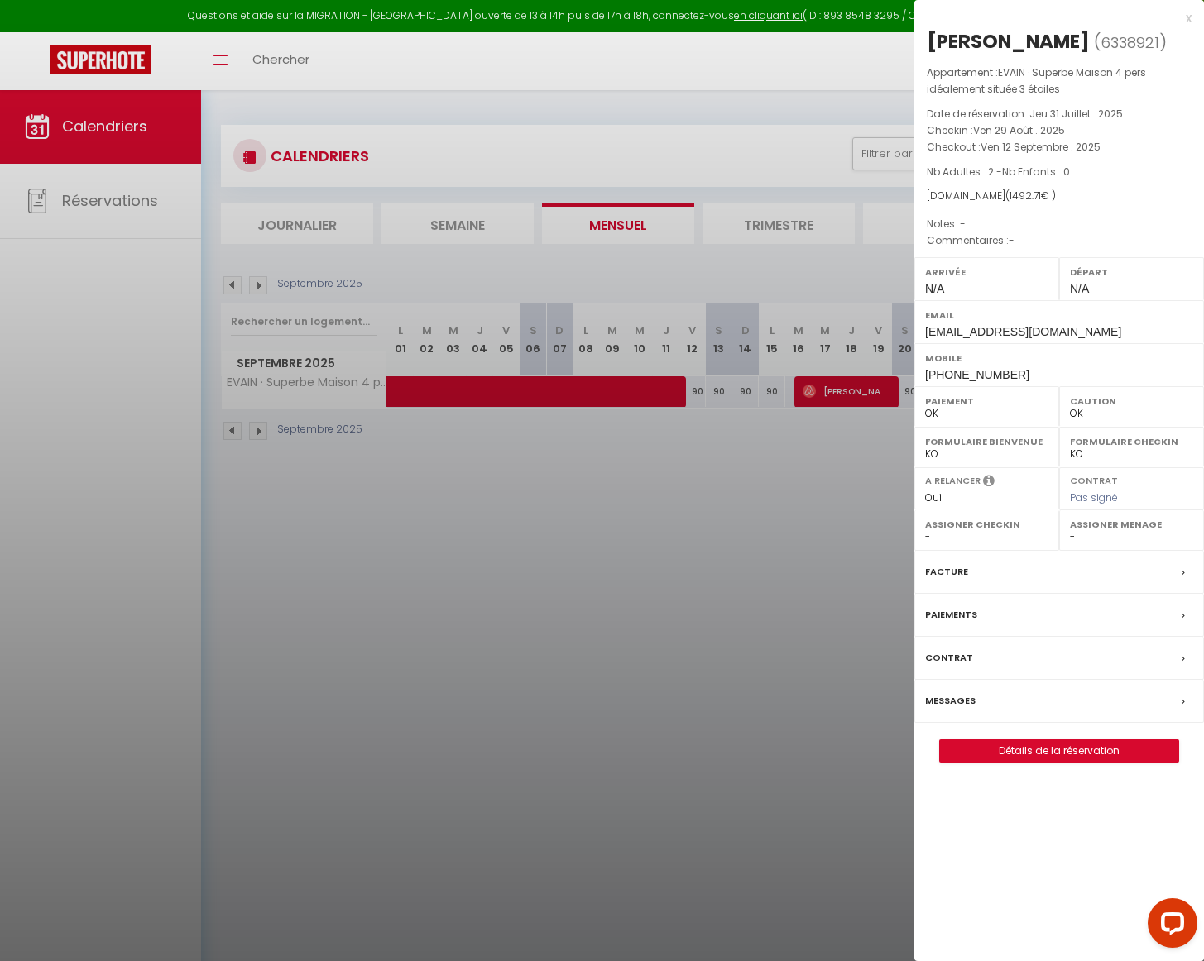
click at [727, 425] on div at bounding box center [602, 480] width 1204 height 961
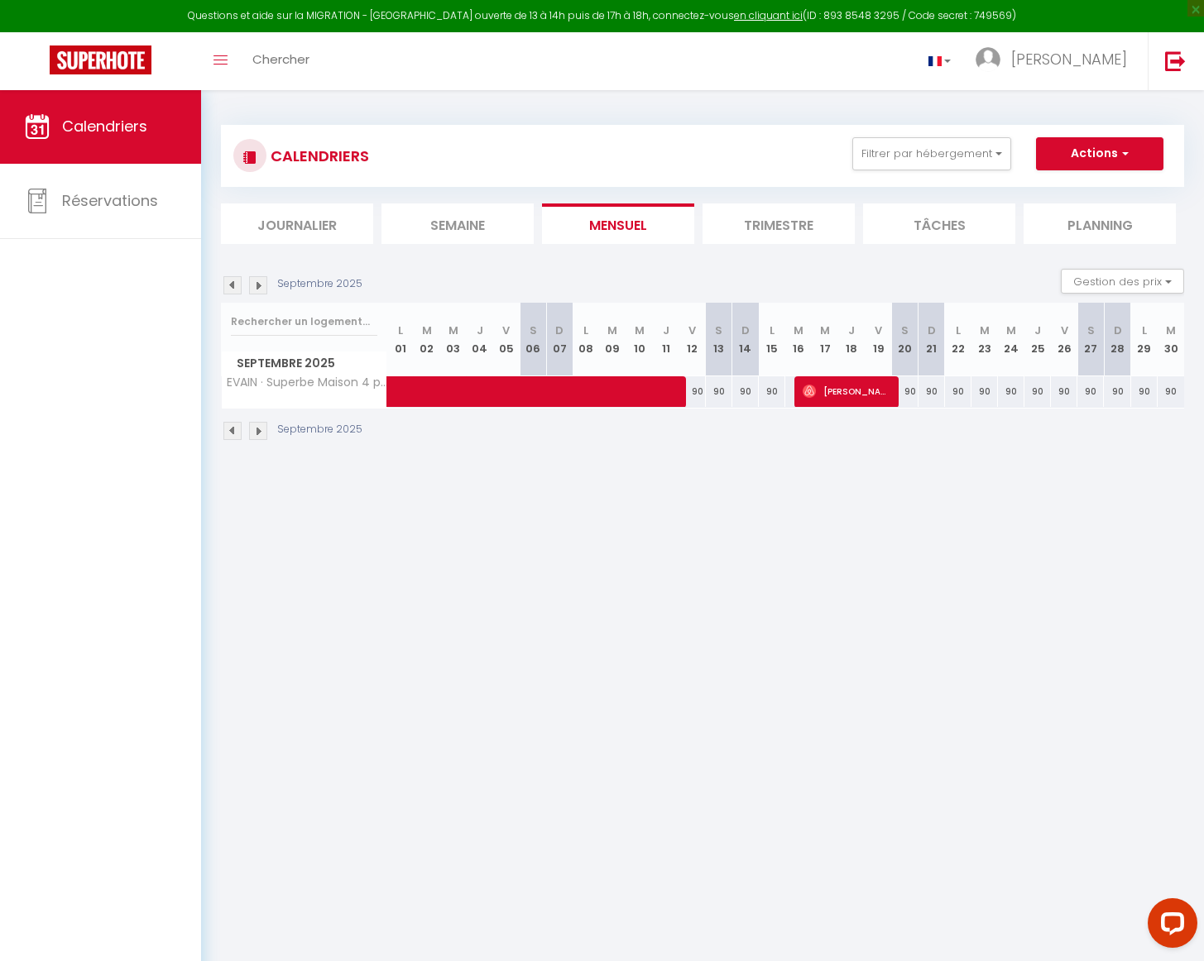
click at [258, 428] on img at bounding box center [258, 431] width 18 height 18
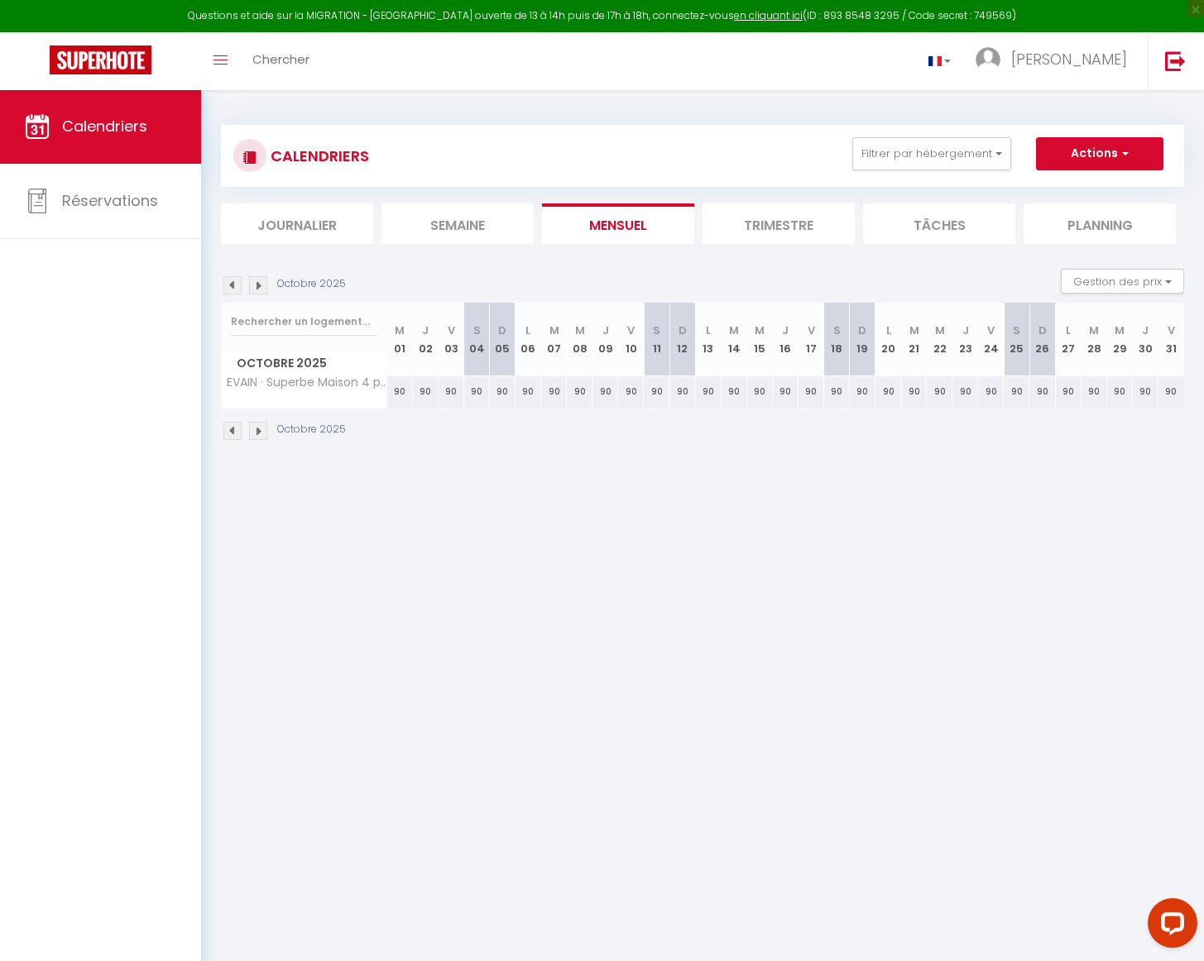
click at [230, 293] on img at bounding box center [232, 285] width 18 height 18
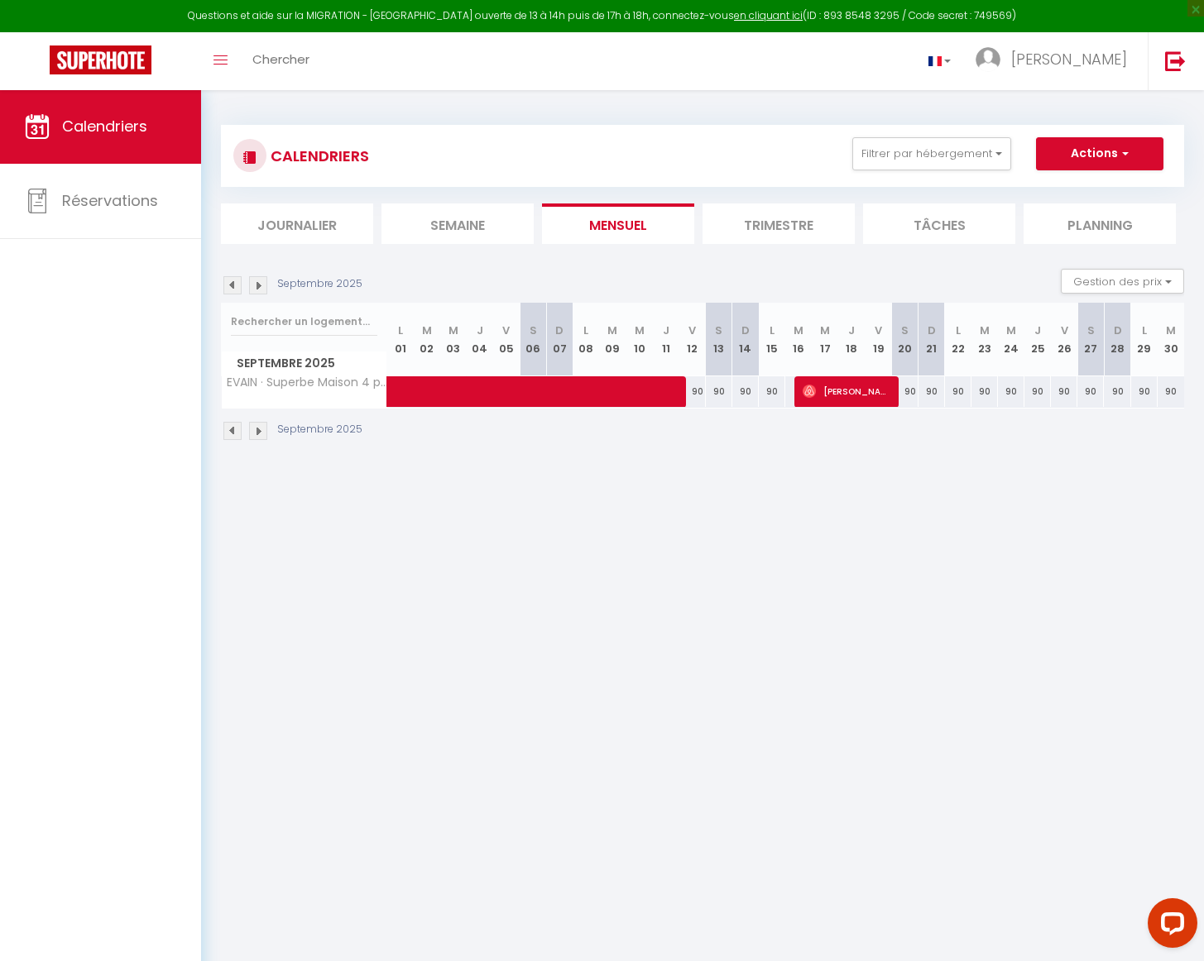
click at [1115, 212] on li "Planning" at bounding box center [1099, 224] width 152 height 41
